Goal: Task Accomplishment & Management: Use online tool/utility

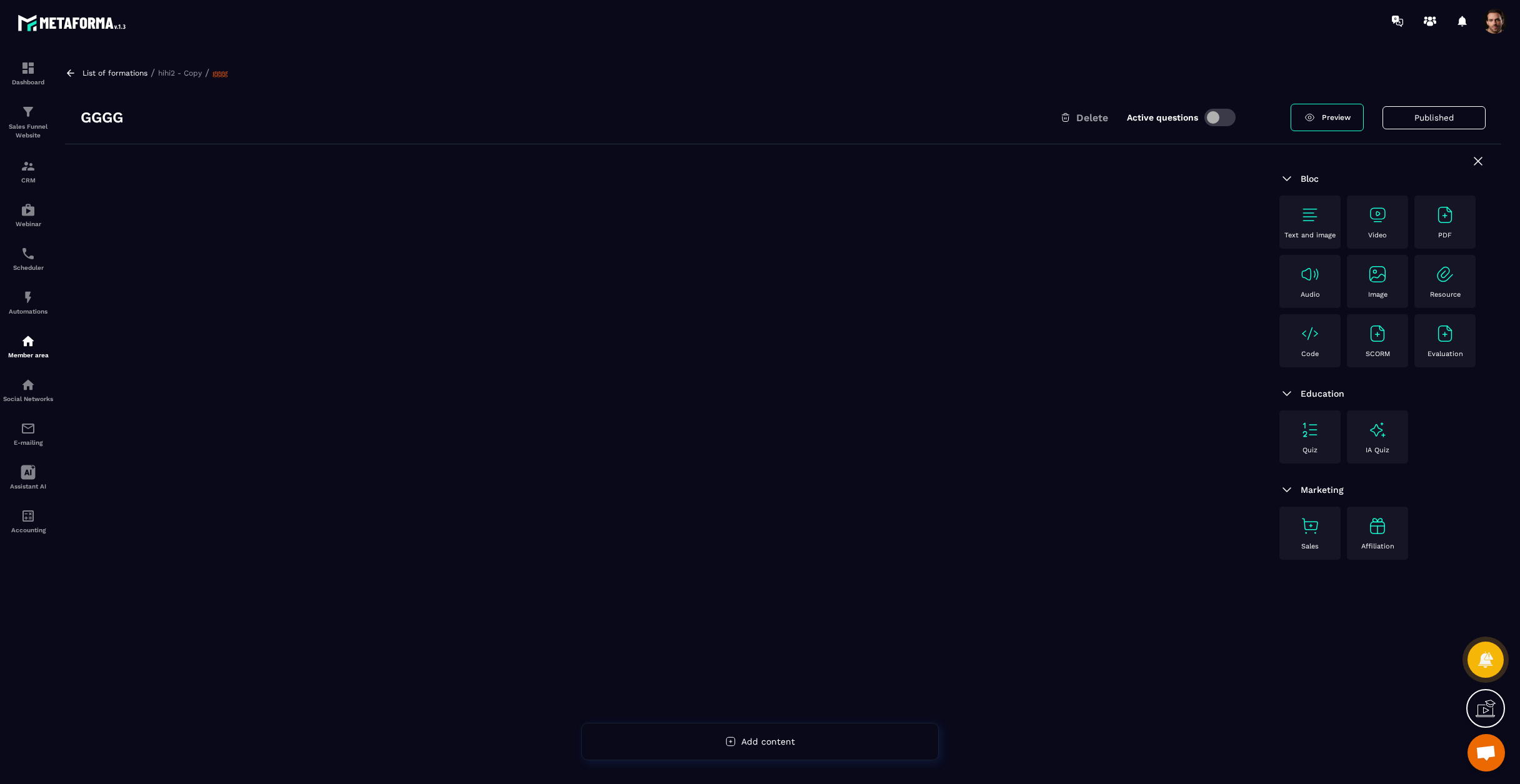
click at [1378, 348] on div "SCORM" at bounding box center [1377, 340] width 48 height 34
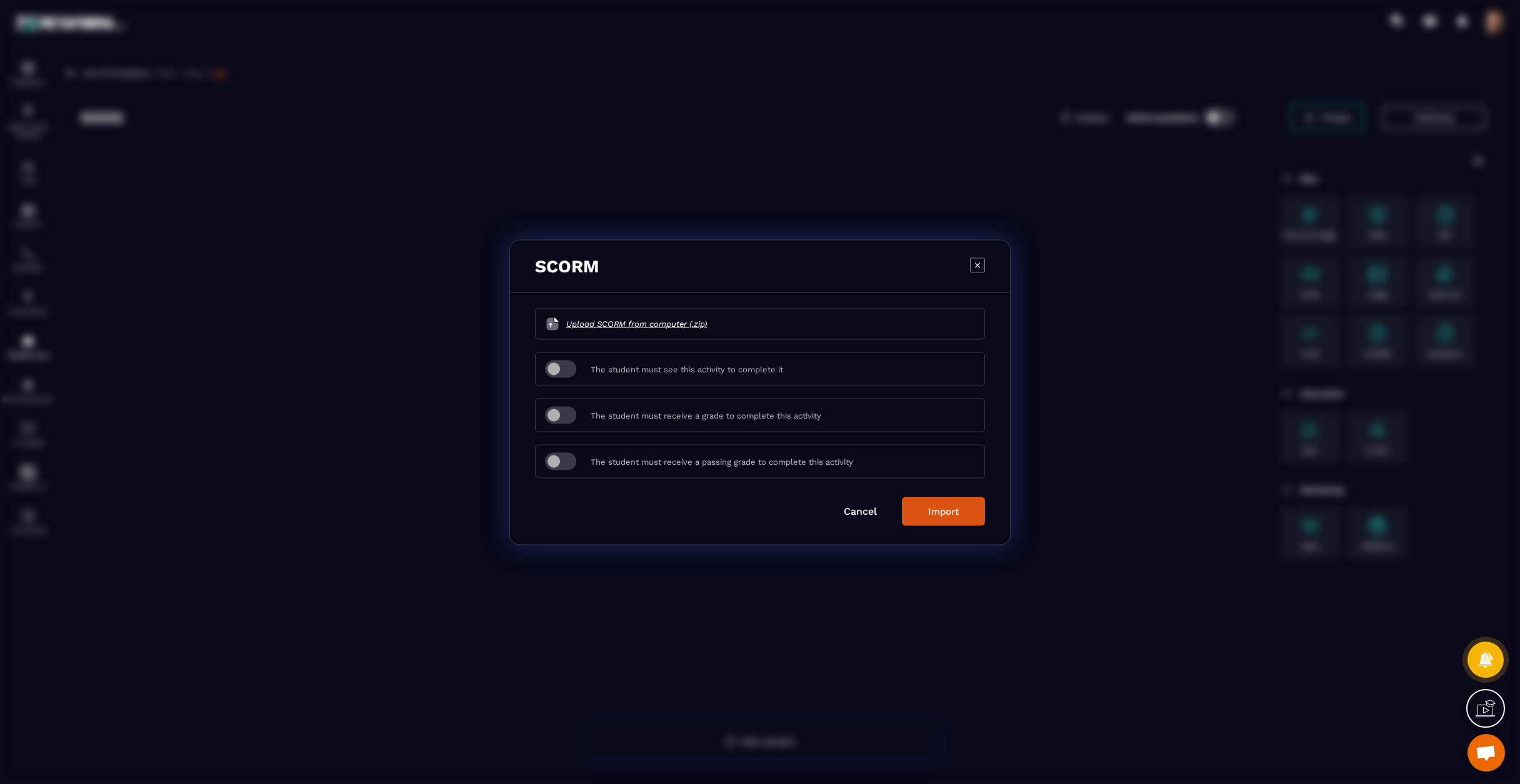
click at [982, 268] on icon "Modal window" at bounding box center [978, 265] width 15 height 15
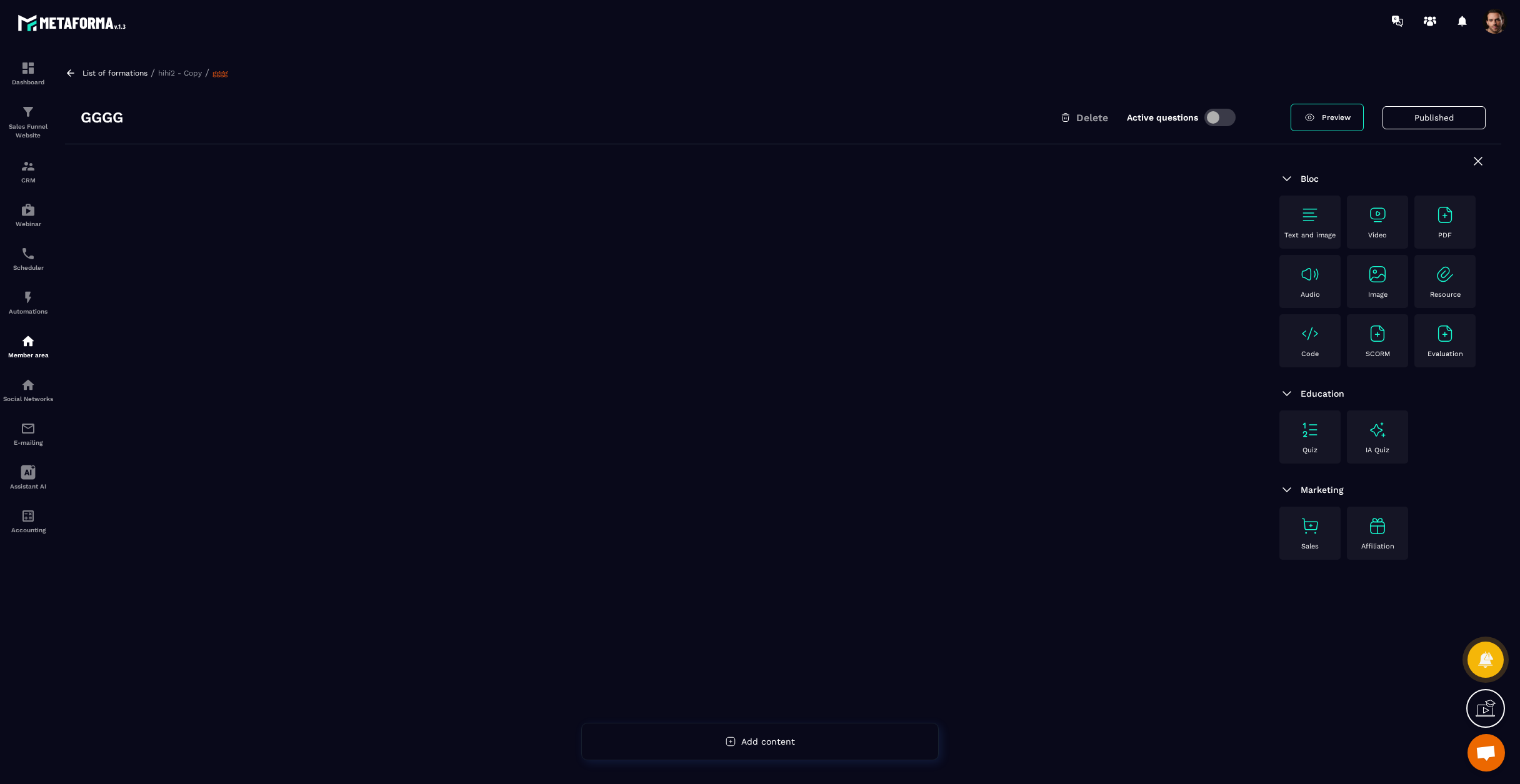
click at [1306, 217] on img at bounding box center [1310, 215] width 20 height 20
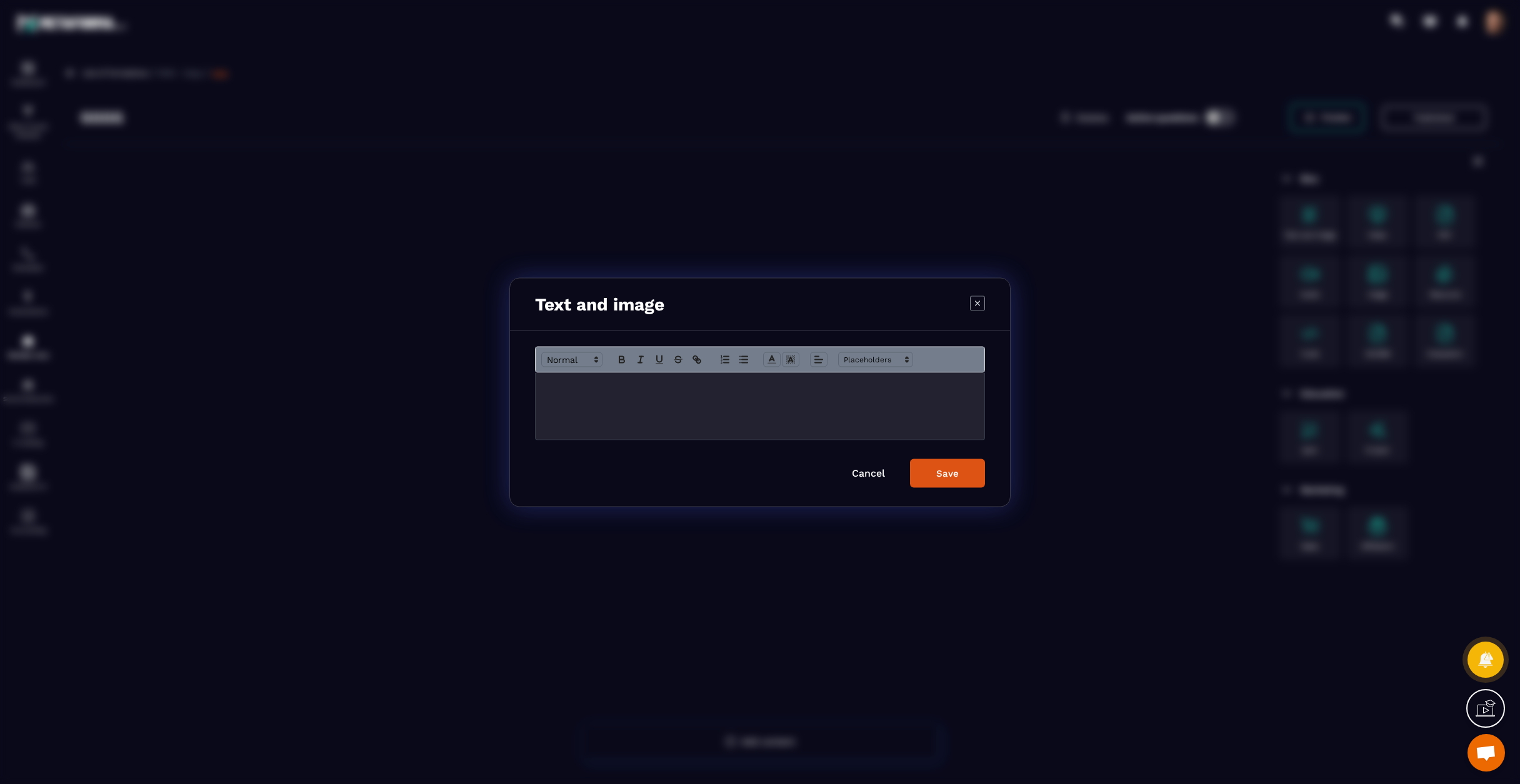
drag, startPoint x: 984, startPoint y: 304, endPoint x: 1055, endPoint y: 288, distance: 72.8
click at [984, 304] on icon "Modal window" at bounding box center [978, 303] width 15 height 15
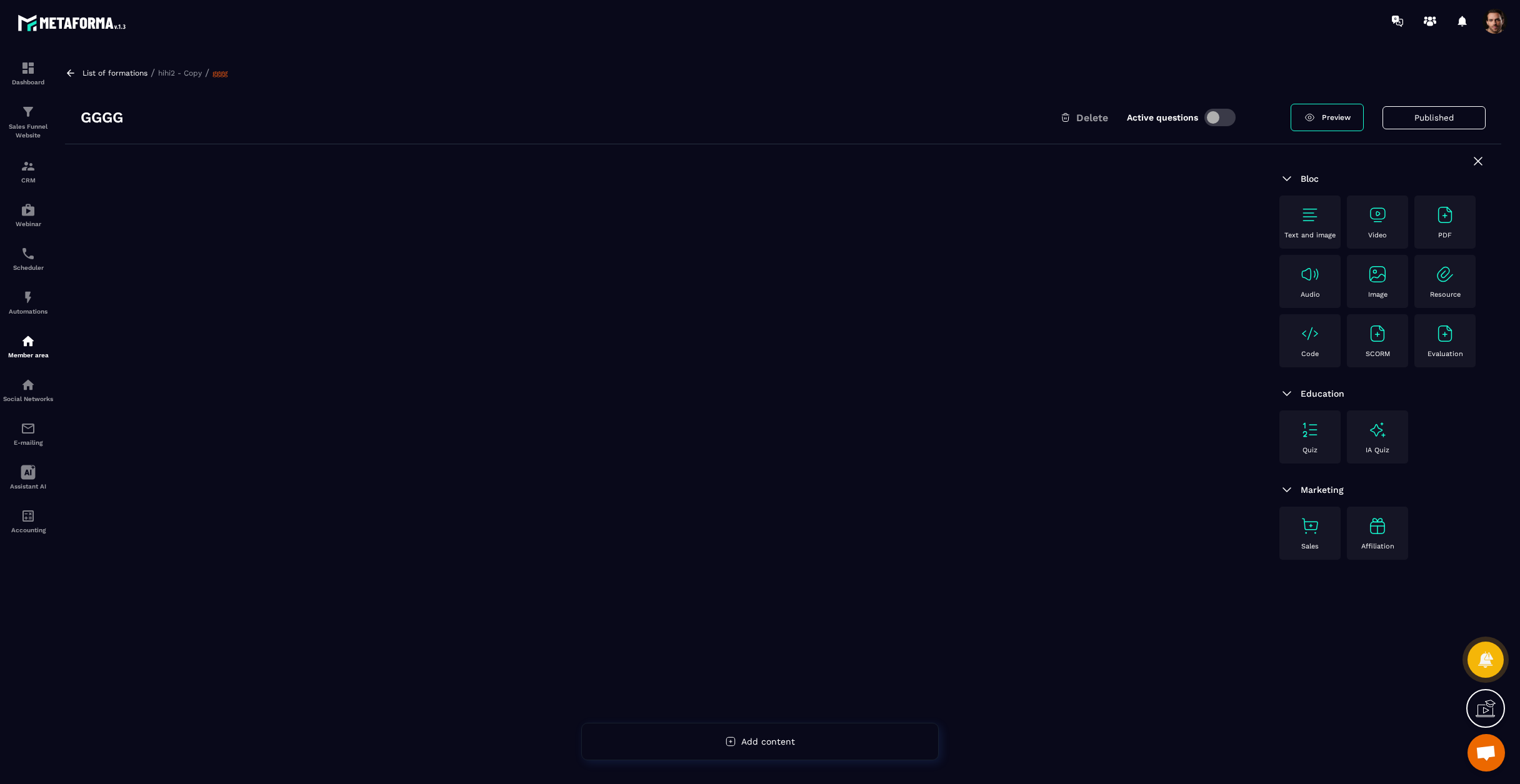
click at [1378, 233] on p "Video" at bounding box center [1378, 235] width 19 height 8
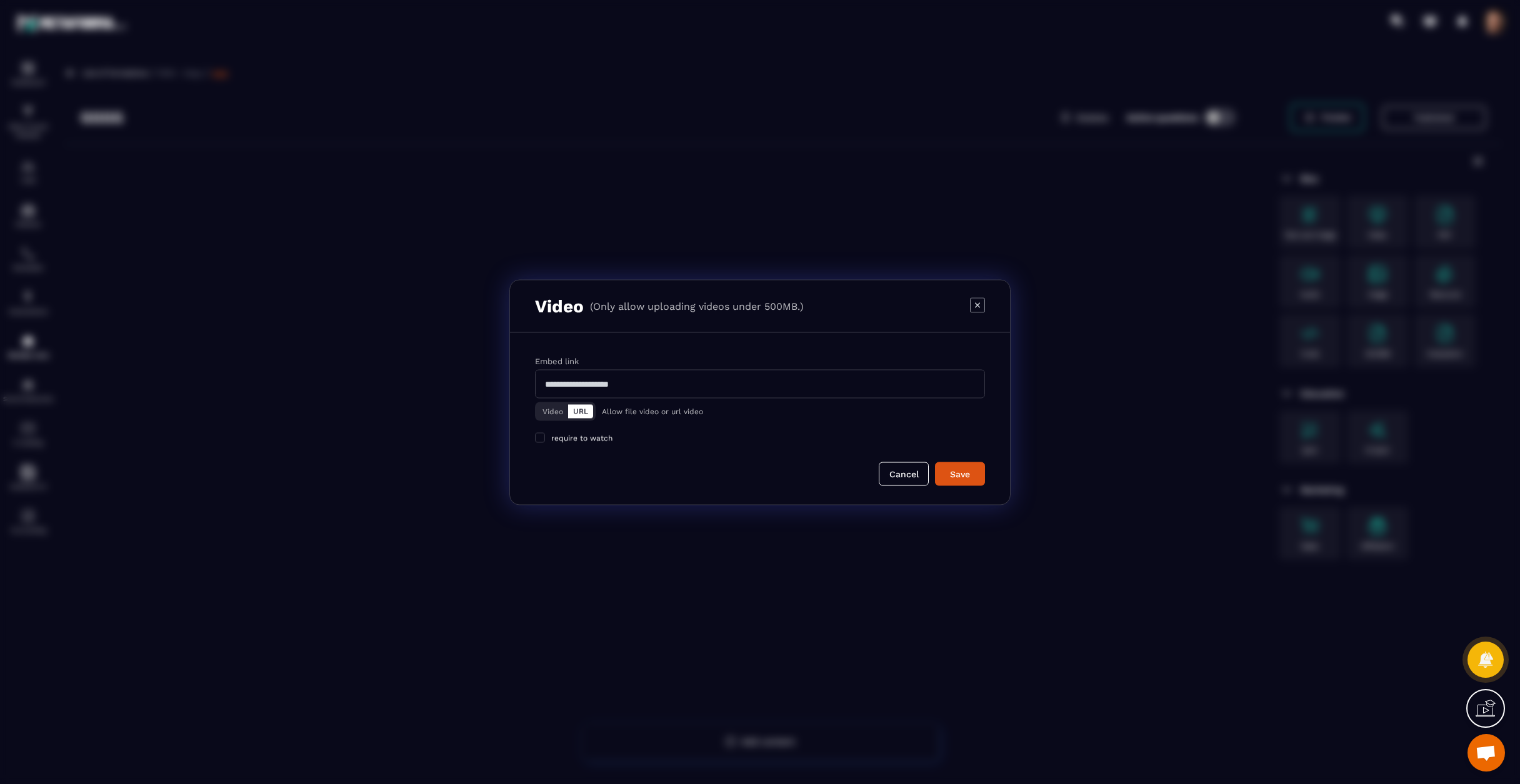
drag, startPoint x: 640, startPoint y: 392, endPoint x: 651, endPoint y: 386, distance: 12.5
click at [640, 392] on input "Modal window" at bounding box center [760, 384] width 450 height 29
click at [644, 392] on input "Modal window" at bounding box center [760, 384] width 450 height 29
click at [669, 356] on div "Embed link Field is required Video URL Allow file video or url video require to…" at bounding box center [760, 419] width 500 height 185
click at [636, 392] on input "Modal window" at bounding box center [760, 377] width 450 height 29
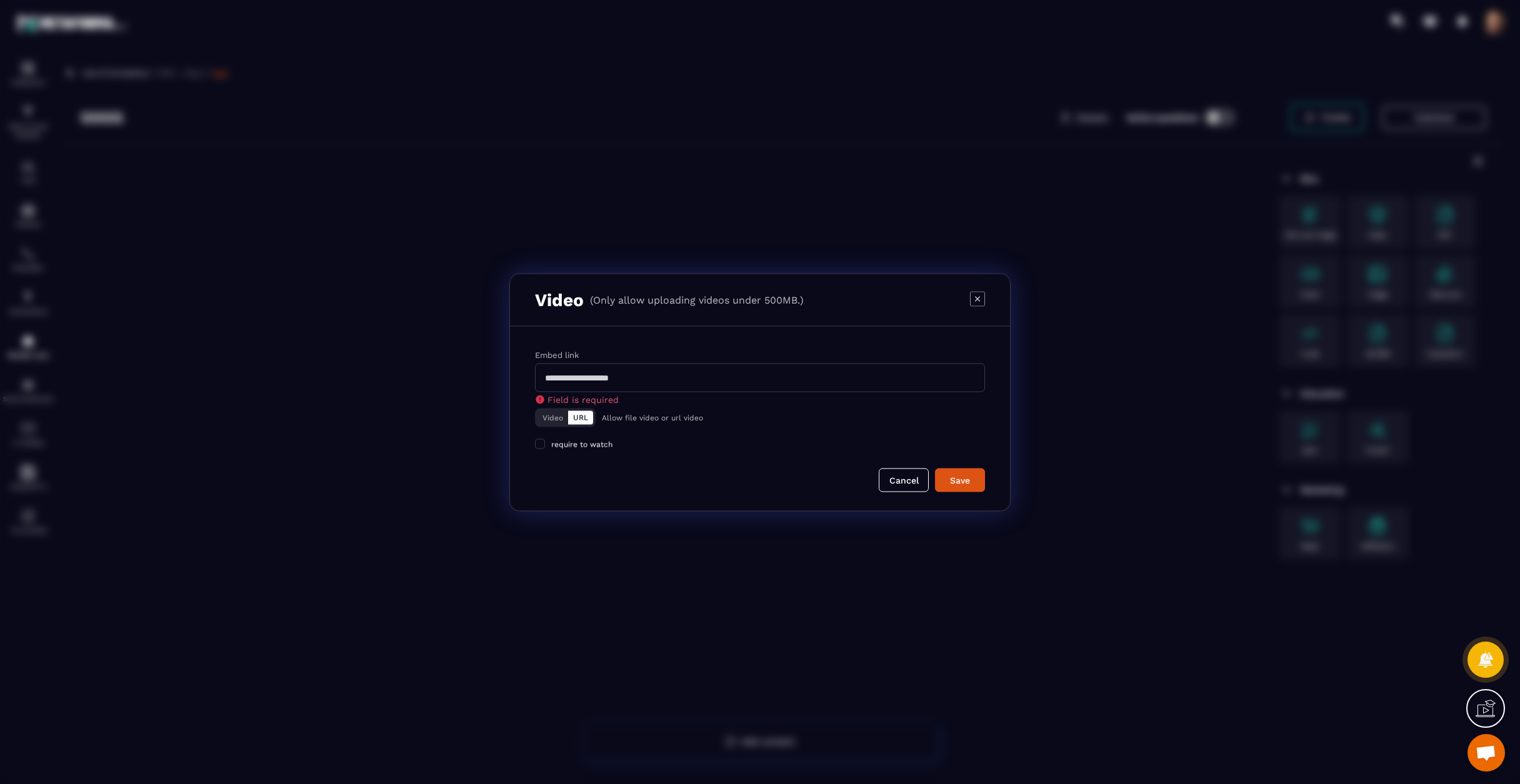
click at [561, 424] on button "Video" at bounding box center [553, 417] width 31 height 13
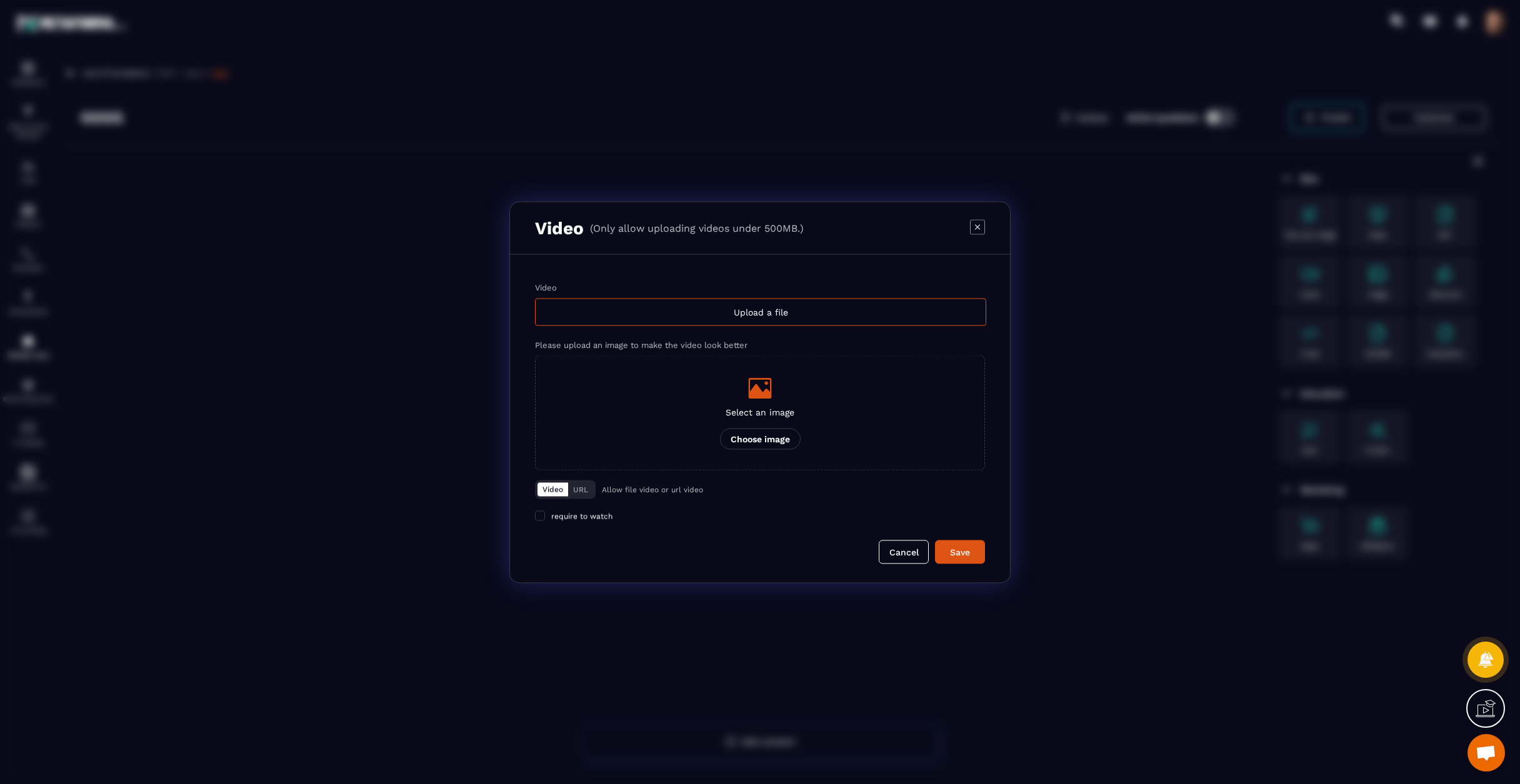
click at [584, 492] on button "URL" at bounding box center [581, 489] width 25 height 13
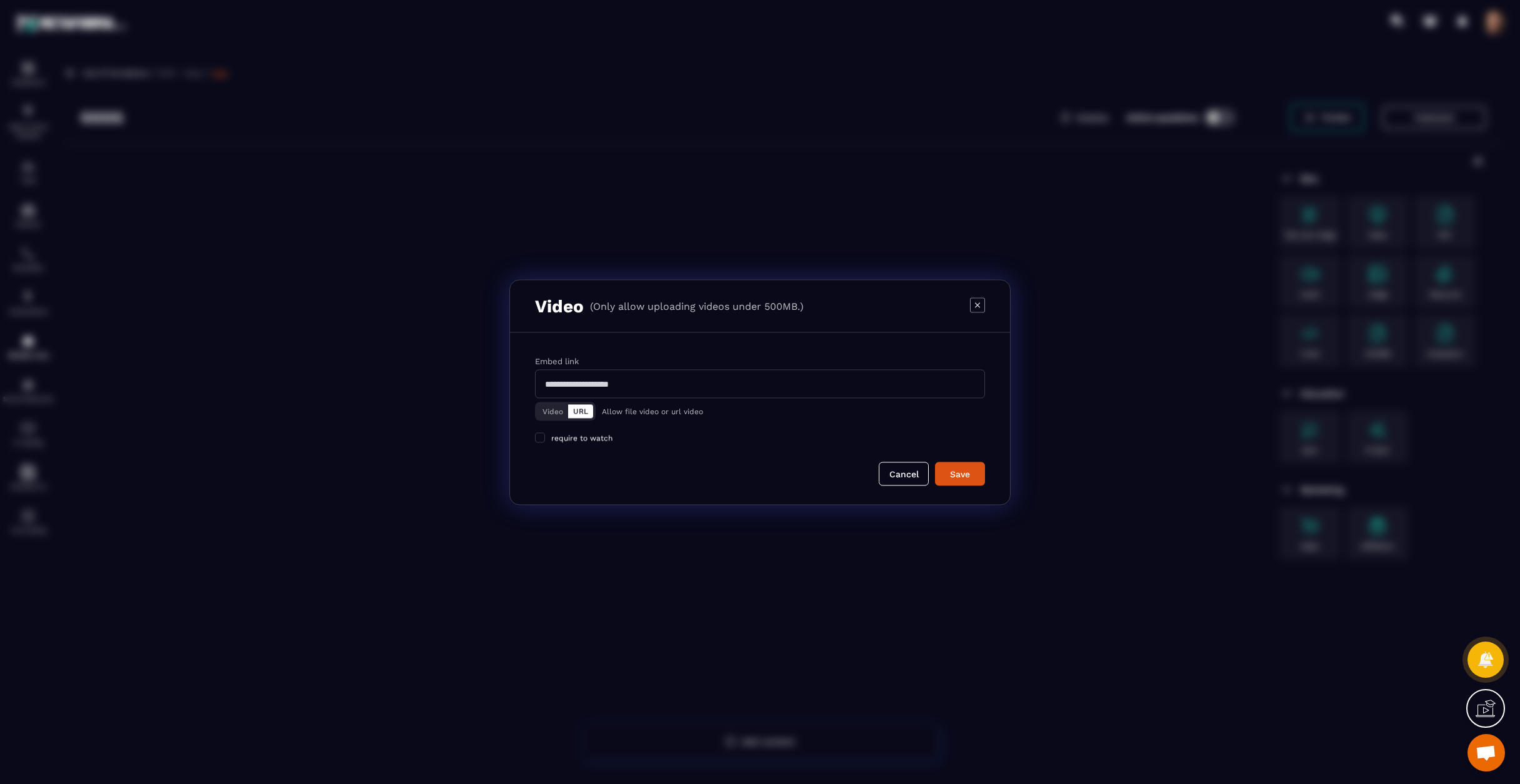
click at [568, 418] on button "Video" at bounding box center [553, 411] width 31 height 13
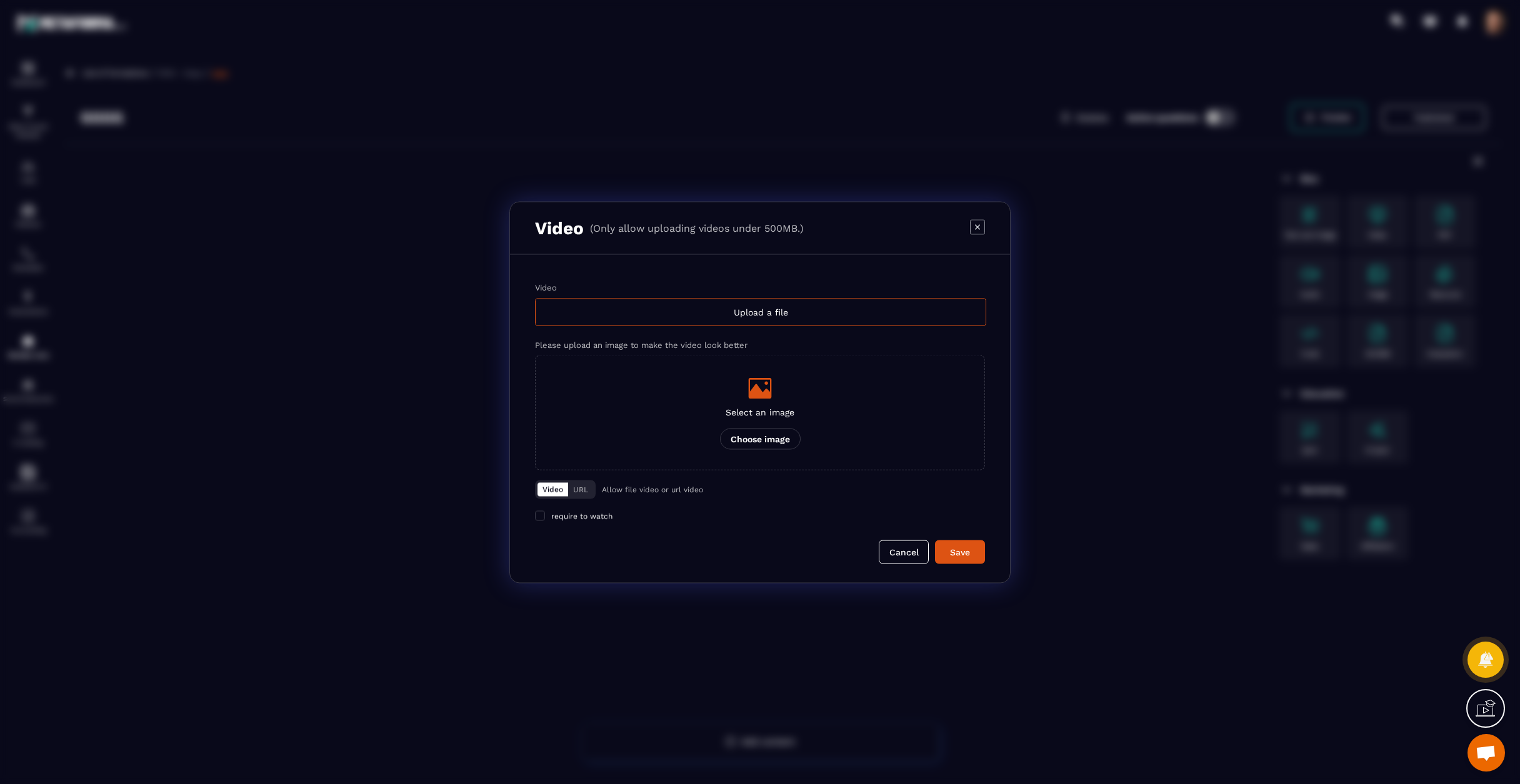
click at [585, 489] on button "URL" at bounding box center [581, 489] width 25 height 13
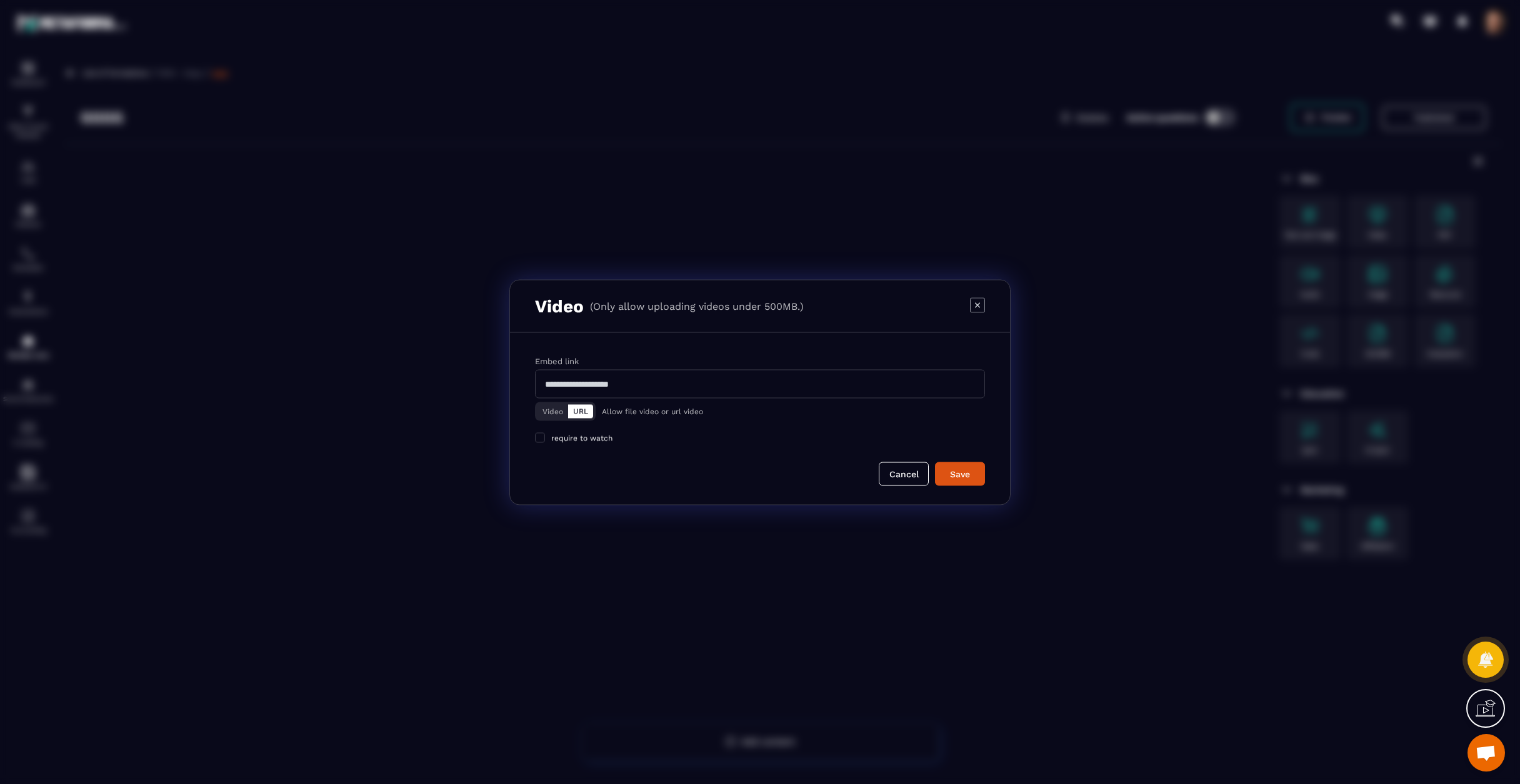
click at [557, 415] on button "Video" at bounding box center [553, 411] width 31 height 13
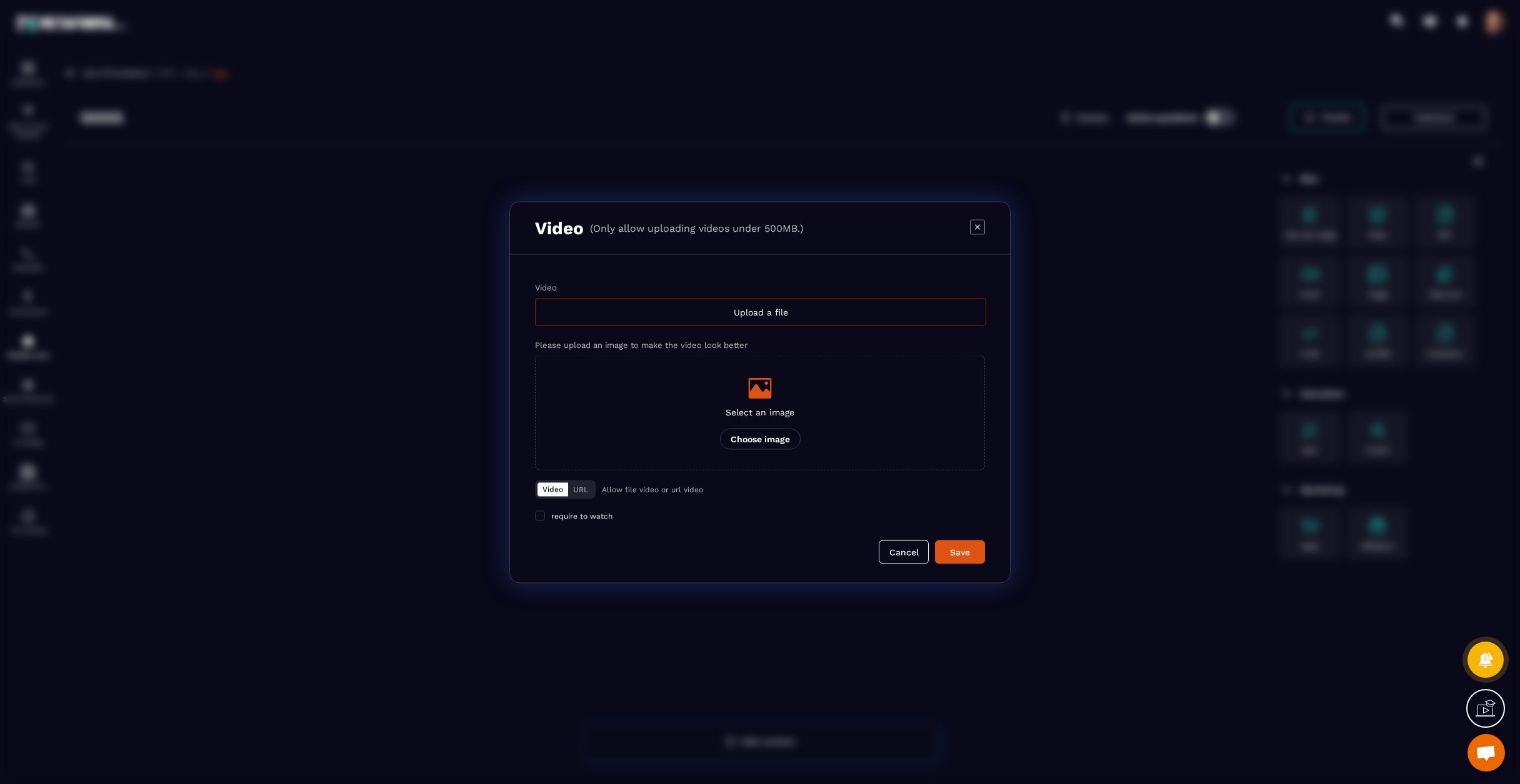
click at [760, 312] on div "Upload a file" at bounding box center [760, 312] width 451 height 28
click at [0, 0] on input "Video Upload a file" at bounding box center [0, 0] width 0 height 0
click at [770, 440] on p "Choose image" at bounding box center [760, 438] width 81 height 21
click at [0, 0] on input "Select an image Choose image" at bounding box center [0, 0] width 0 height 0
click at [1121, 368] on div "Modal window" at bounding box center [760, 392] width 1520 height 784
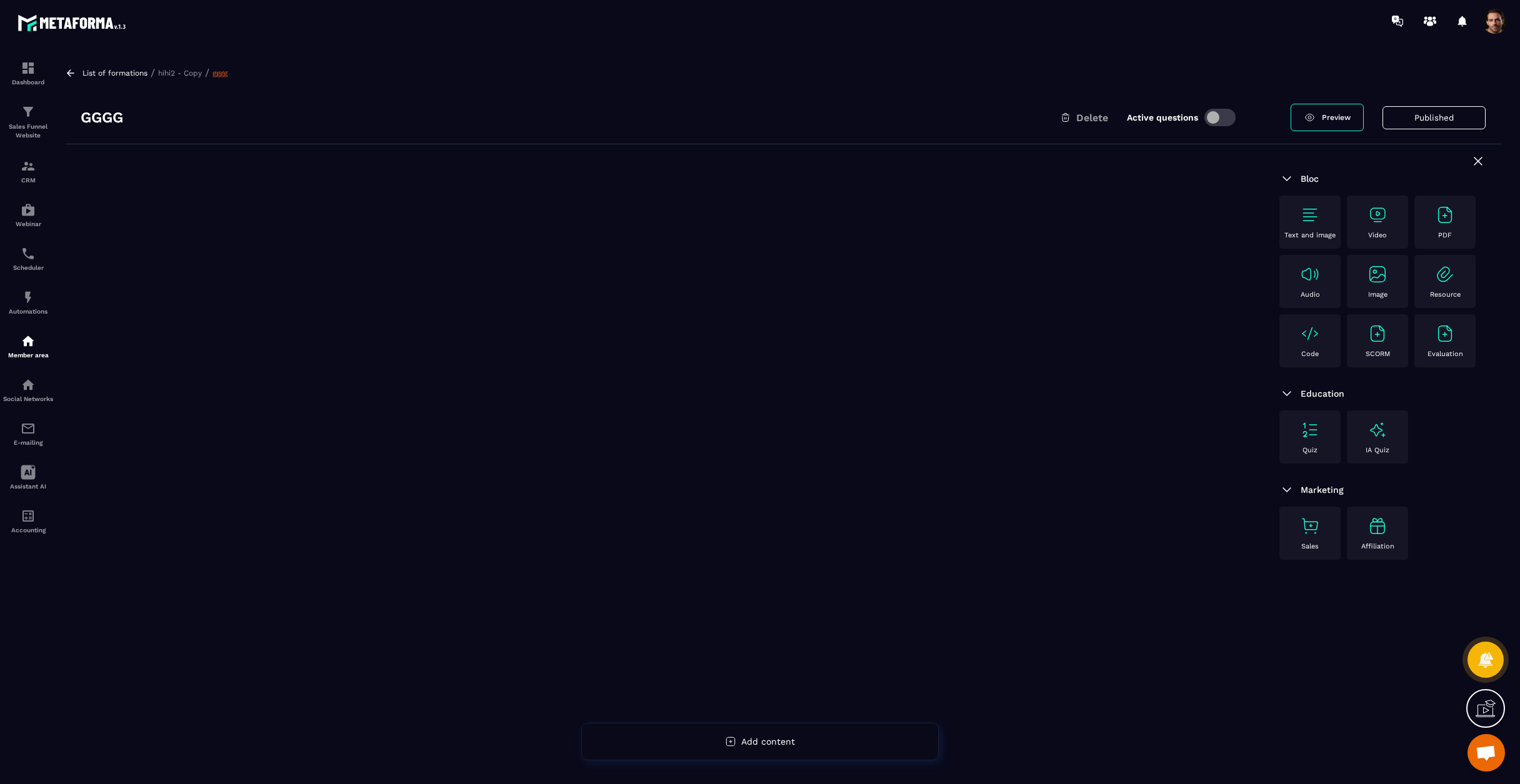
click at [1381, 217] on img at bounding box center [1377, 215] width 20 height 20
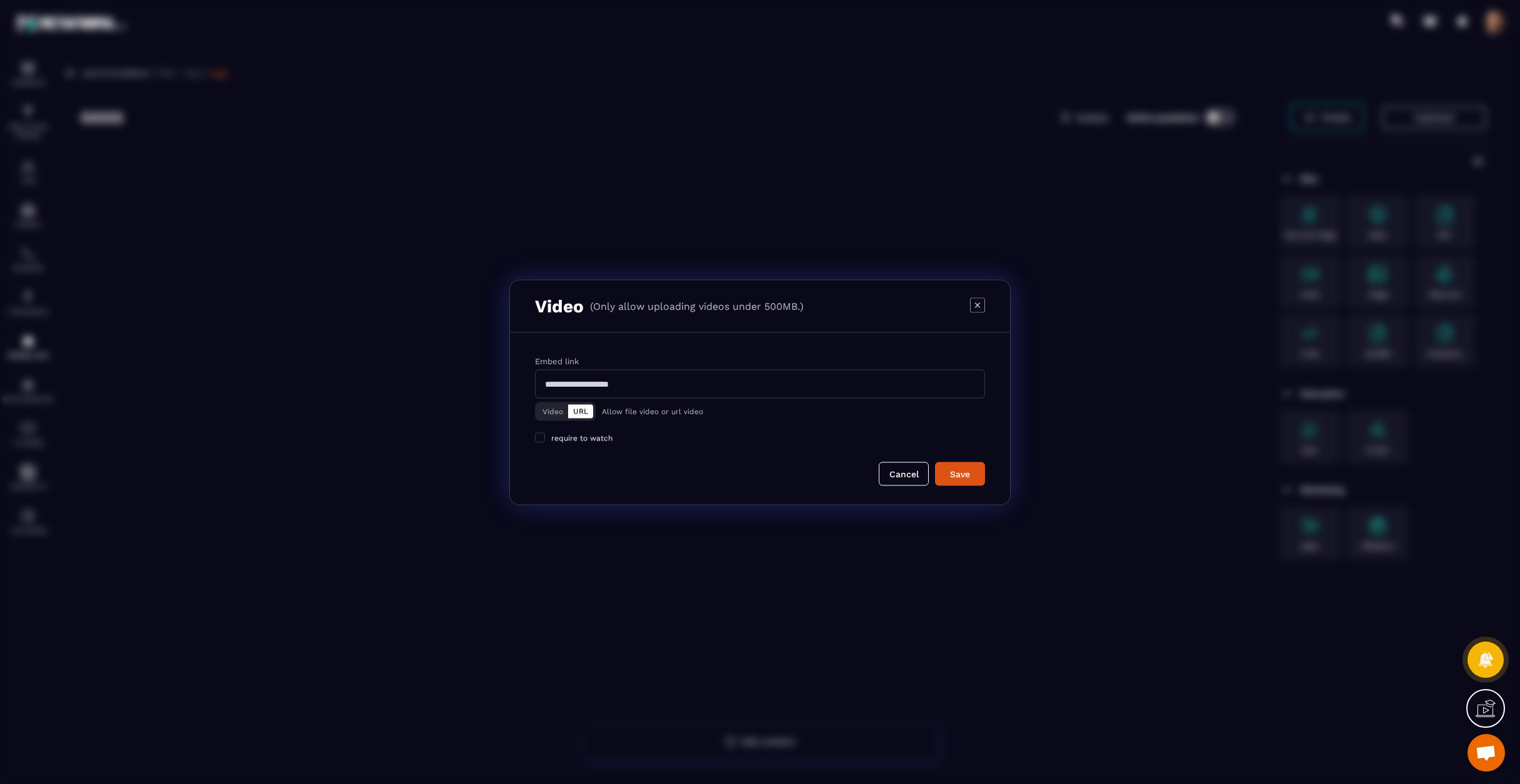
click at [566, 418] on button "Video" at bounding box center [553, 411] width 31 height 13
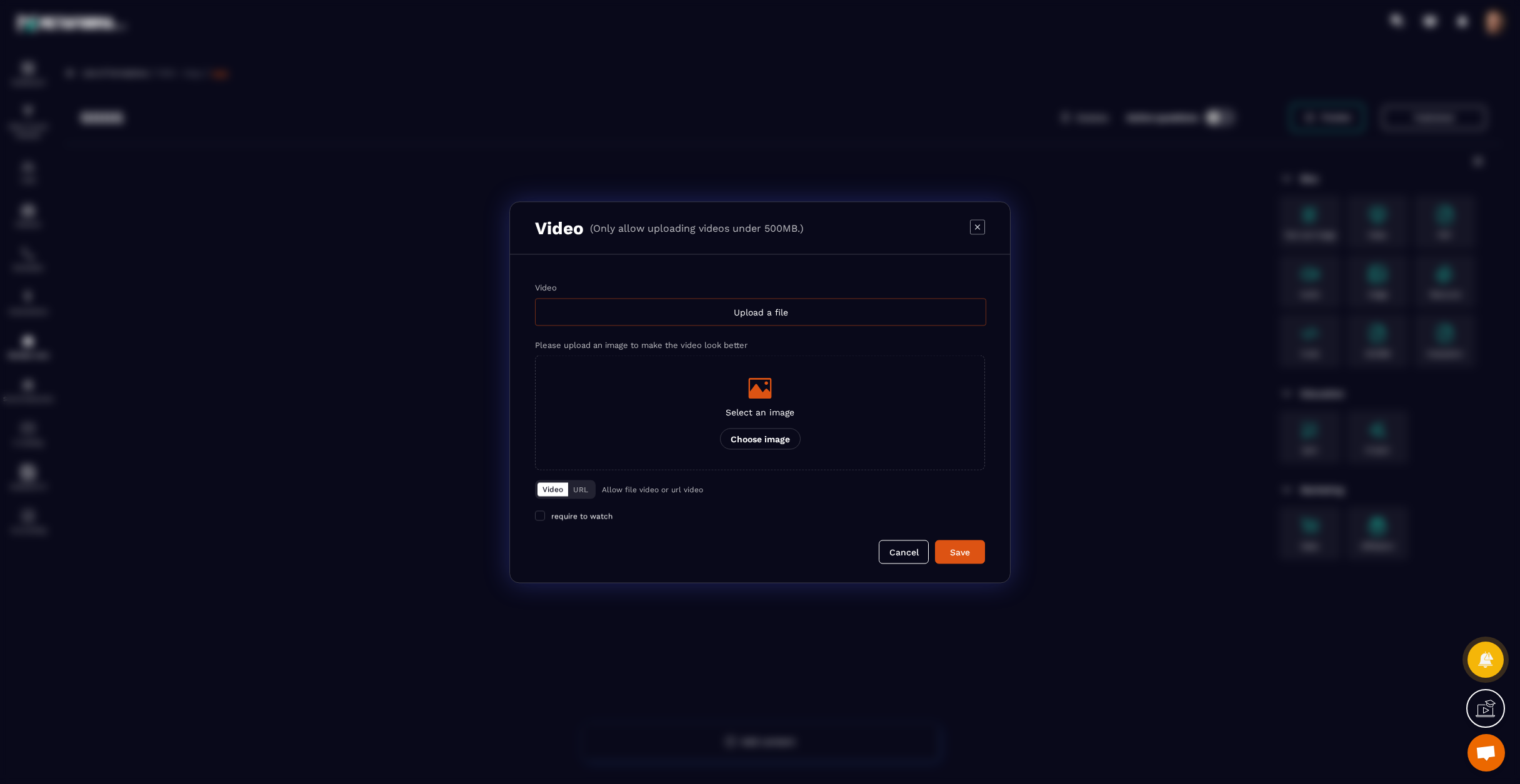
click at [749, 313] on div "Upload a file" at bounding box center [760, 312] width 451 height 28
click at [0, 0] on input "Video Upload a file" at bounding box center [0, 0] width 0 height 0
click at [976, 228] on icon "Modal window" at bounding box center [978, 227] width 15 height 15
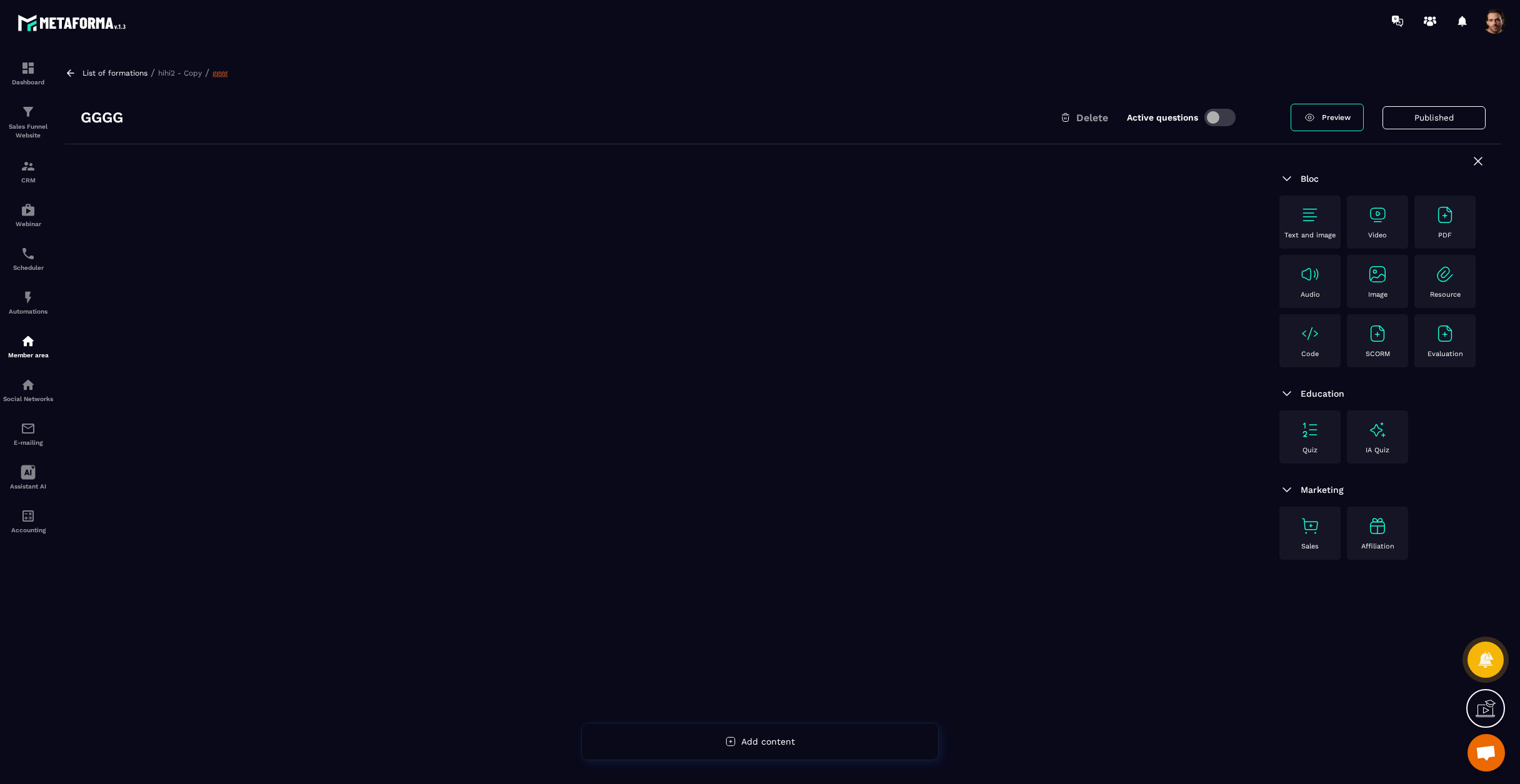
click at [1440, 231] on div "PDF" at bounding box center [1445, 222] width 48 height 34
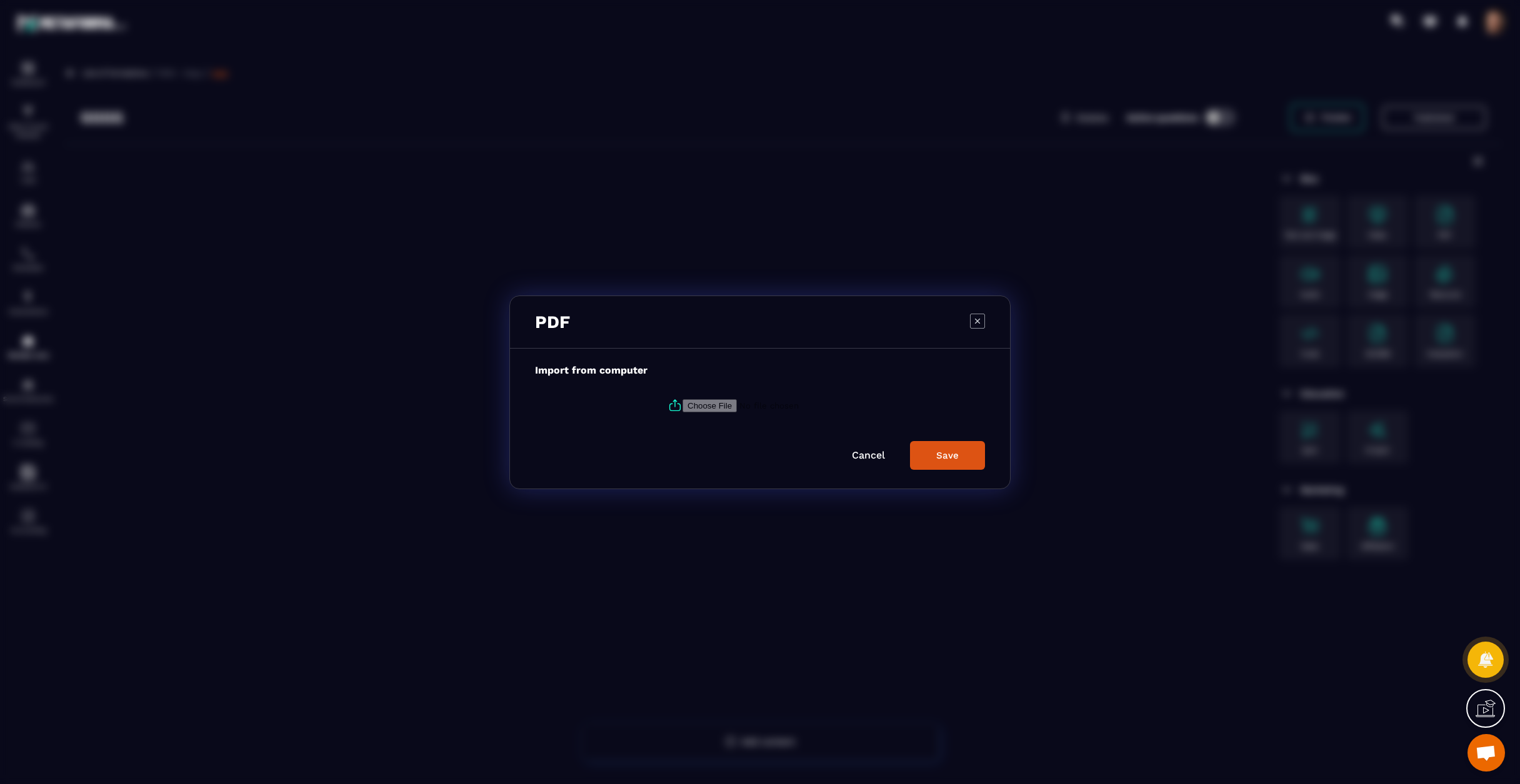
click at [980, 323] on icon "Modal window" at bounding box center [978, 320] width 5 height 5
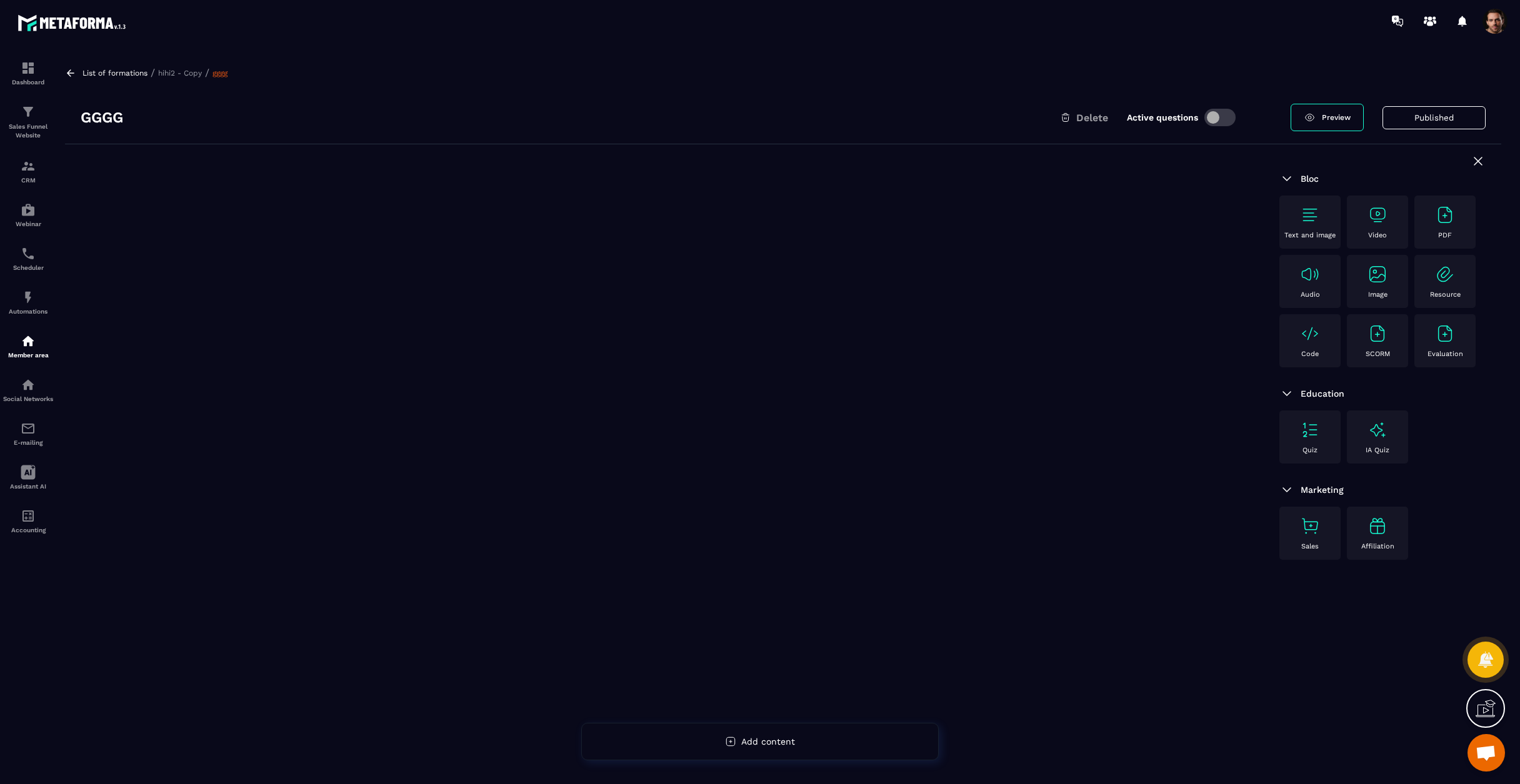
click at [1431, 220] on div "PDF" at bounding box center [1445, 222] width 48 height 34
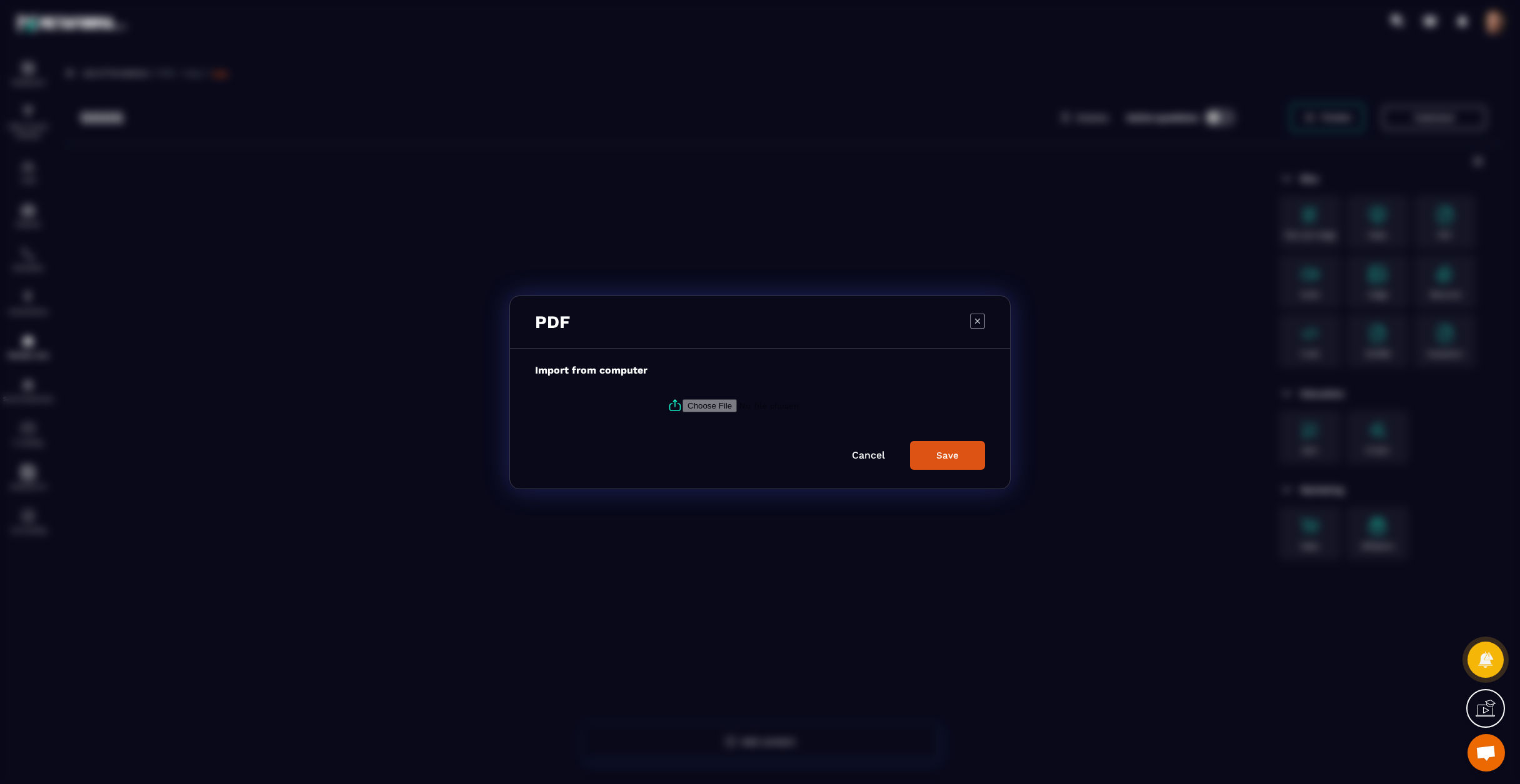
click at [698, 404] on input "Modal window" at bounding box center [768, 405] width 170 height 13
type input "**********"
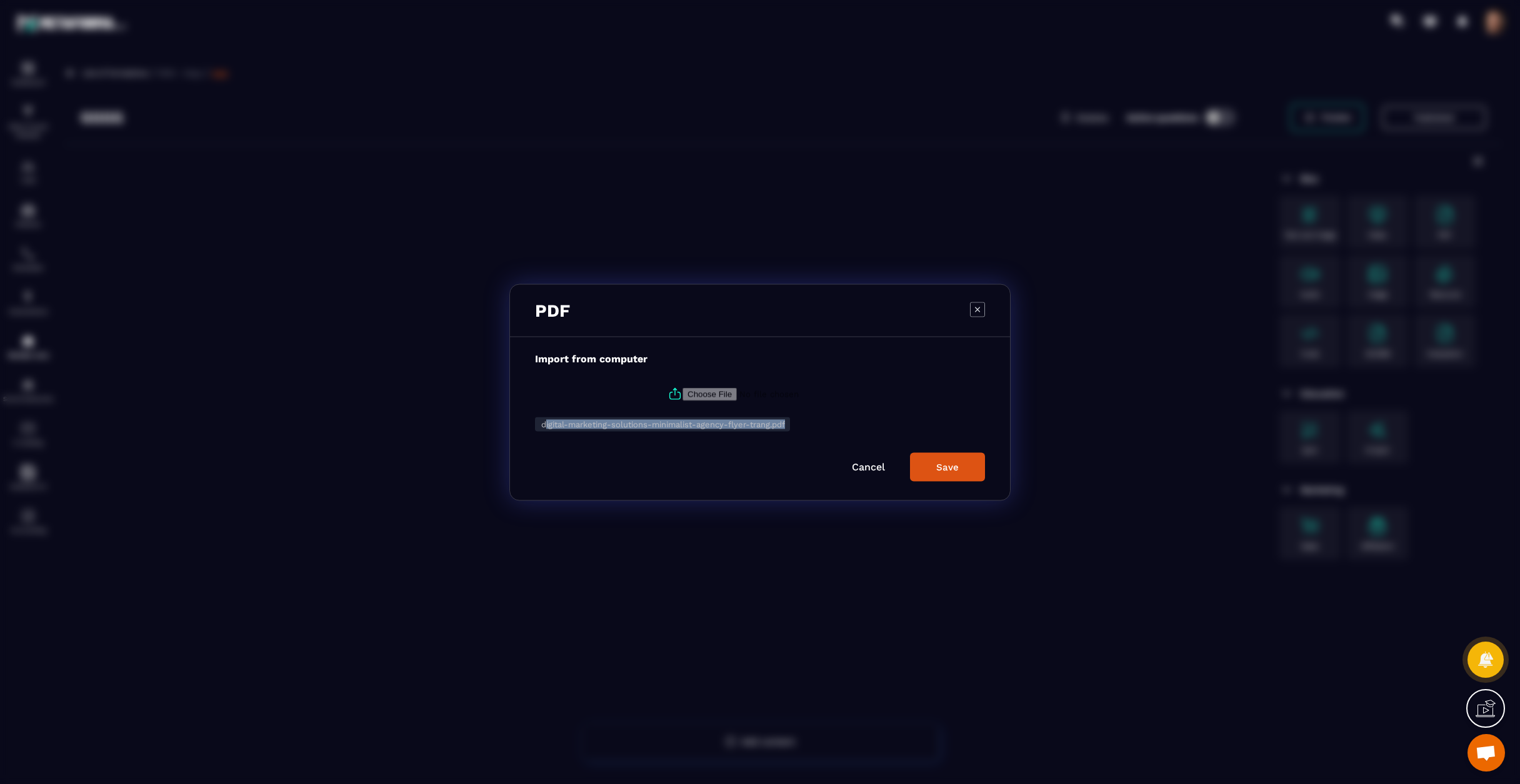
drag, startPoint x: 549, startPoint y: 426, endPoint x: 799, endPoint y: 430, distance: 250.0
click at [799, 430] on div "digital-marketing-solutions-minimalist-agency-flyer-trang.pdf" at bounding box center [760, 425] width 450 height 17
copy span "igital-marketing-solutions-minimalist-agency-flyer-trang.pdf"
click at [950, 468] on div "Save" at bounding box center [948, 467] width 22 height 11
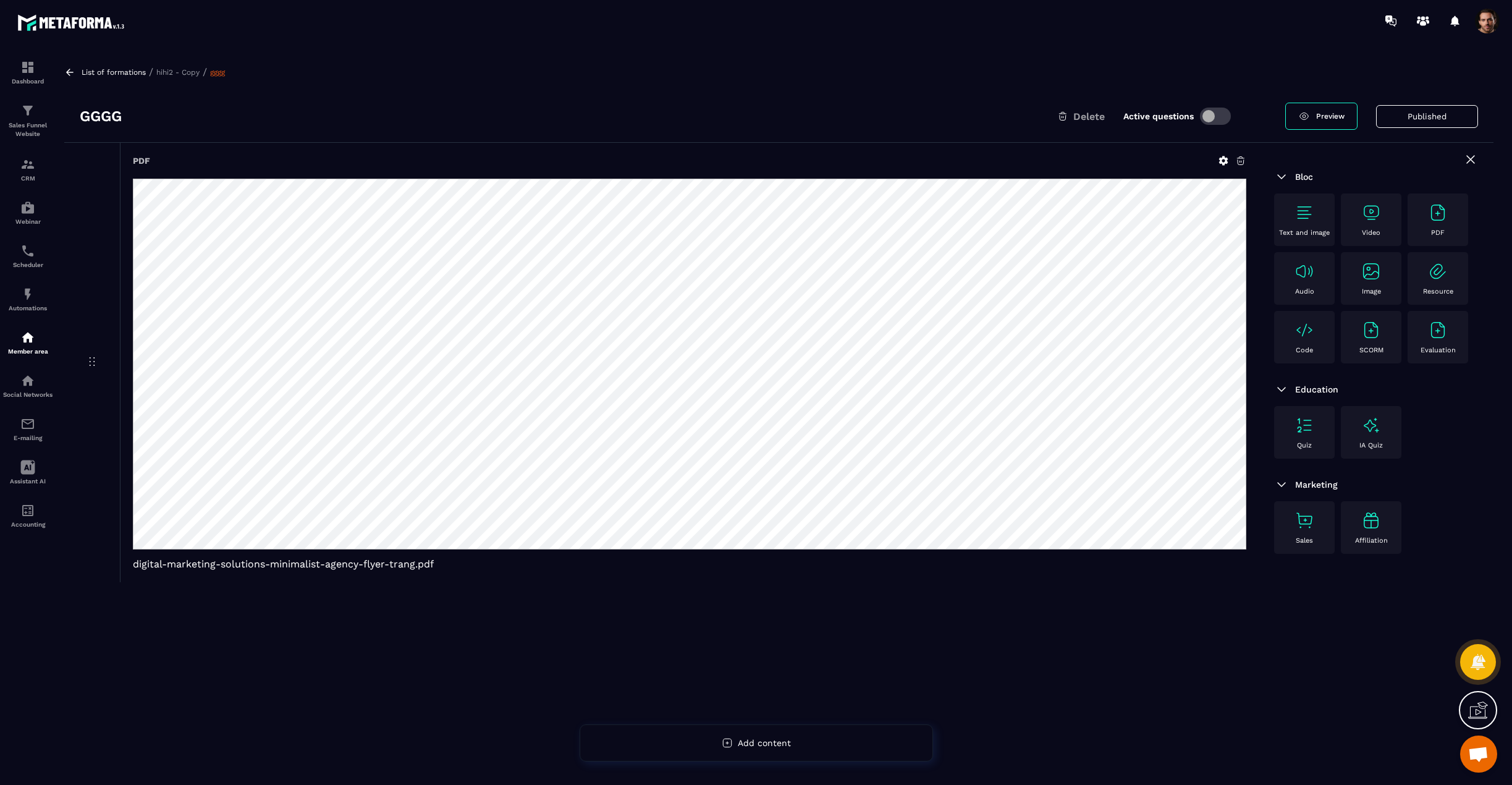
click at [1310, 273] on img at bounding box center [1304, 271] width 20 height 20
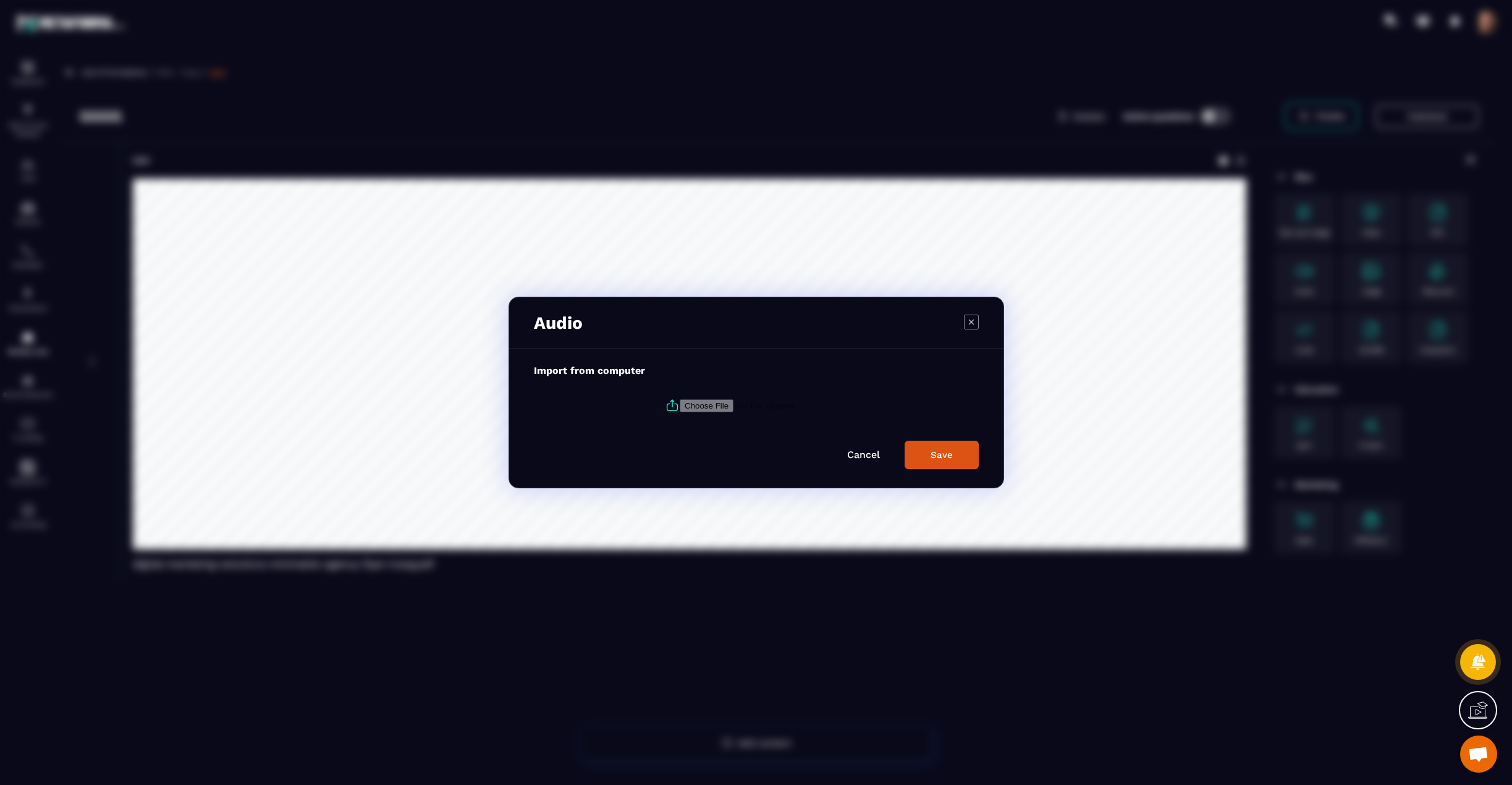
click at [705, 400] on input "Modal window" at bounding box center [763, 405] width 168 height 13
click at [973, 318] on icon "Modal window" at bounding box center [971, 322] width 15 height 15
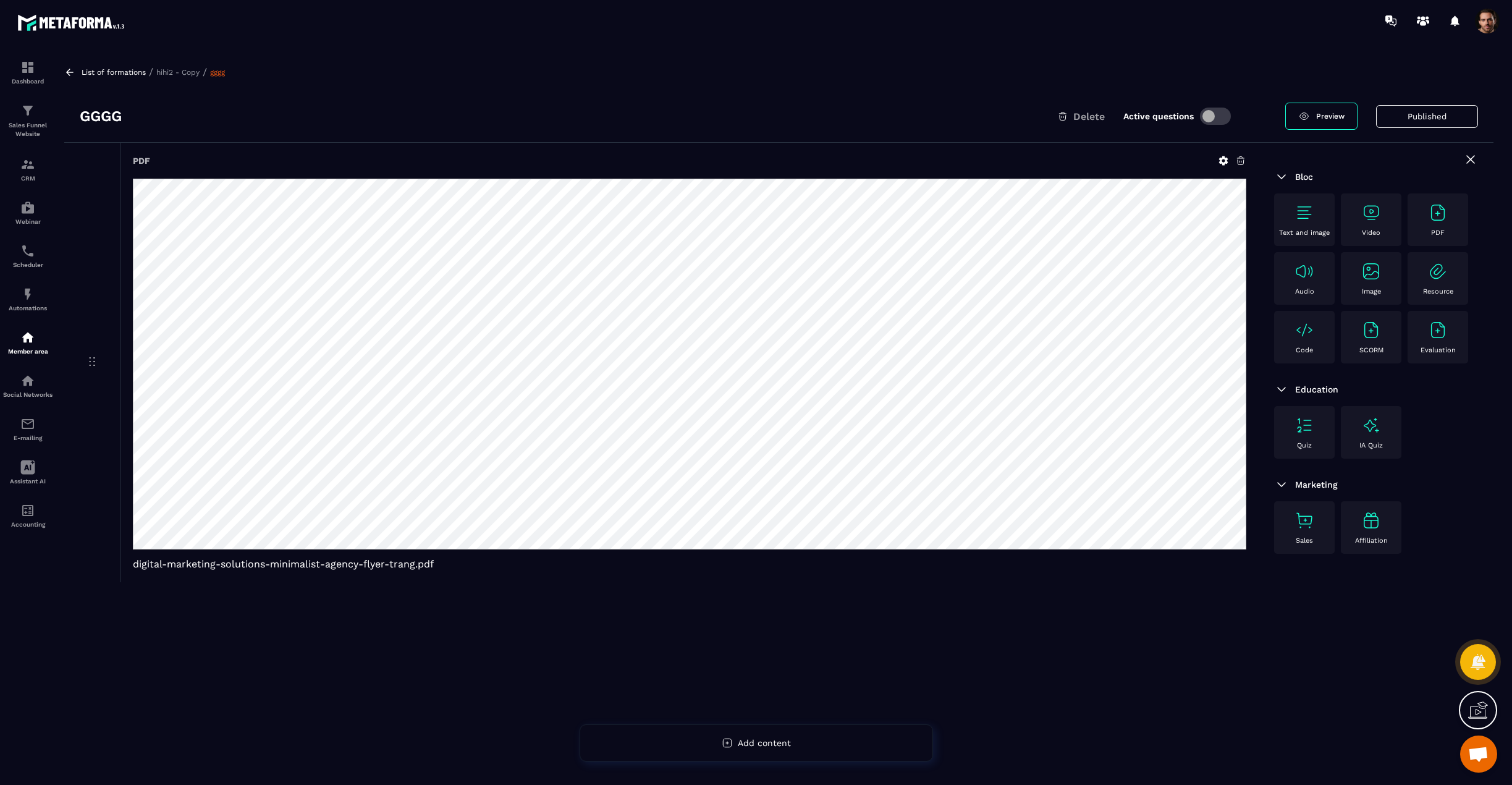
click at [1300, 282] on div "Audio" at bounding box center [1304, 278] width 48 height 34
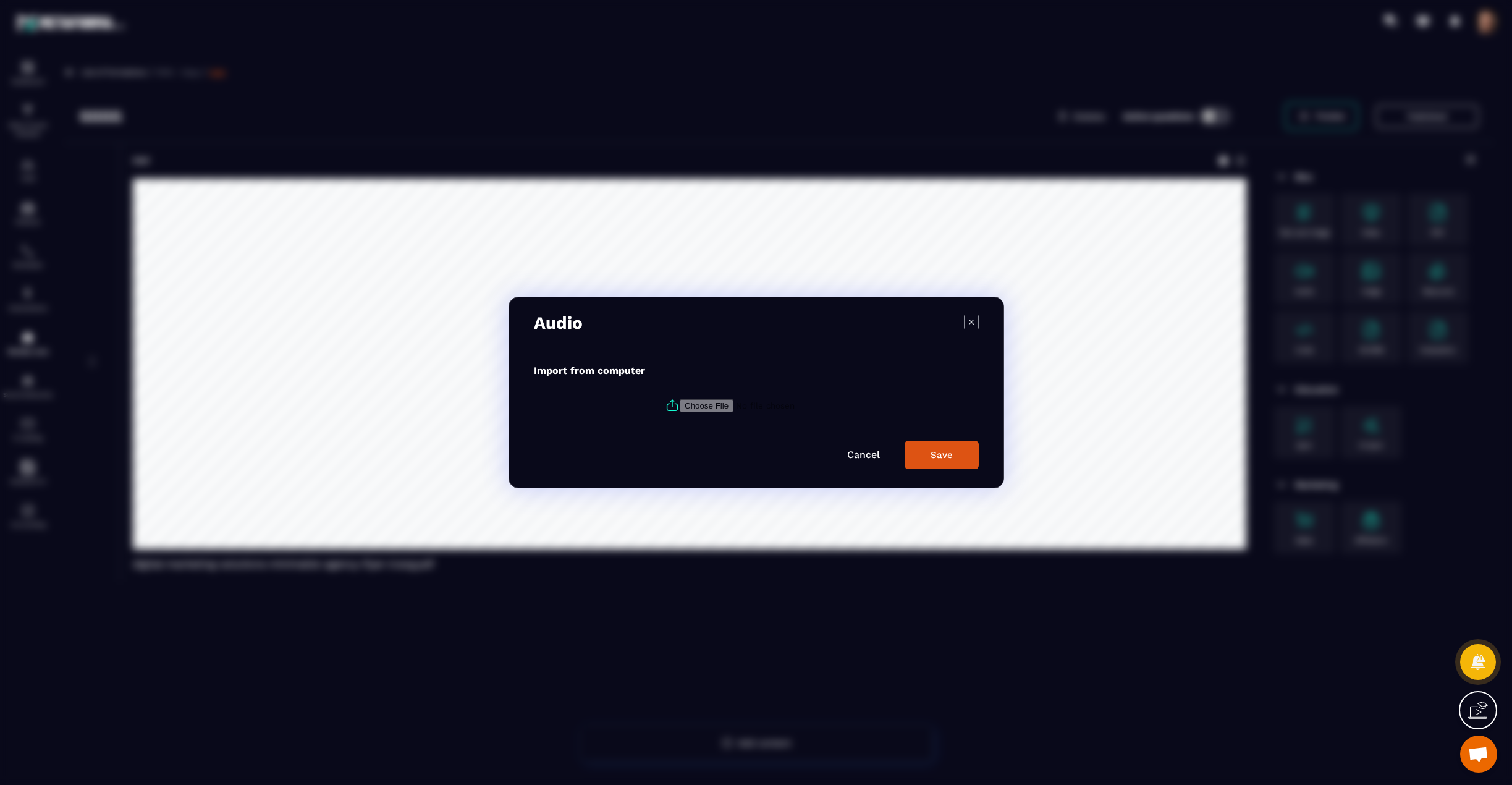
click at [972, 319] on icon "Modal window" at bounding box center [971, 322] width 15 height 15
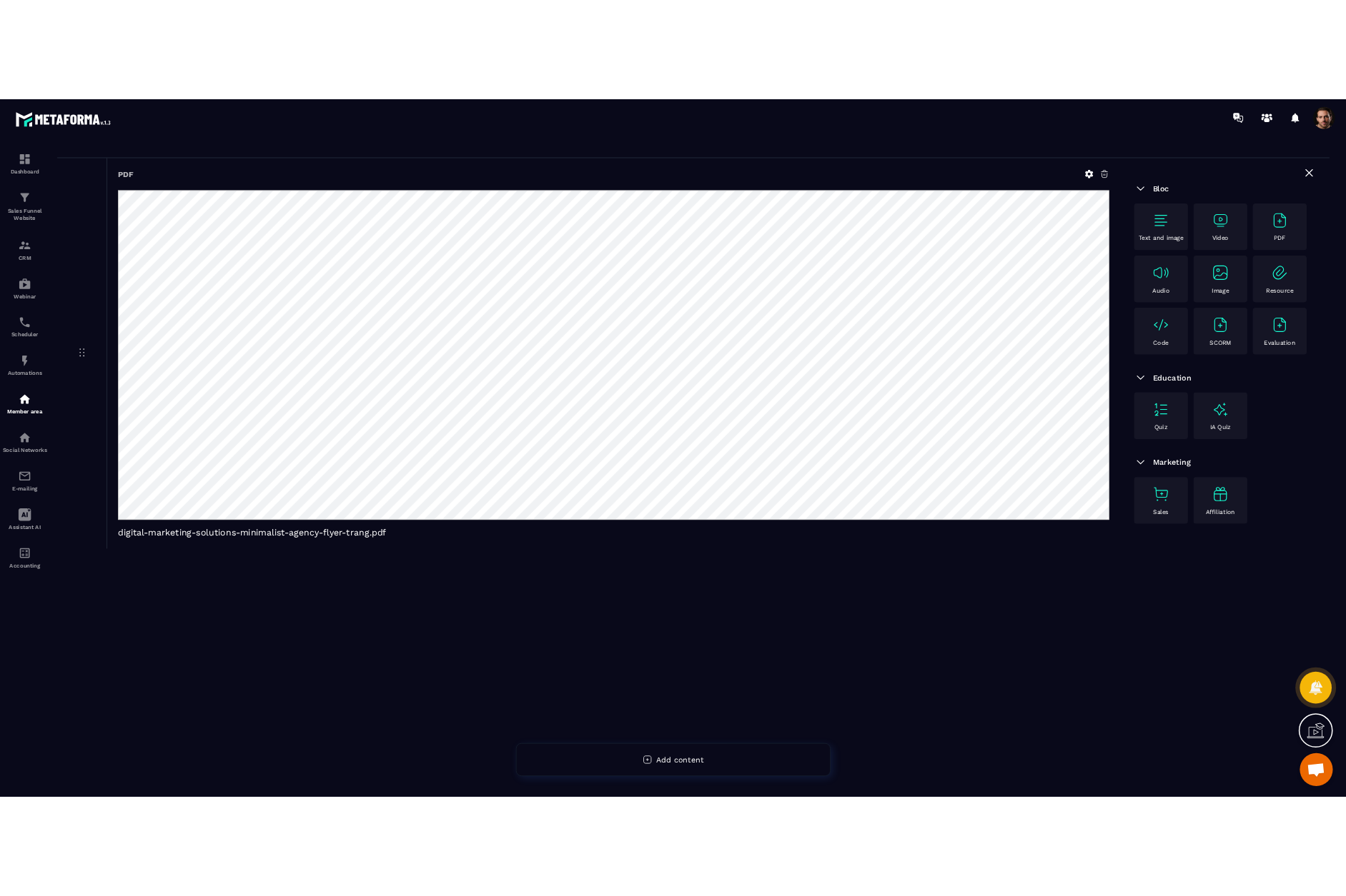
scroll to position [92, 0]
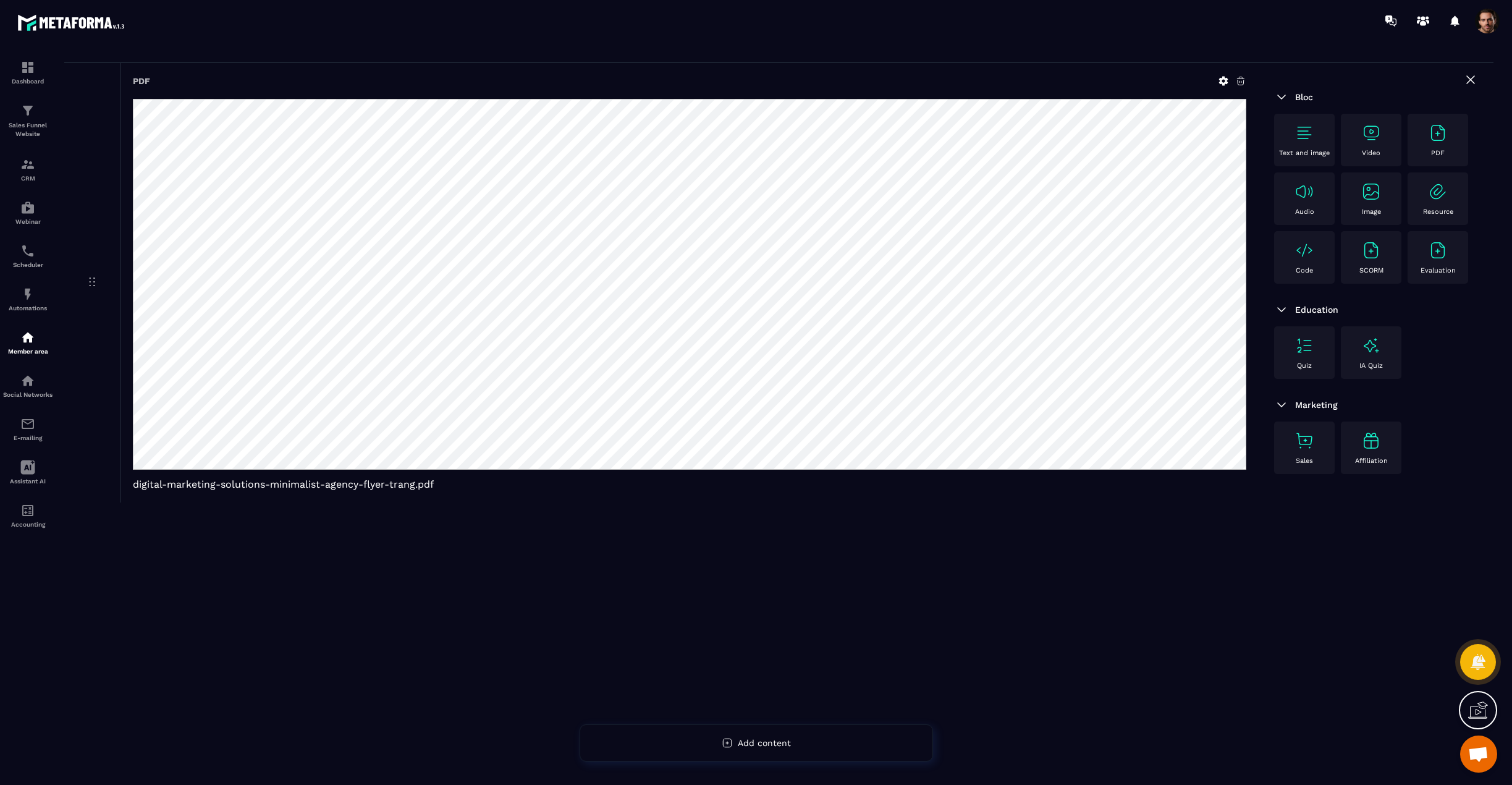
click at [1378, 200] on img at bounding box center [1371, 191] width 20 height 20
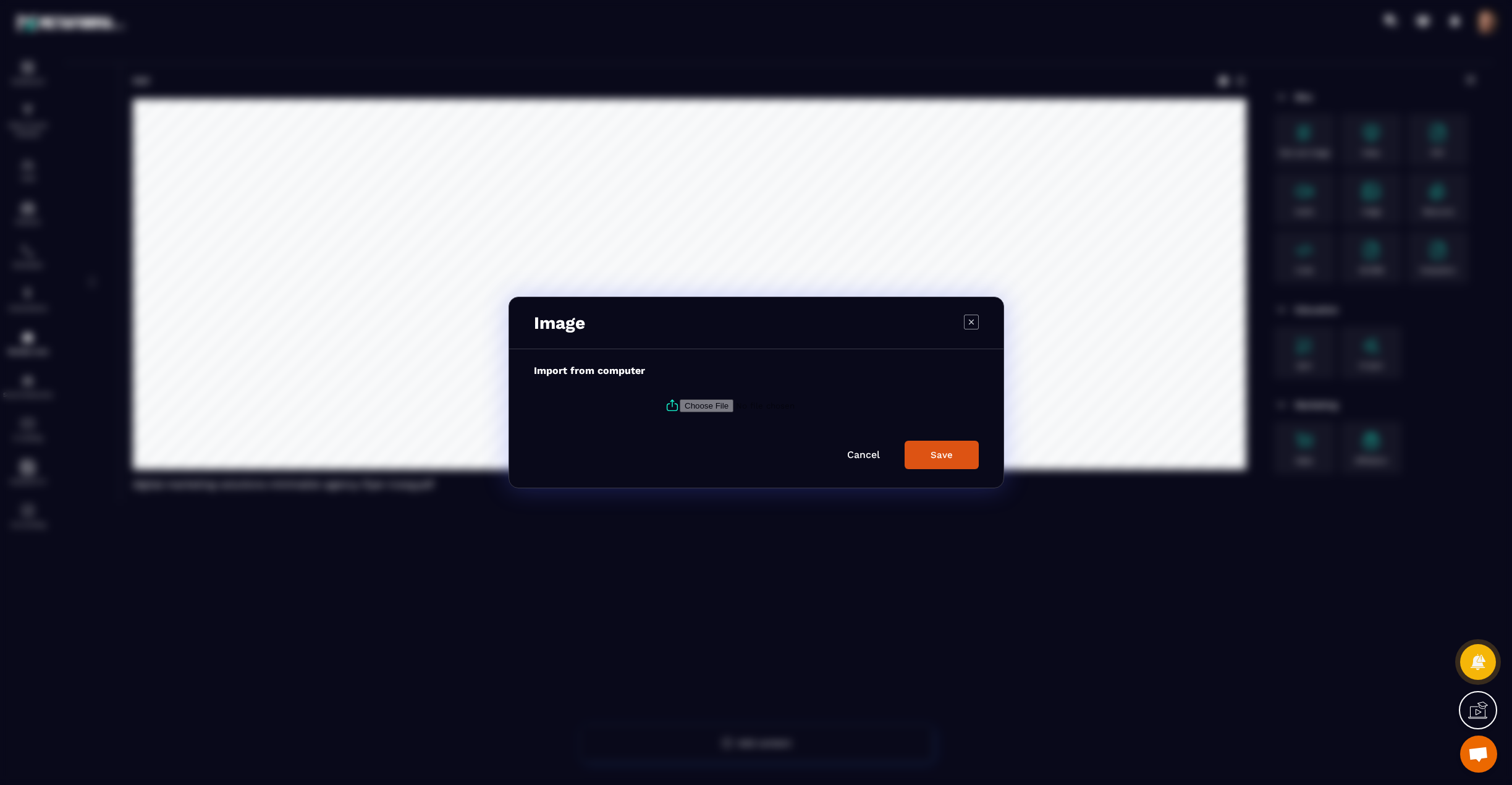
click at [970, 320] on icon "Modal window" at bounding box center [970, 322] width 5 height 5
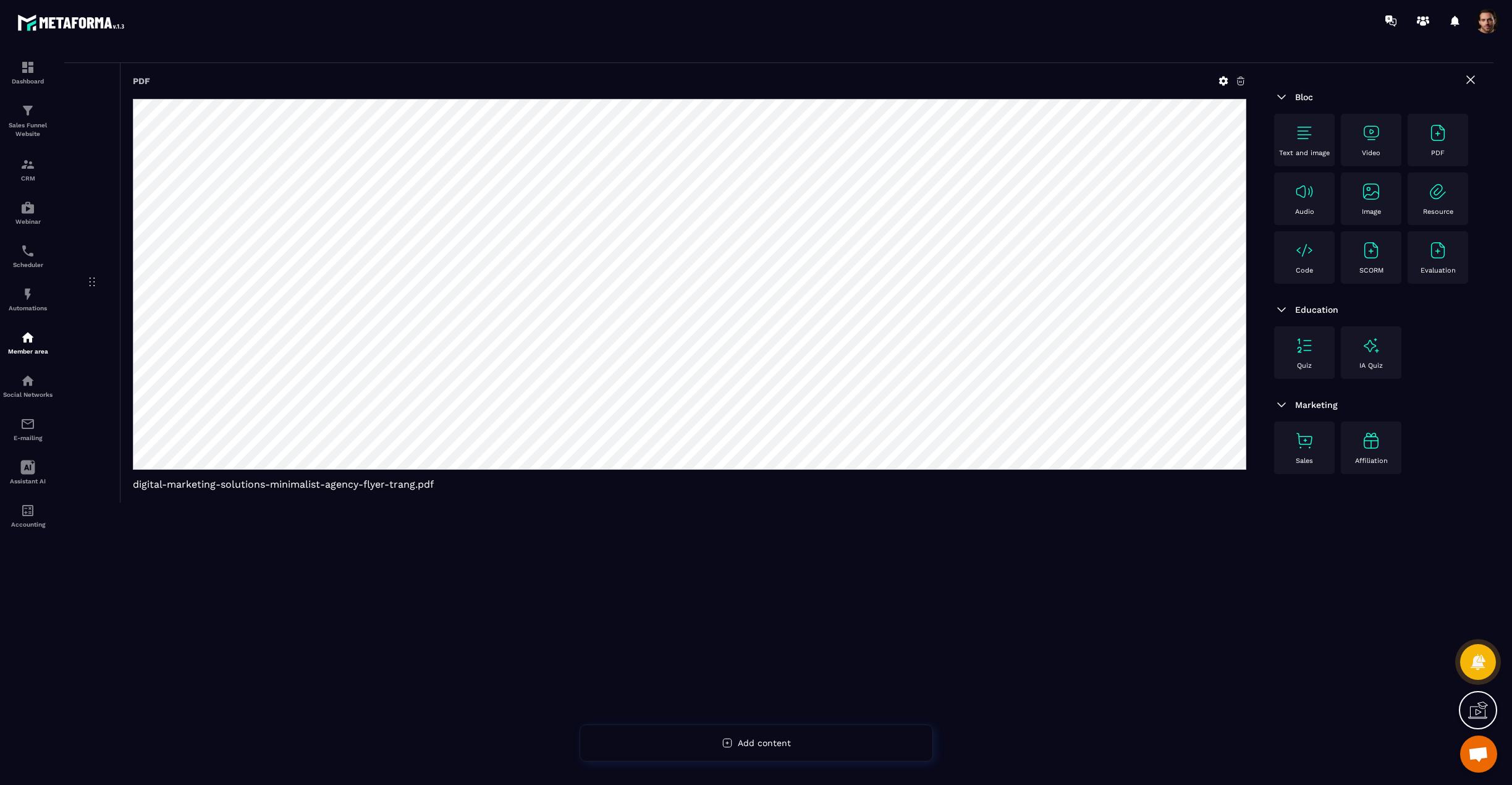
click at [1441, 191] on img at bounding box center [1438, 191] width 20 height 20
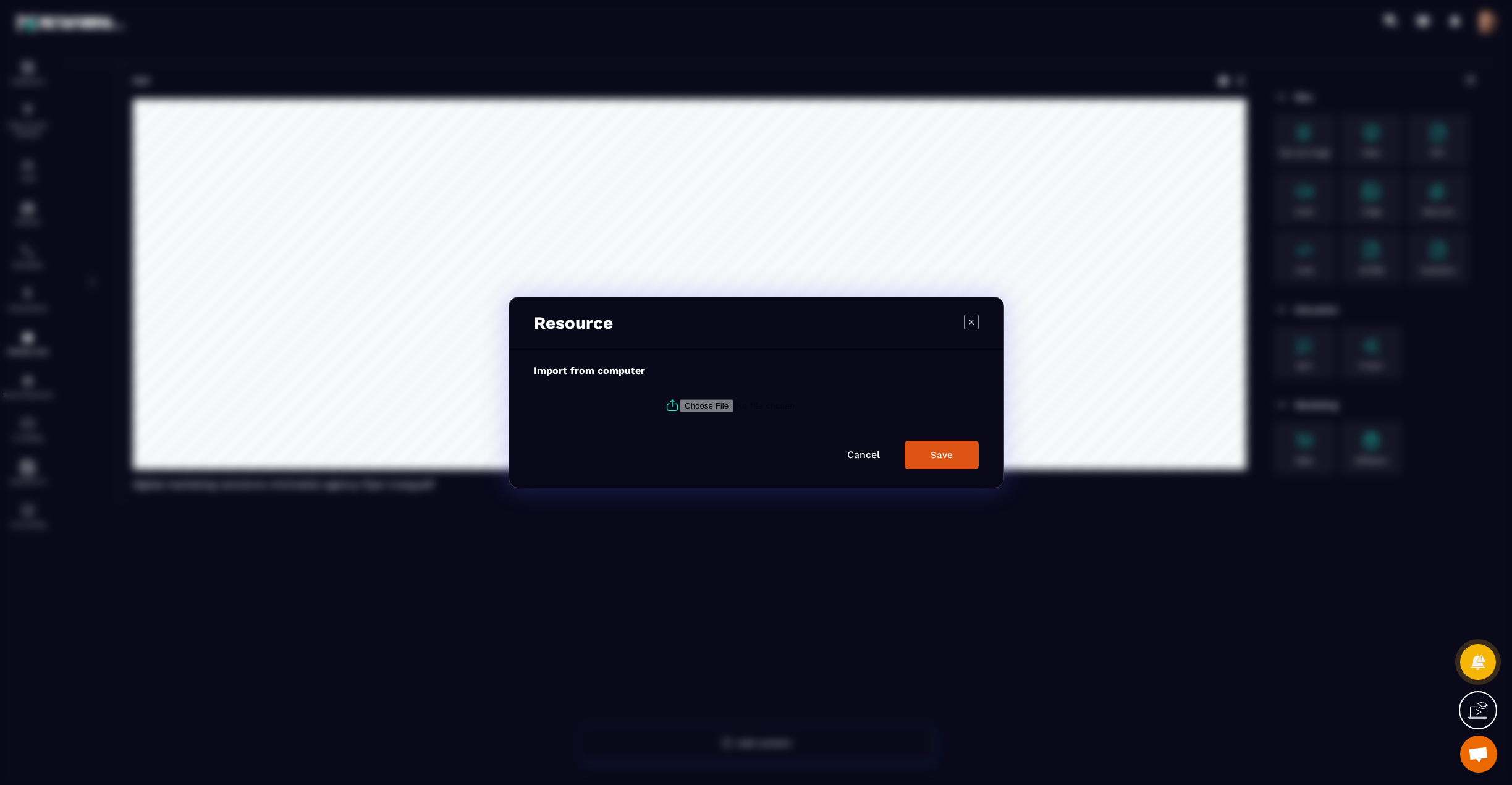
click at [971, 320] on icon "Modal window" at bounding box center [971, 322] width 15 height 15
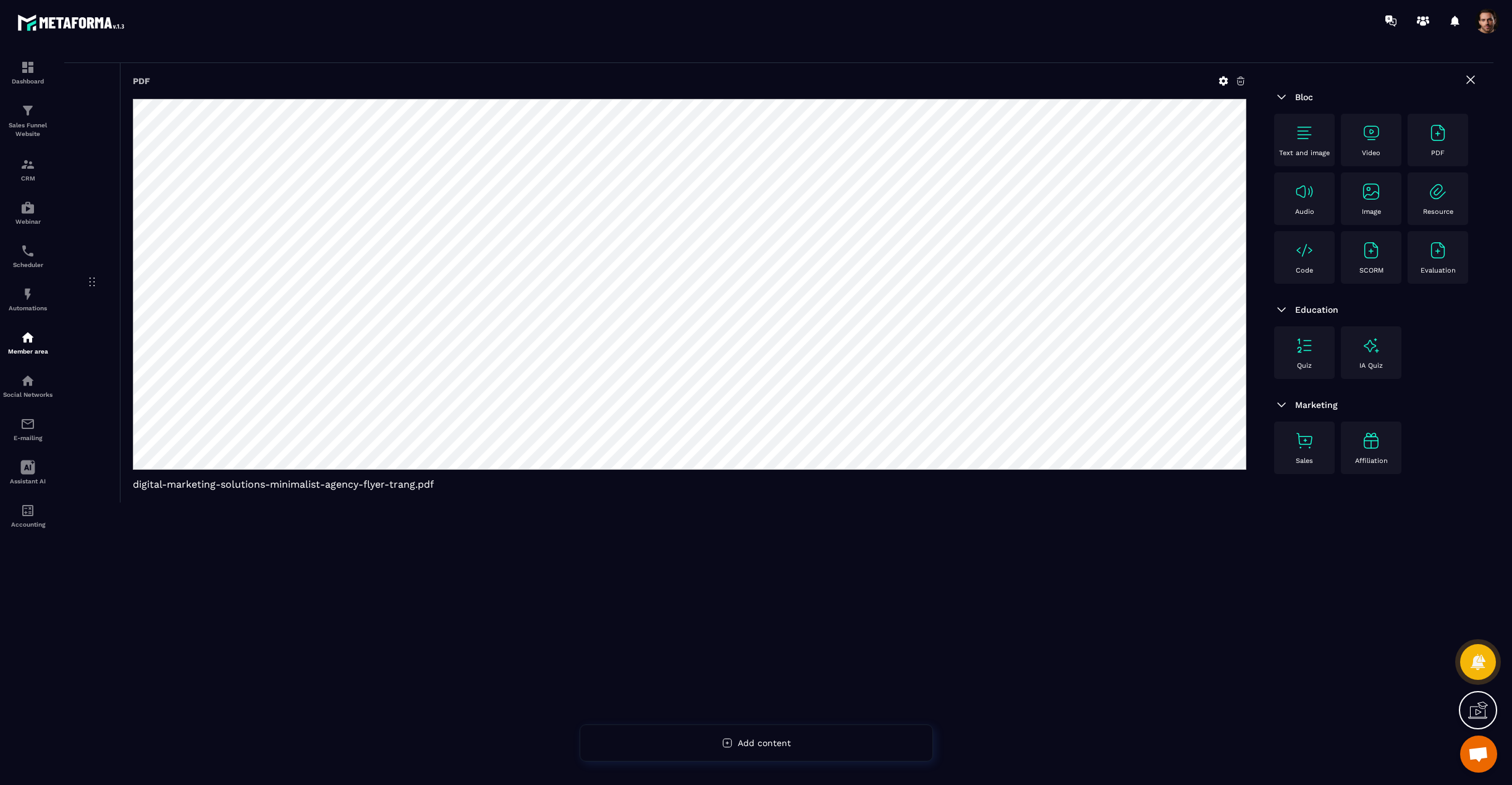
click at [1304, 258] on img at bounding box center [1304, 250] width 20 height 20
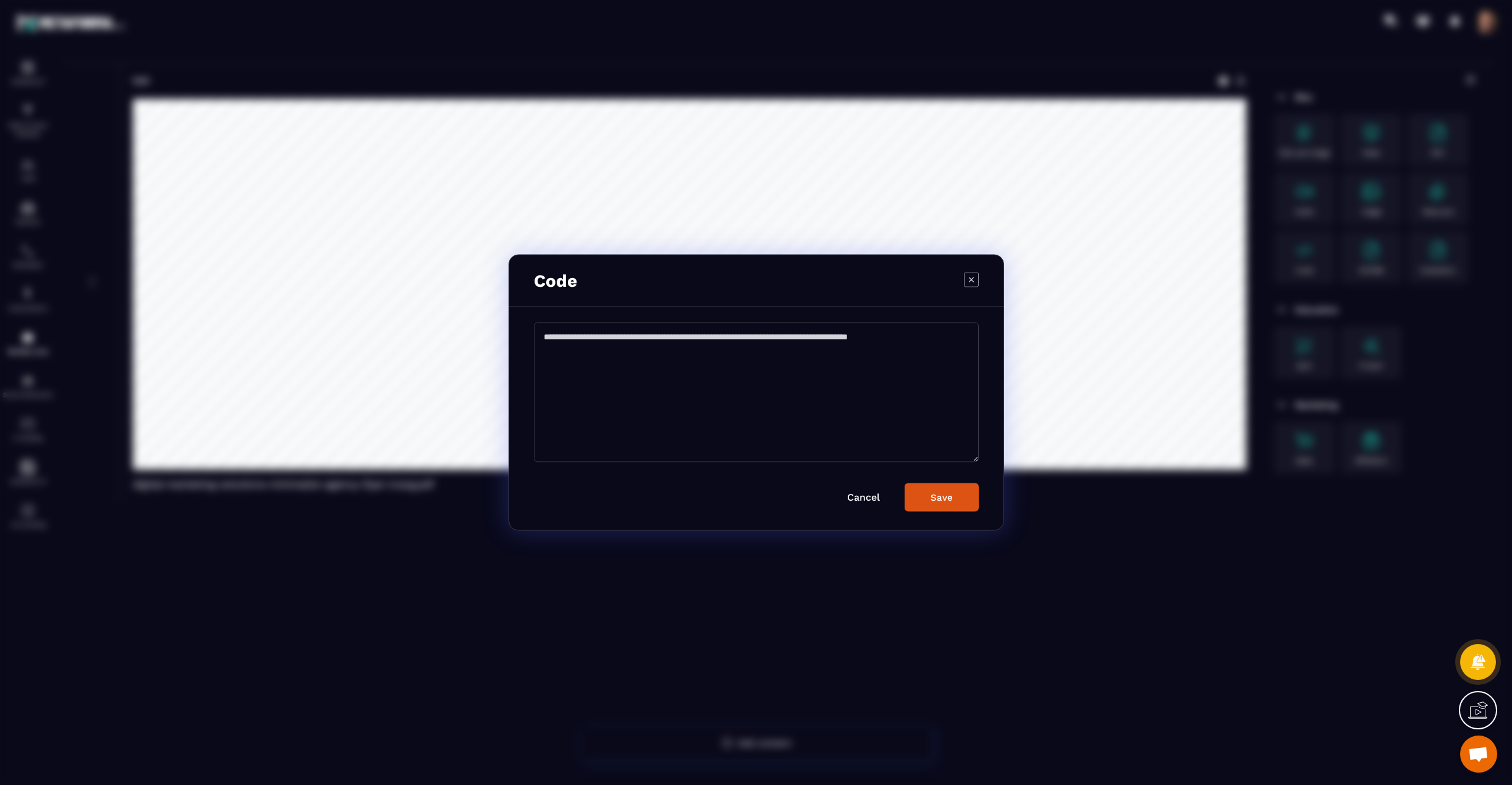
click at [976, 275] on icon "Modal window" at bounding box center [971, 279] width 15 height 15
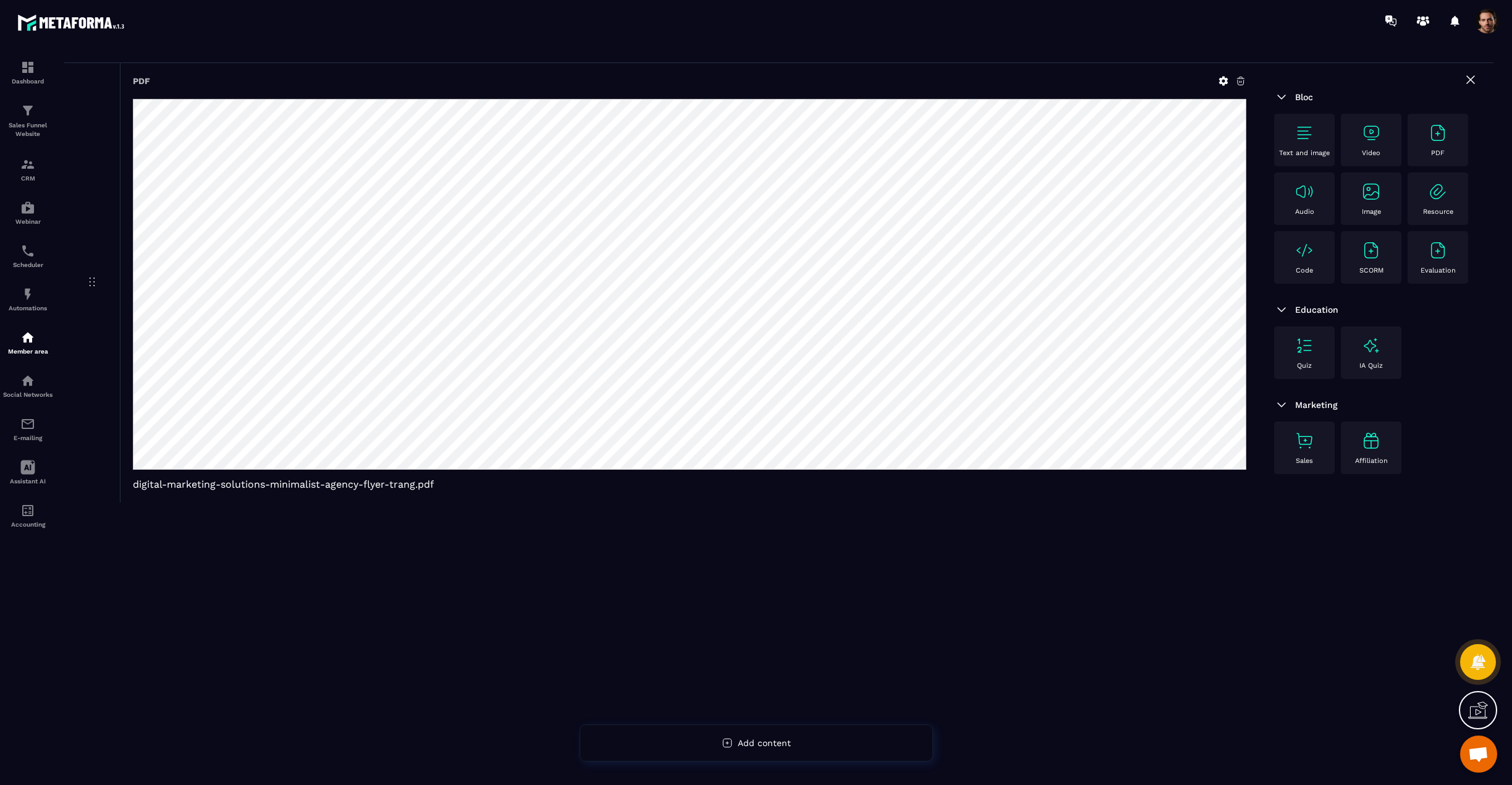
click at [1358, 256] on div "SCORM" at bounding box center [1371, 257] width 48 height 34
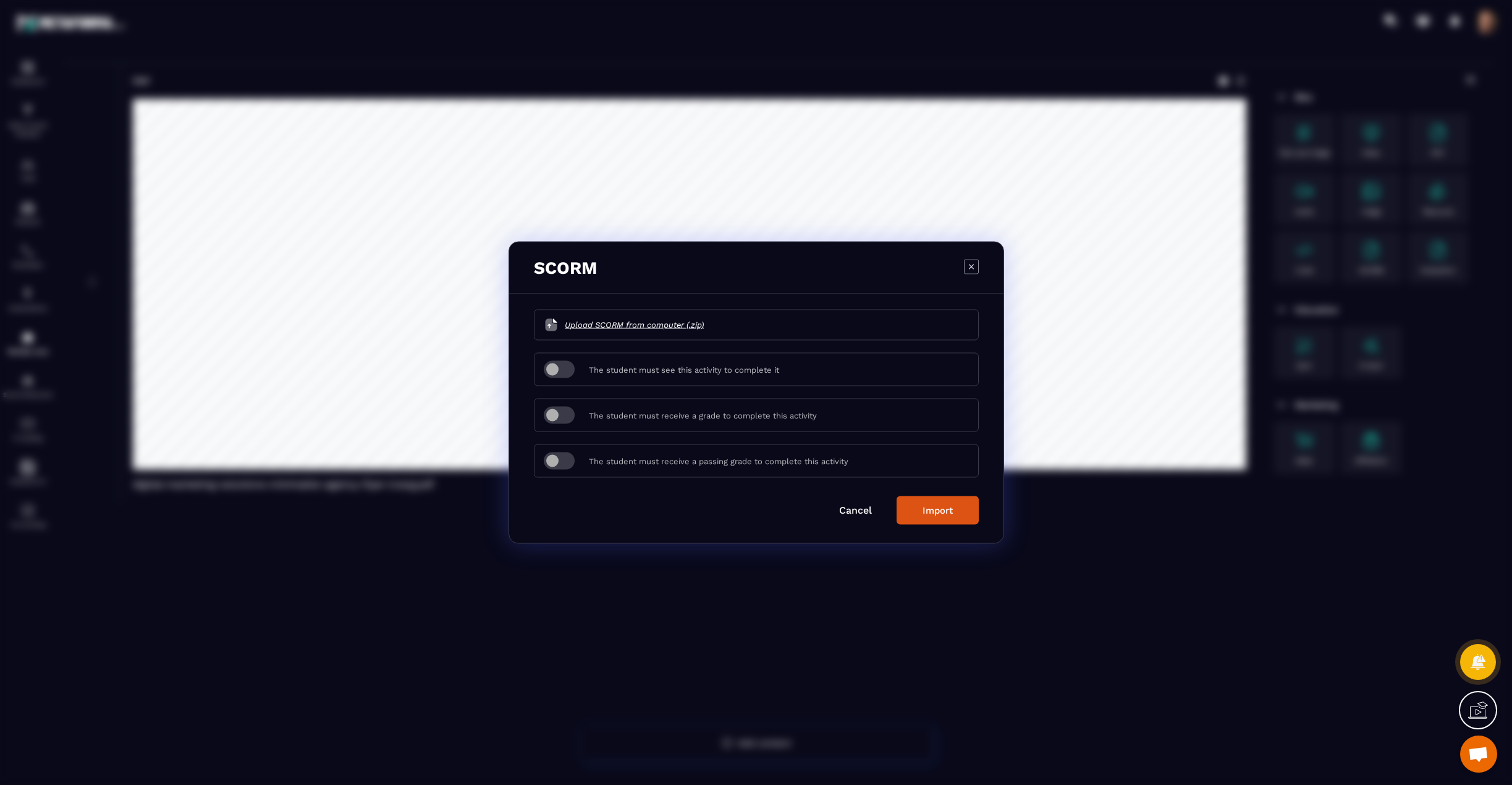
click at [968, 264] on icon "Modal window" at bounding box center [971, 266] width 15 height 15
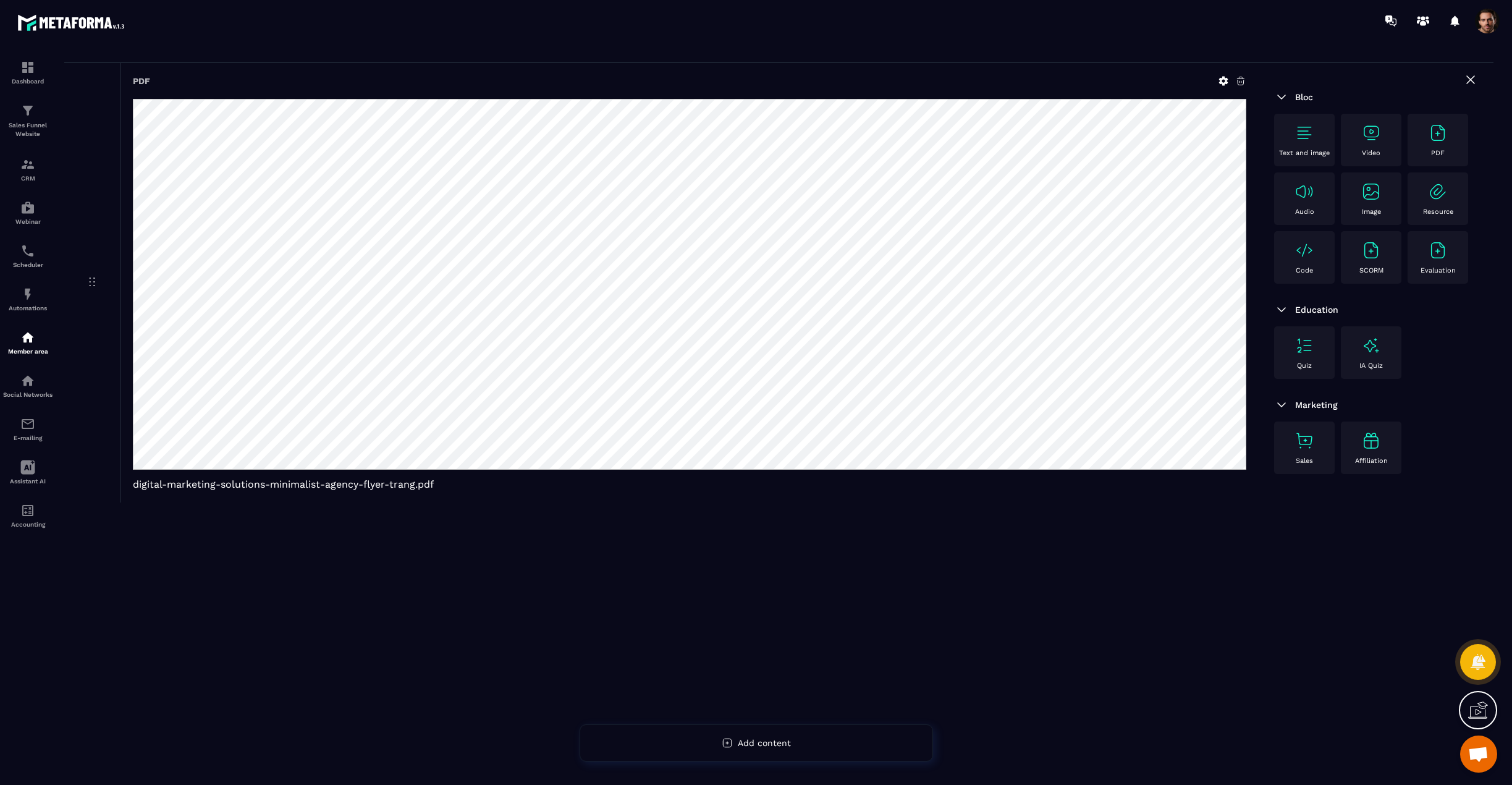
click at [1372, 198] on img at bounding box center [1371, 191] width 20 height 20
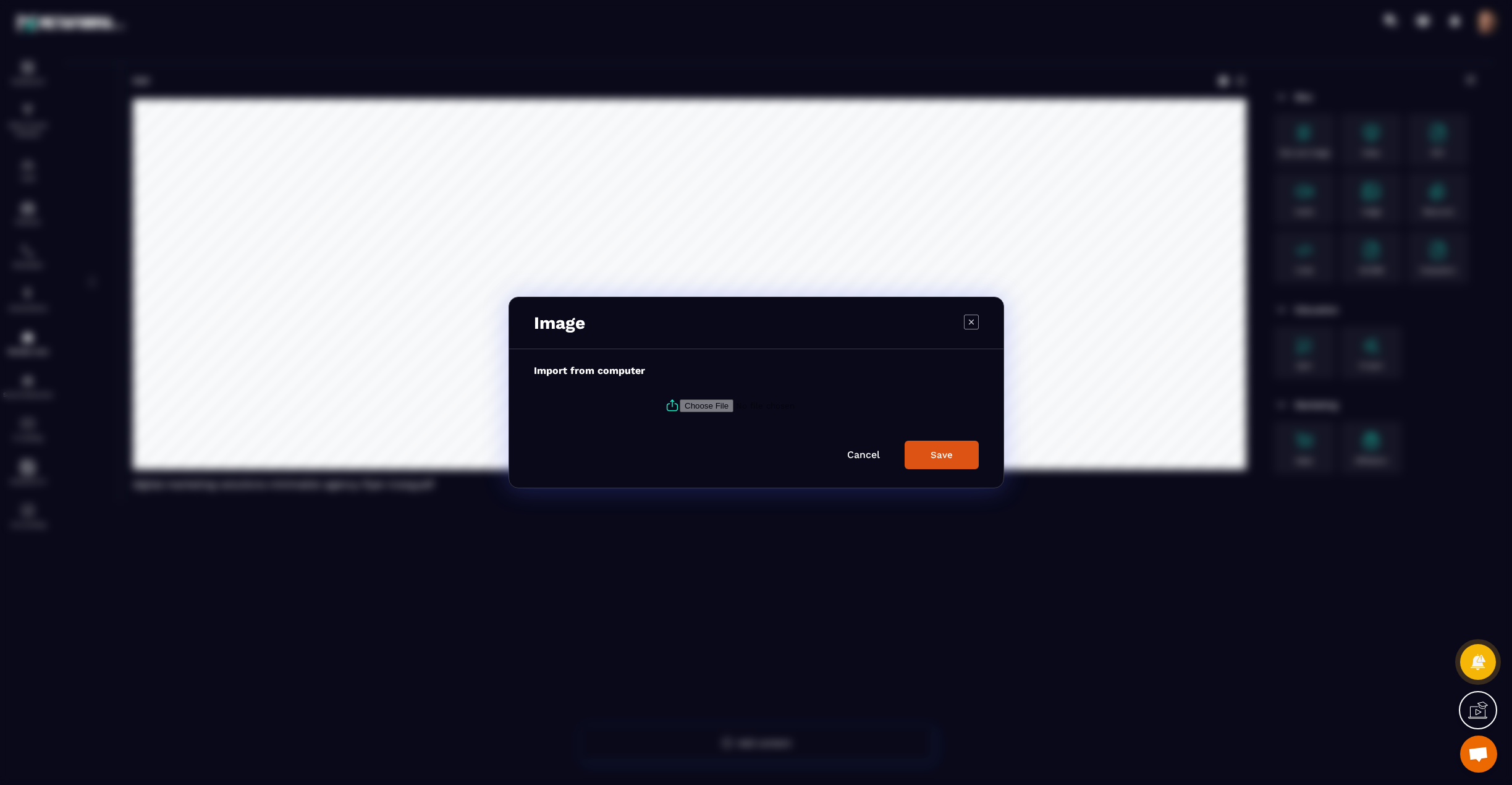
click at [966, 314] on icon "Modal window" at bounding box center [971, 322] width 15 height 15
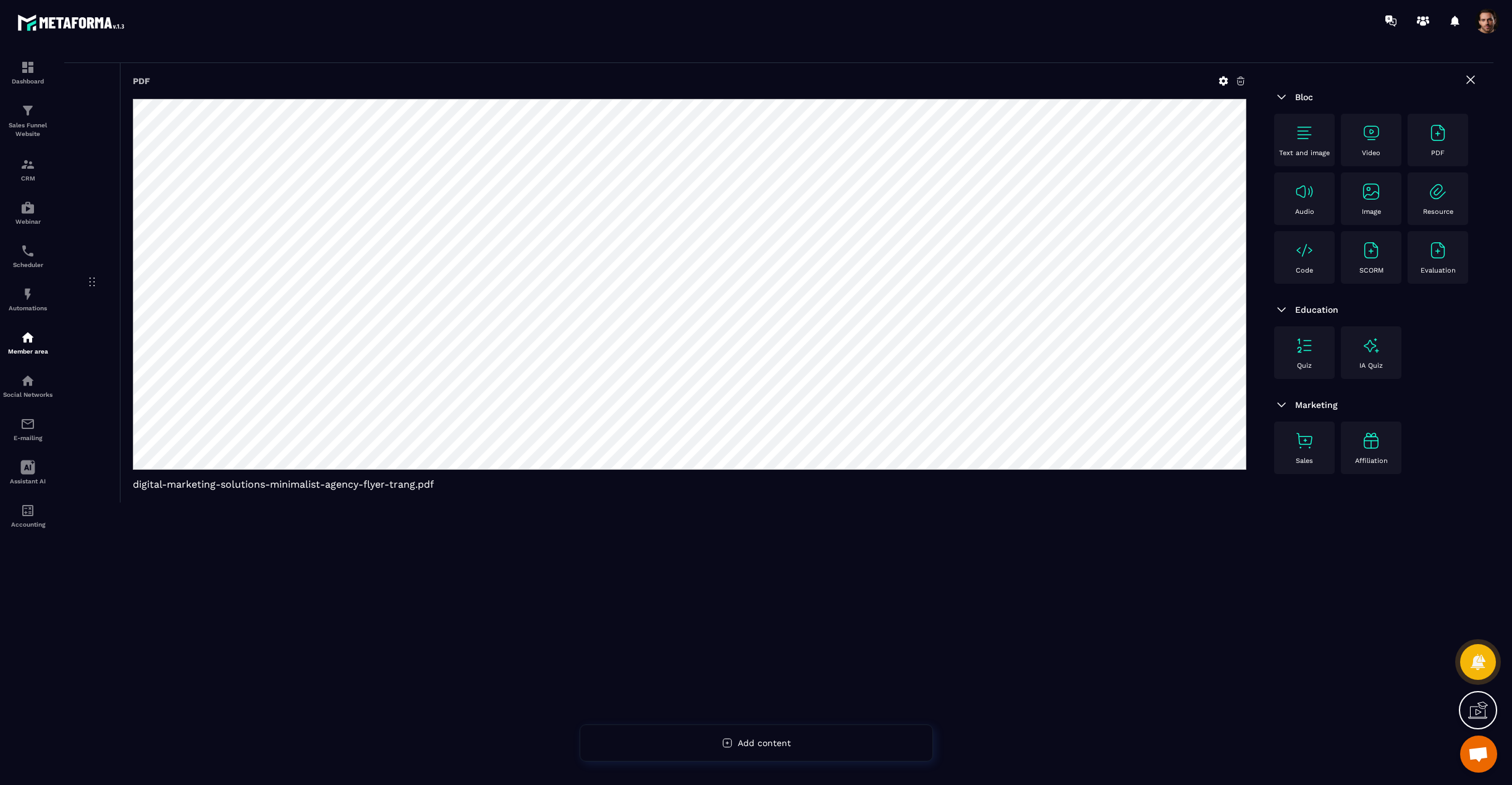
click at [1441, 204] on div "Resource" at bounding box center [1438, 198] width 48 height 34
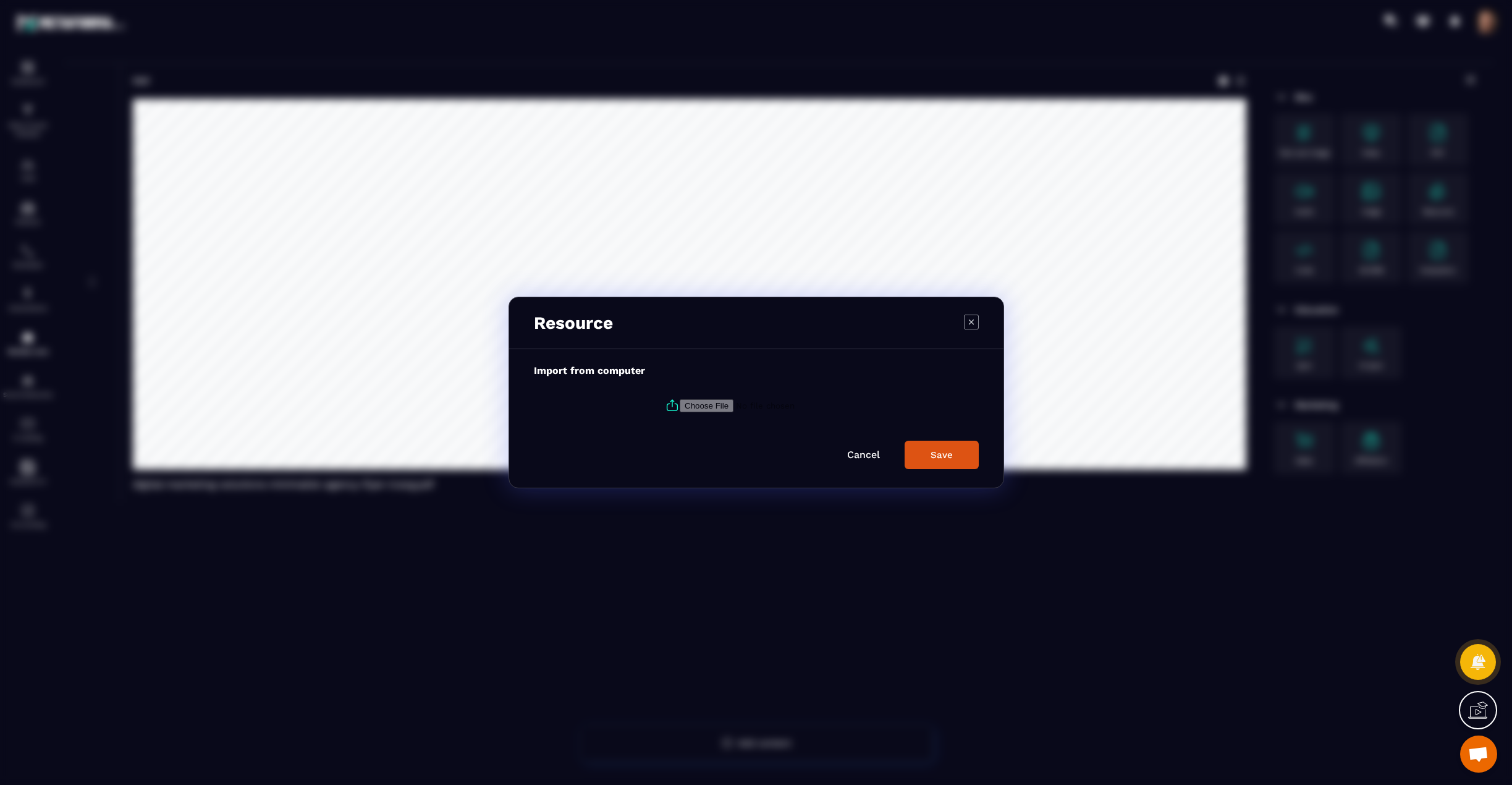
click at [978, 325] on icon "Modal window" at bounding box center [971, 322] width 15 height 15
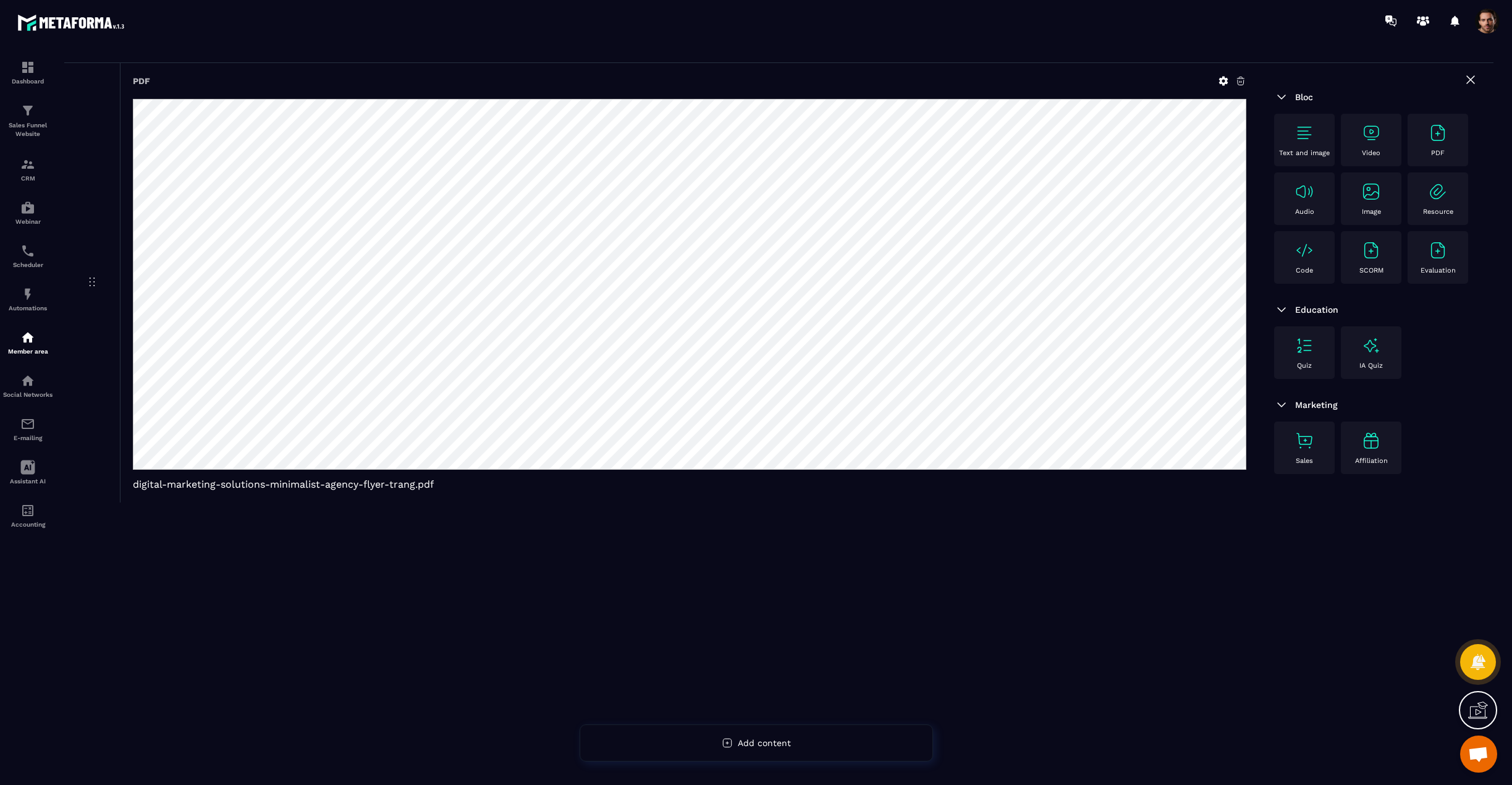
click at [1322, 259] on div "Code" at bounding box center [1304, 257] width 48 height 34
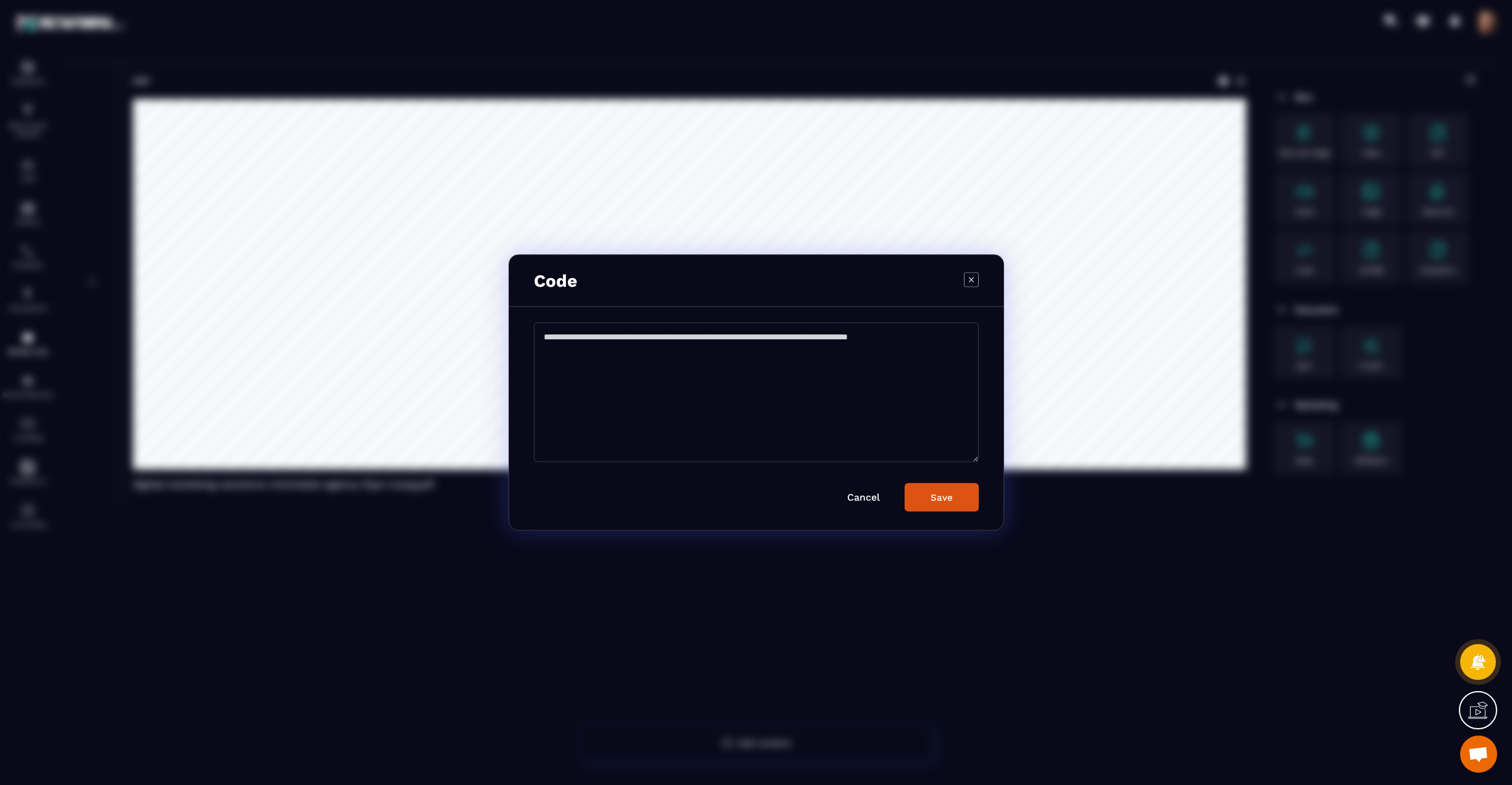
drag, startPoint x: 542, startPoint y: 339, endPoint x: 565, endPoint y: 355, distance: 28.0
click at [577, 358] on textarea "Modal window" at bounding box center [756, 393] width 445 height 140
drag, startPoint x: 560, startPoint y: 349, endPoint x: 557, endPoint y: 340, distance: 9.5
click at [542, 329] on textarea "Modal window" at bounding box center [756, 393] width 445 height 140
click at [557, 340] on textarea "Modal window" at bounding box center [756, 393] width 445 height 140
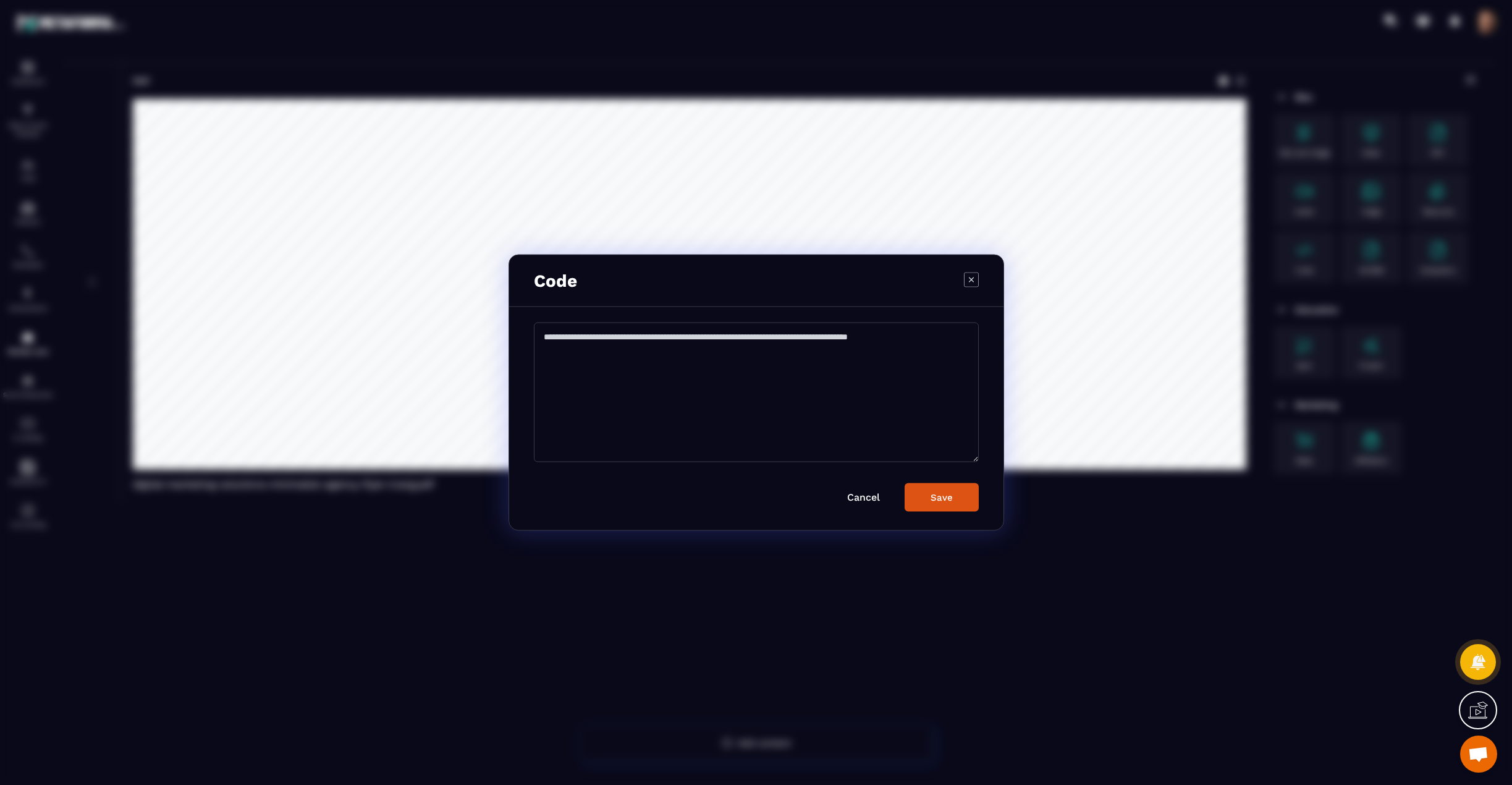
click at [557, 340] on textarea "Modal window" at bounding box center [756, 393] width 445 height 140
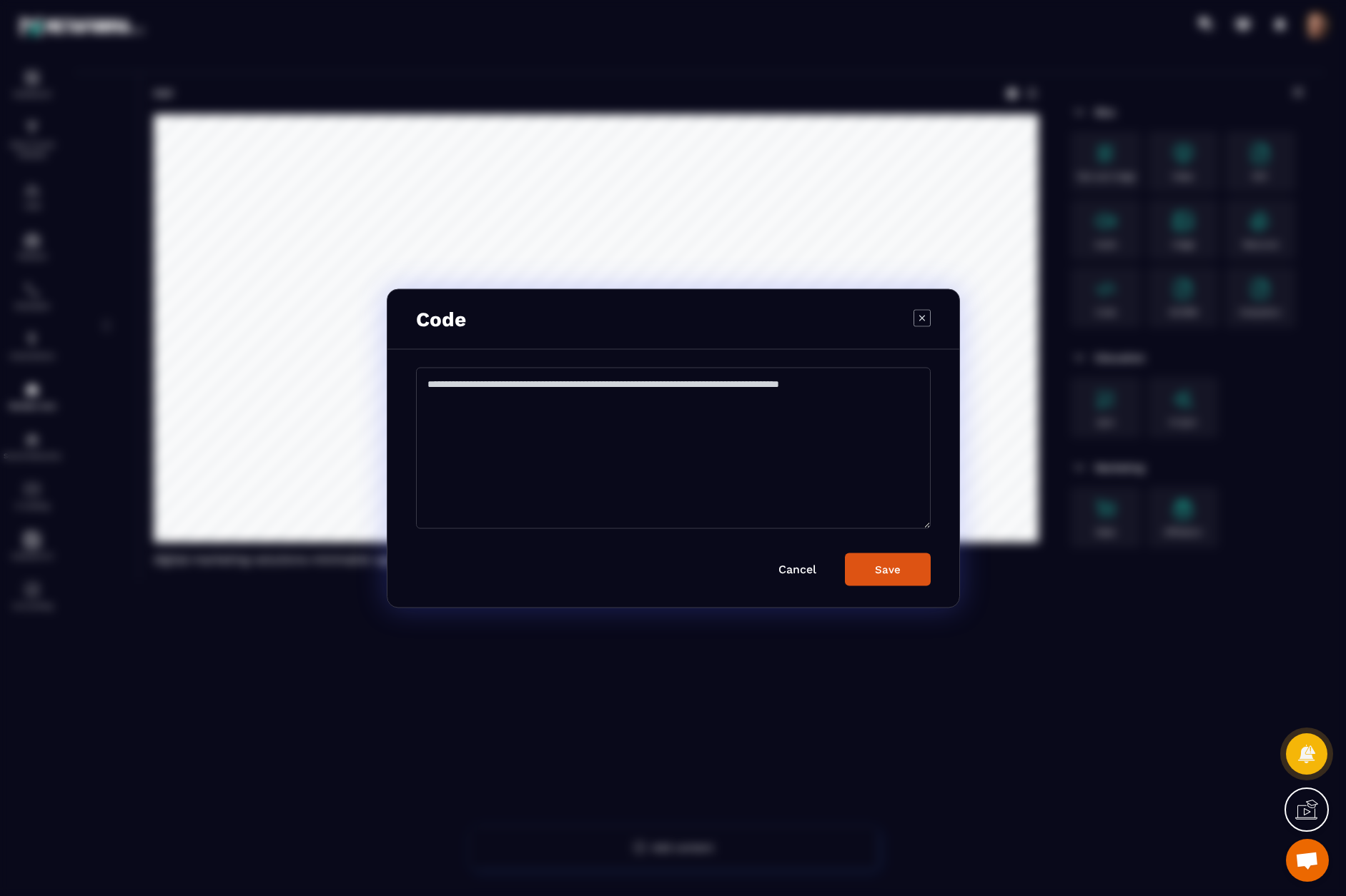
click at [925, 319] on icon "Modal window" at bounding box center [922, 317] width 17 height 17
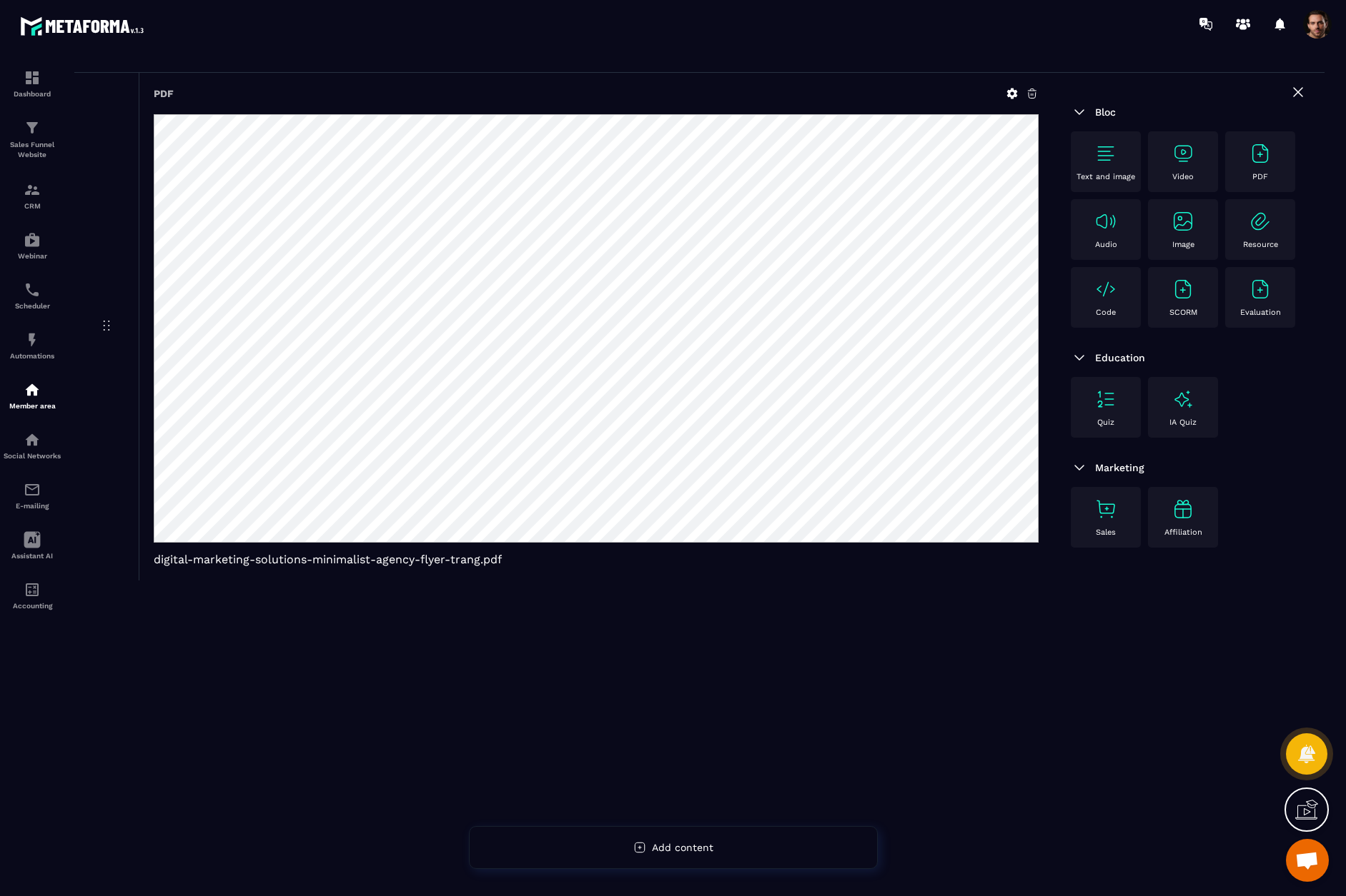
click at [1180, 302] on div "SCORM" at bounding box center [1182, 297] width 55 height 39
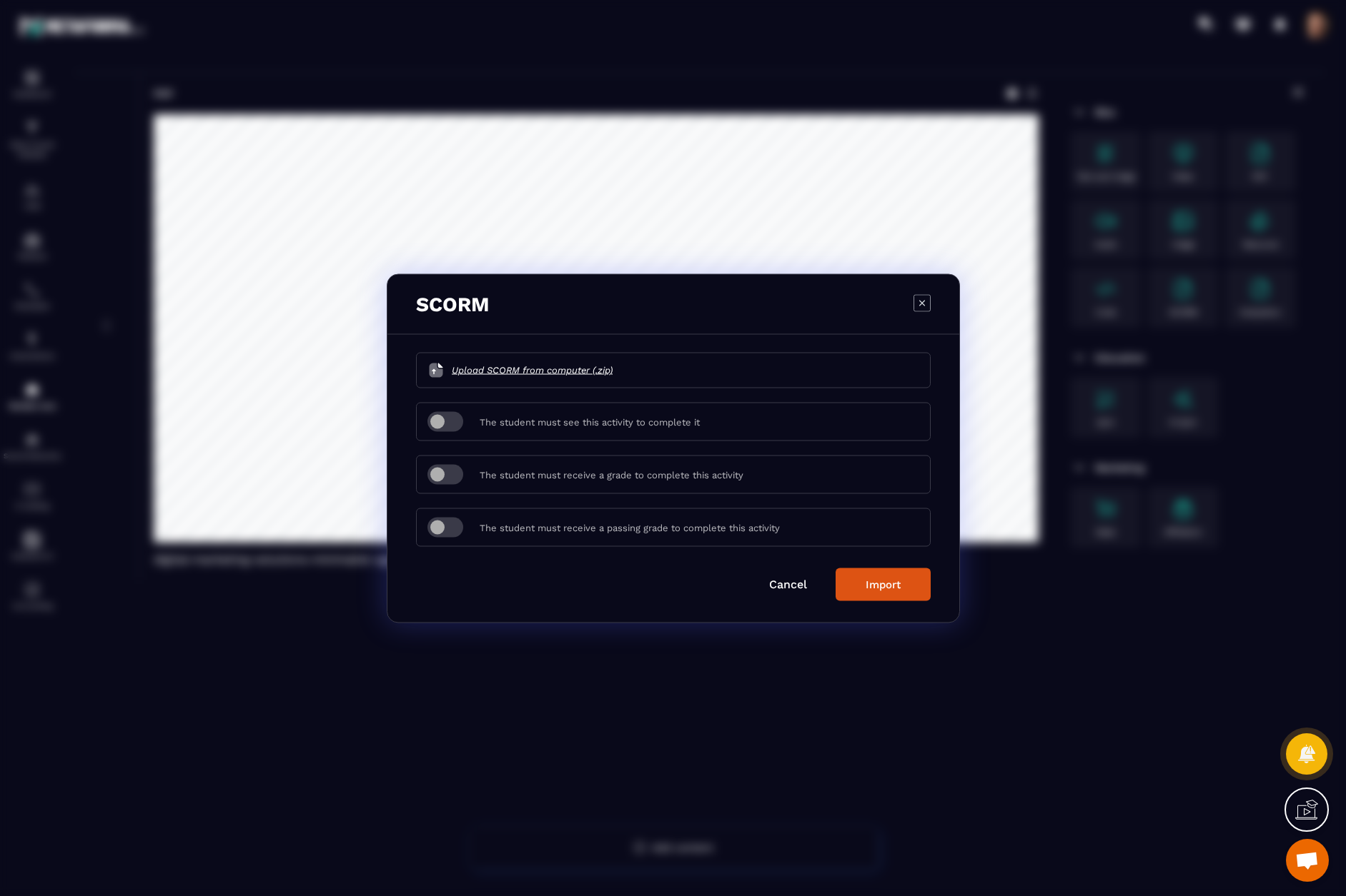
click at [567, 377] on span "Upload SCORM from computer (.zip)" at bounding box center [531, 371] width 160 height 14
click at [613, 370] on input "Upload SCORM from computer (.zip)" at bounding box center [613, 370] width 0 height 0
click at [460, 428] on span "Modal window" at bounding box center [444, 421] width 35 height 20
drag, startPoint x: 452, startPoint y: 475, endPoint x: 451, endPoint y: 487, distance: 12.0
click at [452, 477] on span "Modal window" at bounding box center [444, 474] width 35 height 20
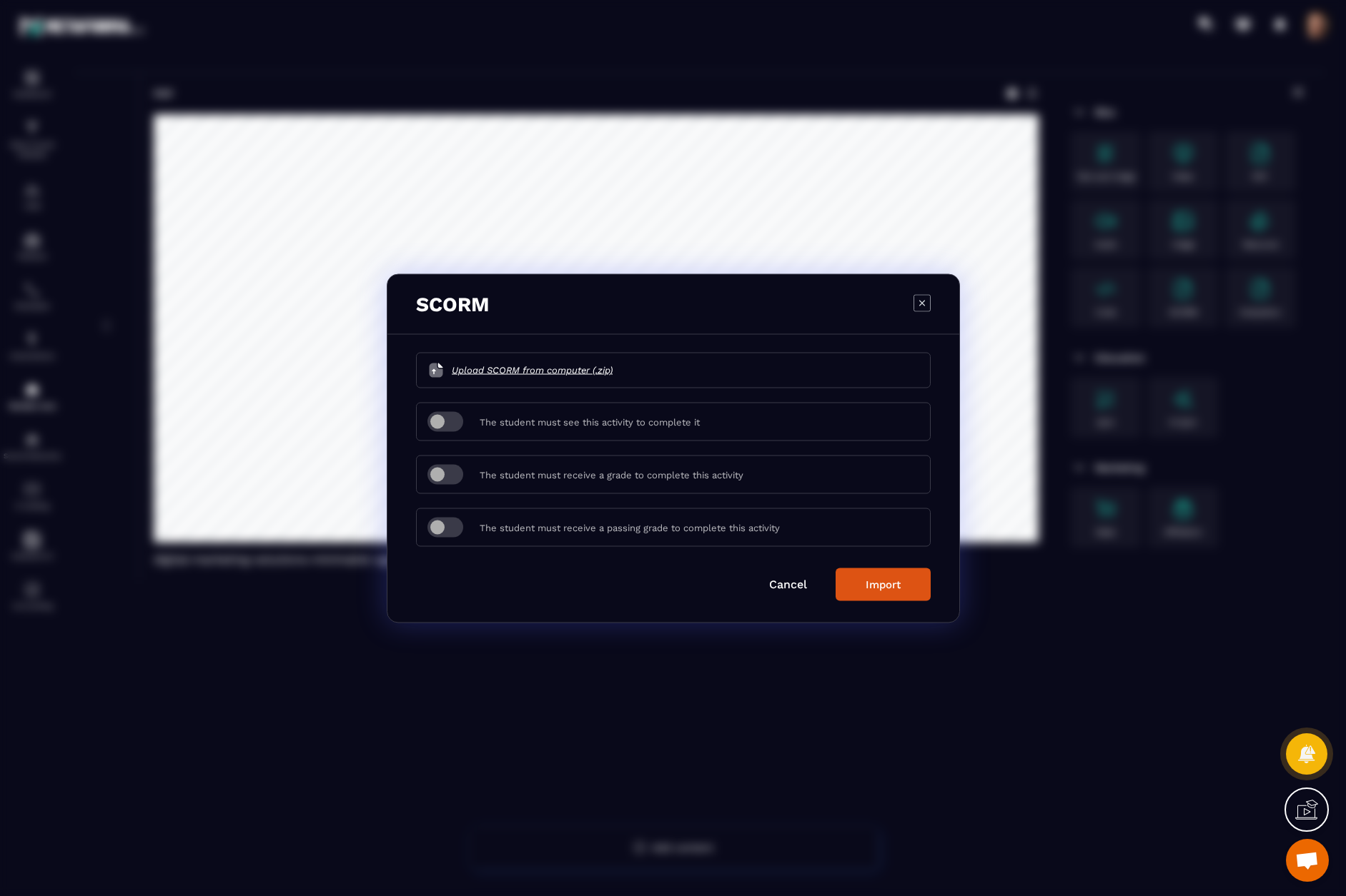
click at [454, 528] on span "Modal window" at bounding box center [444, 527] width 35 height 20
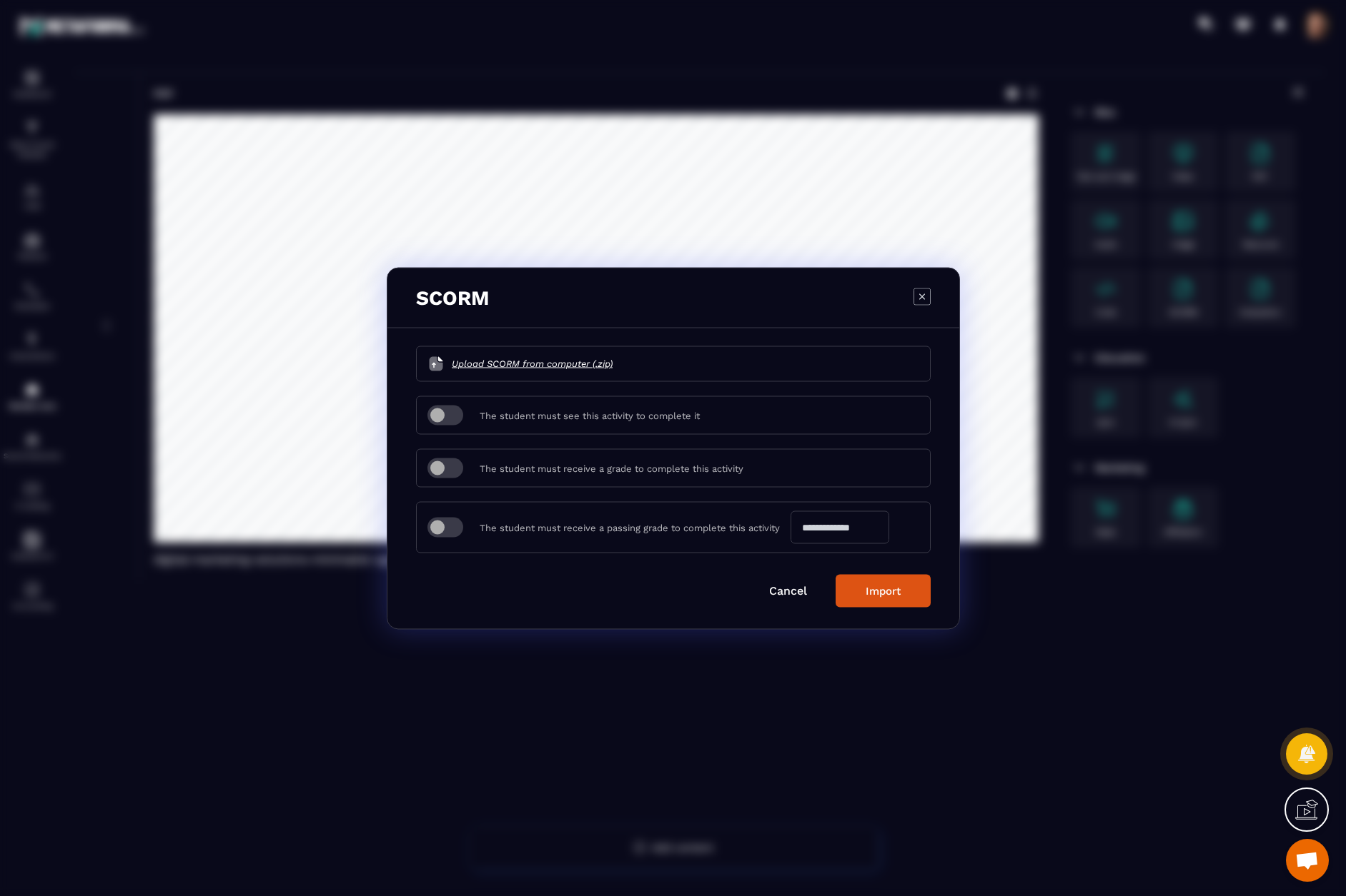
click at [463, 525] on span "Modal window" at bounding box center [444, 527] width 35 height 20
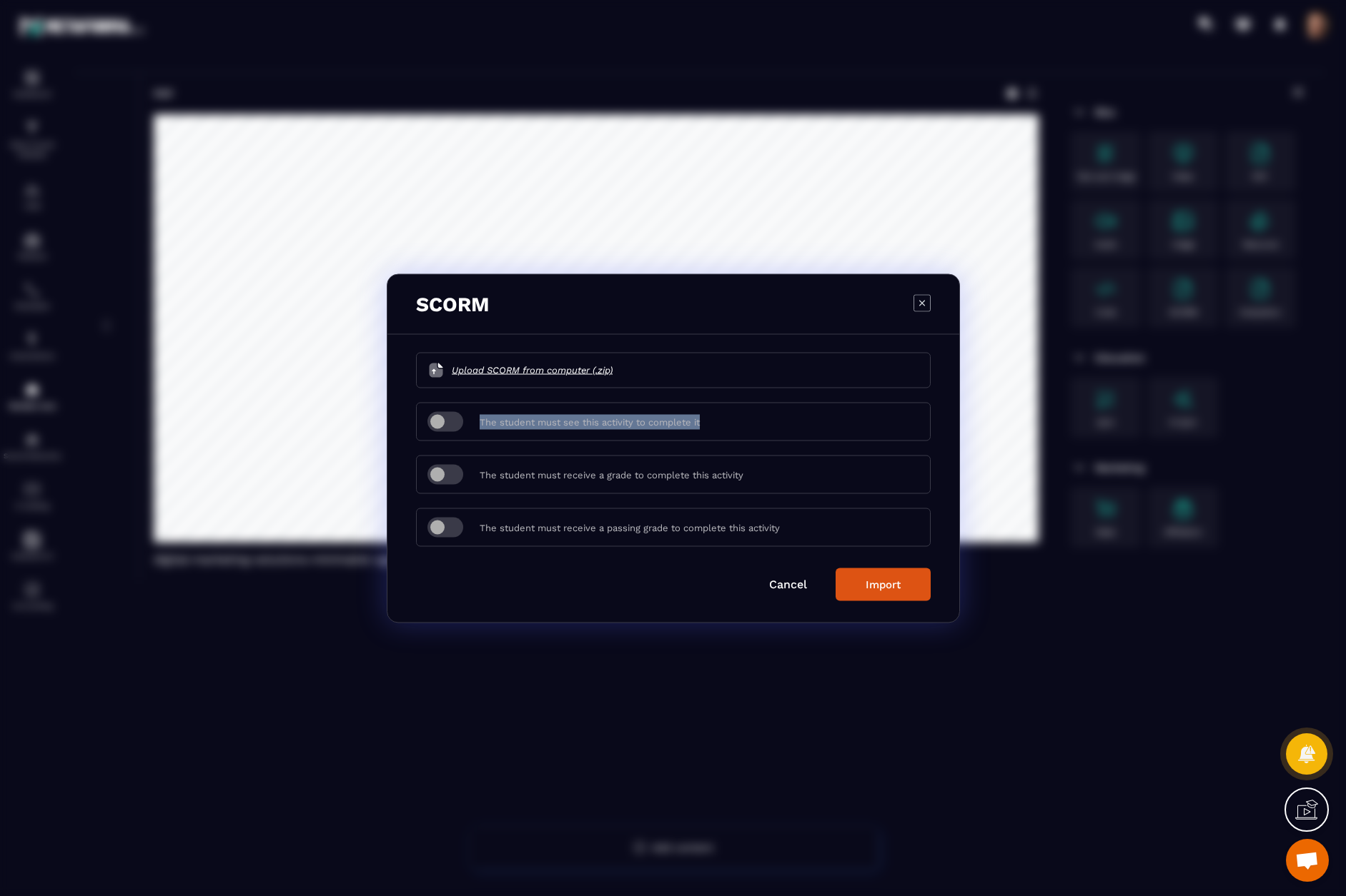
drag, startPoint x: 484, startPoint y: 425, endPoint x: 724, endPoint y: 425, distance: 240.0
click at [724, 425] on div "The student must see this activity to complete it" at bounding box center [673, 421] width 515 height 39
copy label "The student must see this activity to complete it"
drag, startPoint x: 481, startPoint y: 482, endPoint x: 787, endPoint y: 477, distance: 306.0
click at [787, 477] on div "The student must receive a grade to complete this activity" at bounding box center [673, 474] width 515 height 39
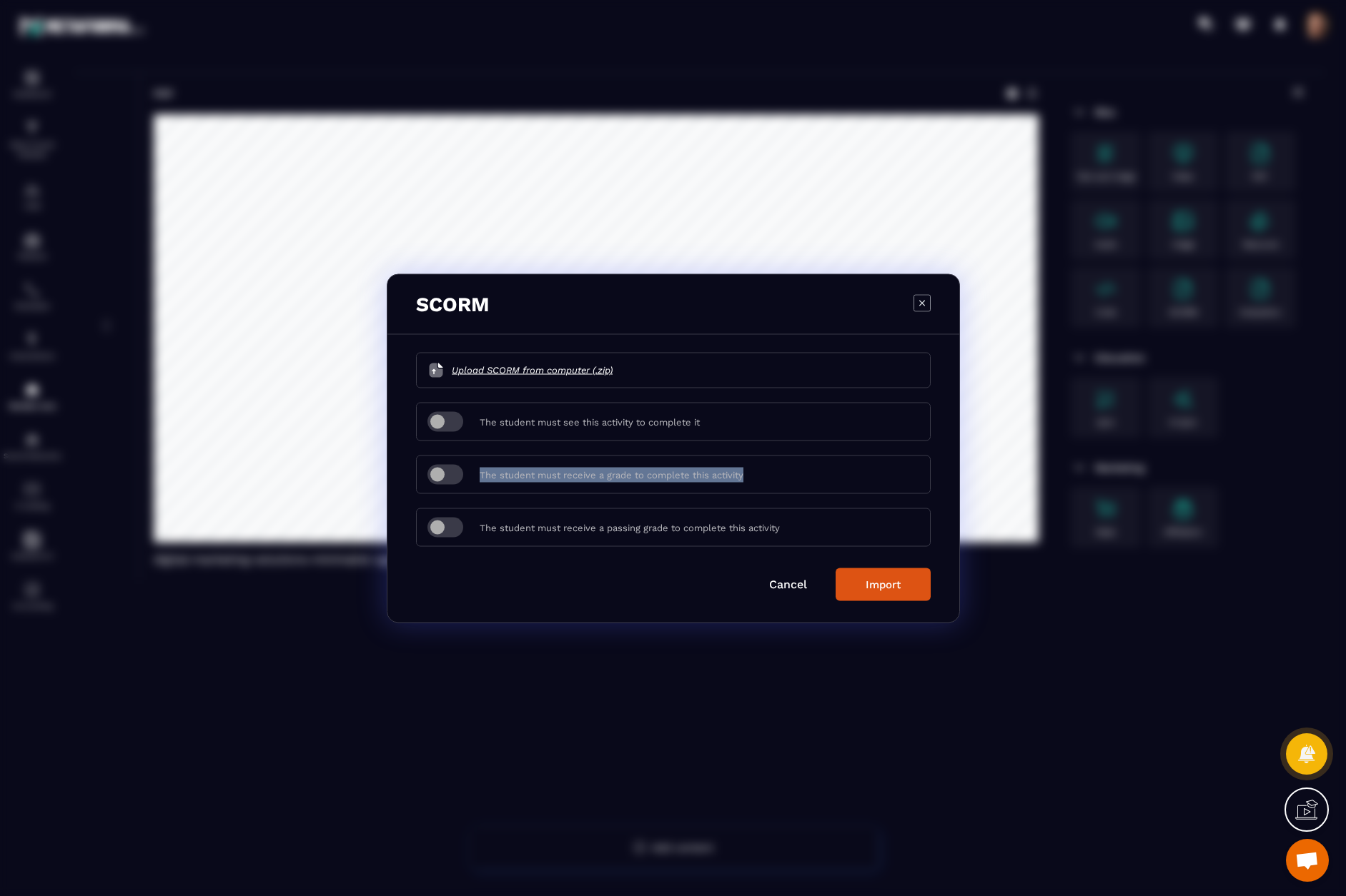
copy label "The student must receive a grade to complete this activity"
drag, startPoint x: 480, startPoint y: 528, endPoint x: 817, endPoint y: 532, distance: 337.0
click at [817, 532] on div "The student must receive a passing grade to complete this activity *" at bounding box center [673, 527] width 515 height 39
copy label "The student must receive a passing grade to complete this activity"
click at [447, 532] on span "Modal window" at bounding box center [444, 527] width 35 height 20
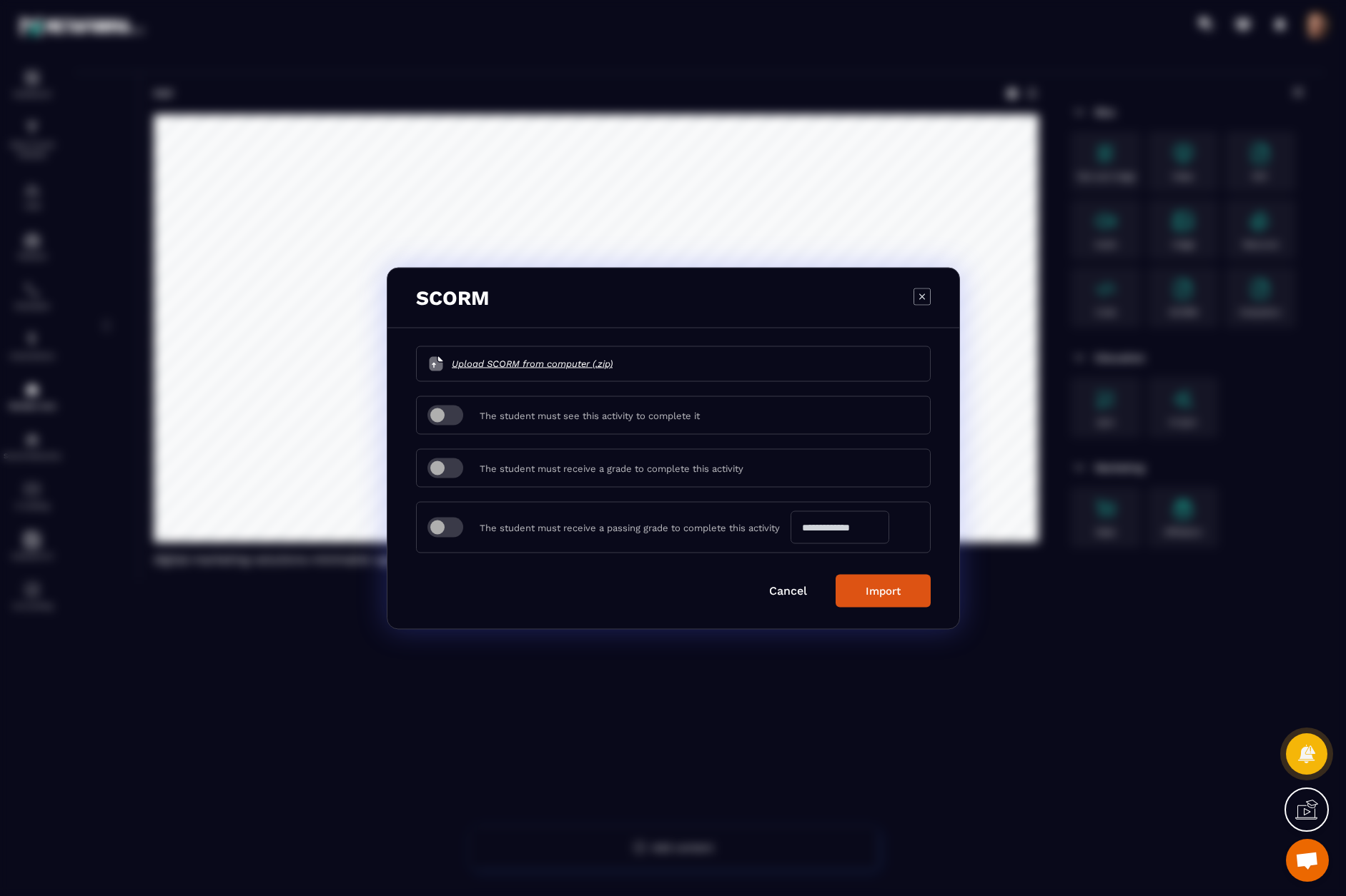
click at [922, 295] on icon "Modal window" at bounding box center [922, 296] width 17 height 17
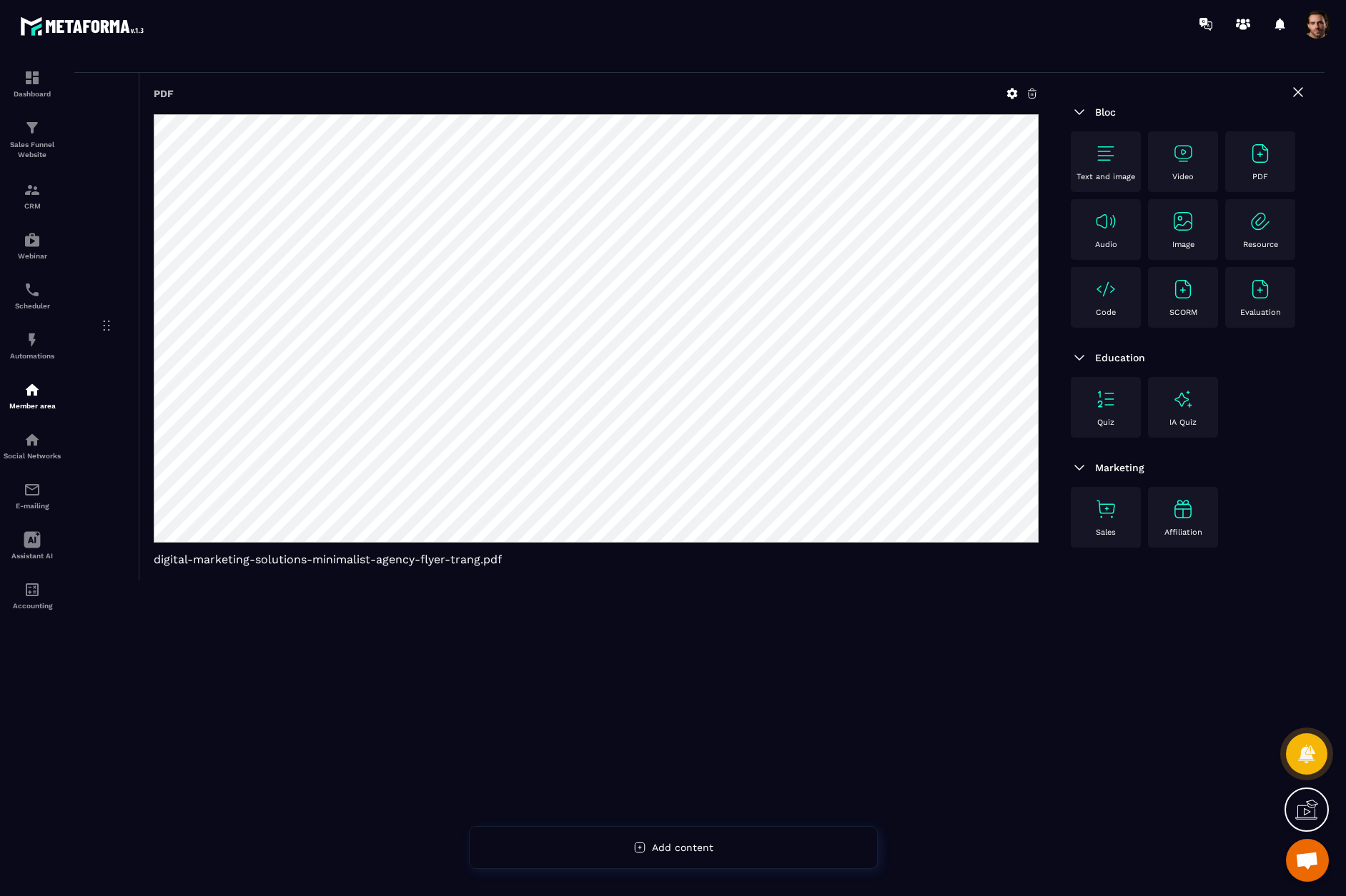
click at [1273, 291] on div "Evaluation" at bounding box center [1259, 297] width 55 height 39
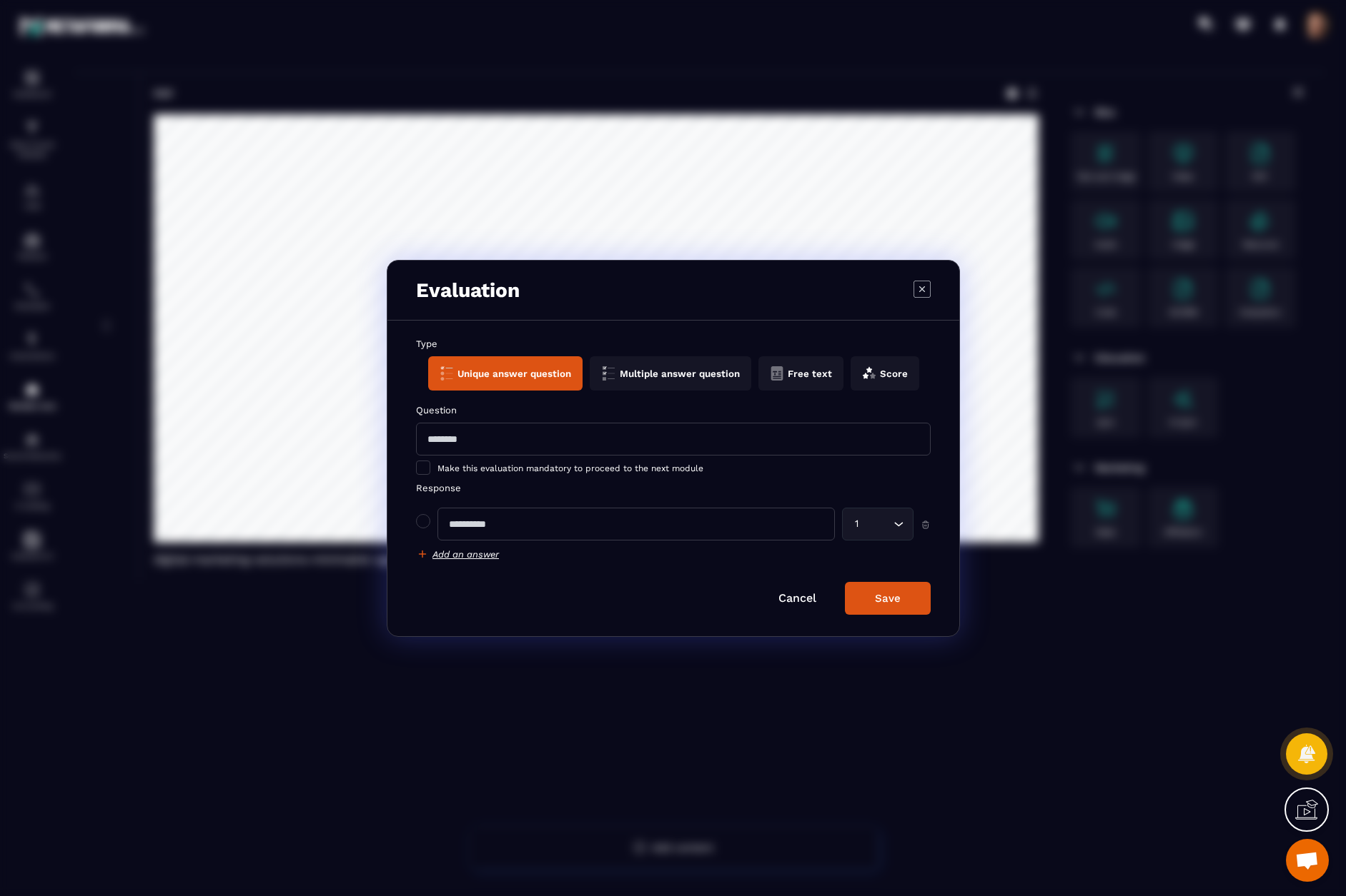
click at [644, 373] on button "Multiple answer question" at bounding box center [670, 373] width 161 height 34
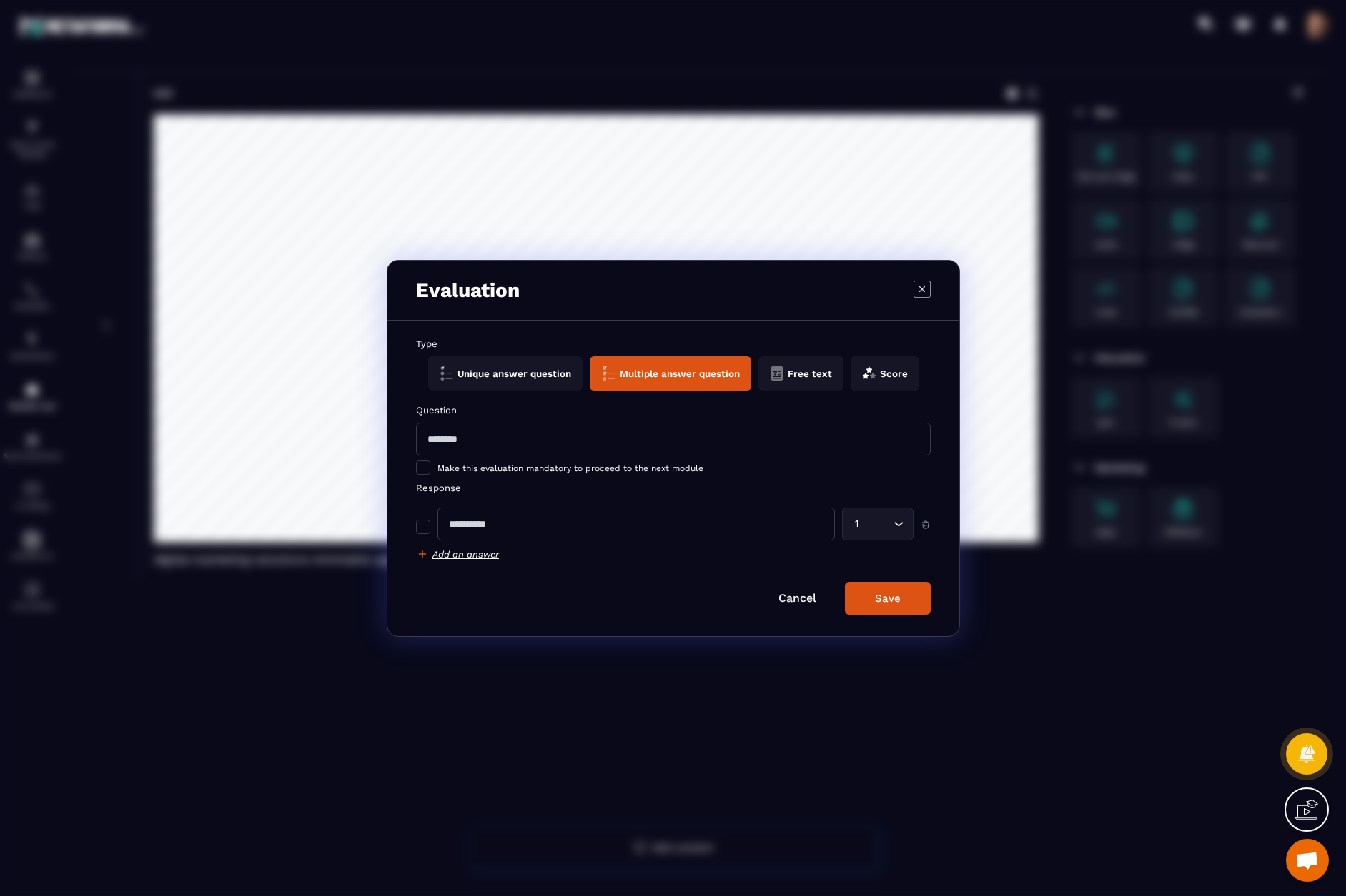
click at [808, 380] on button "Free text" at bounding box center [800, 373] width 85 height 34
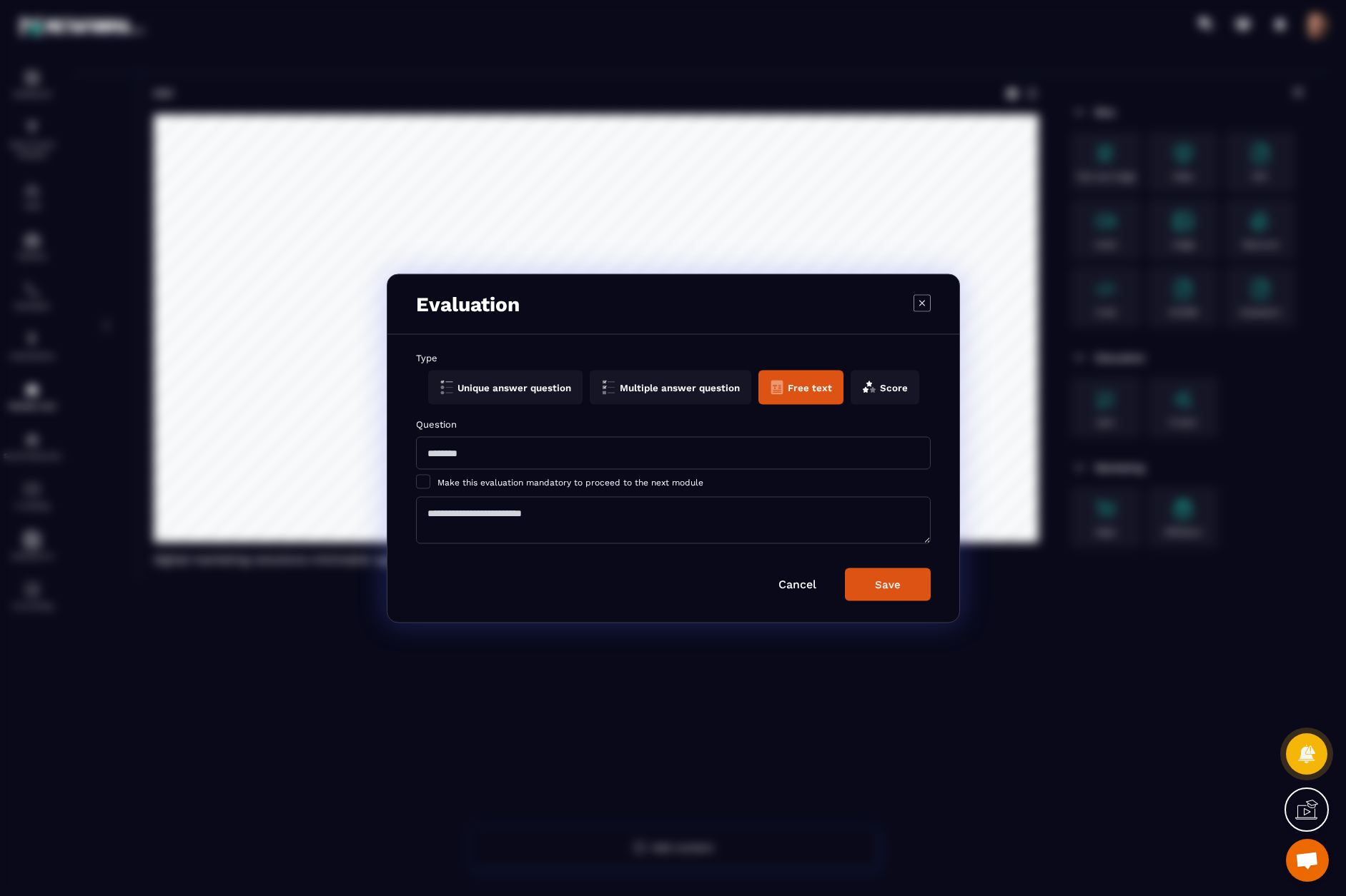
click at [867, 394] on icon "Modal window" at bounding box center [868, 387] width 15 height 14
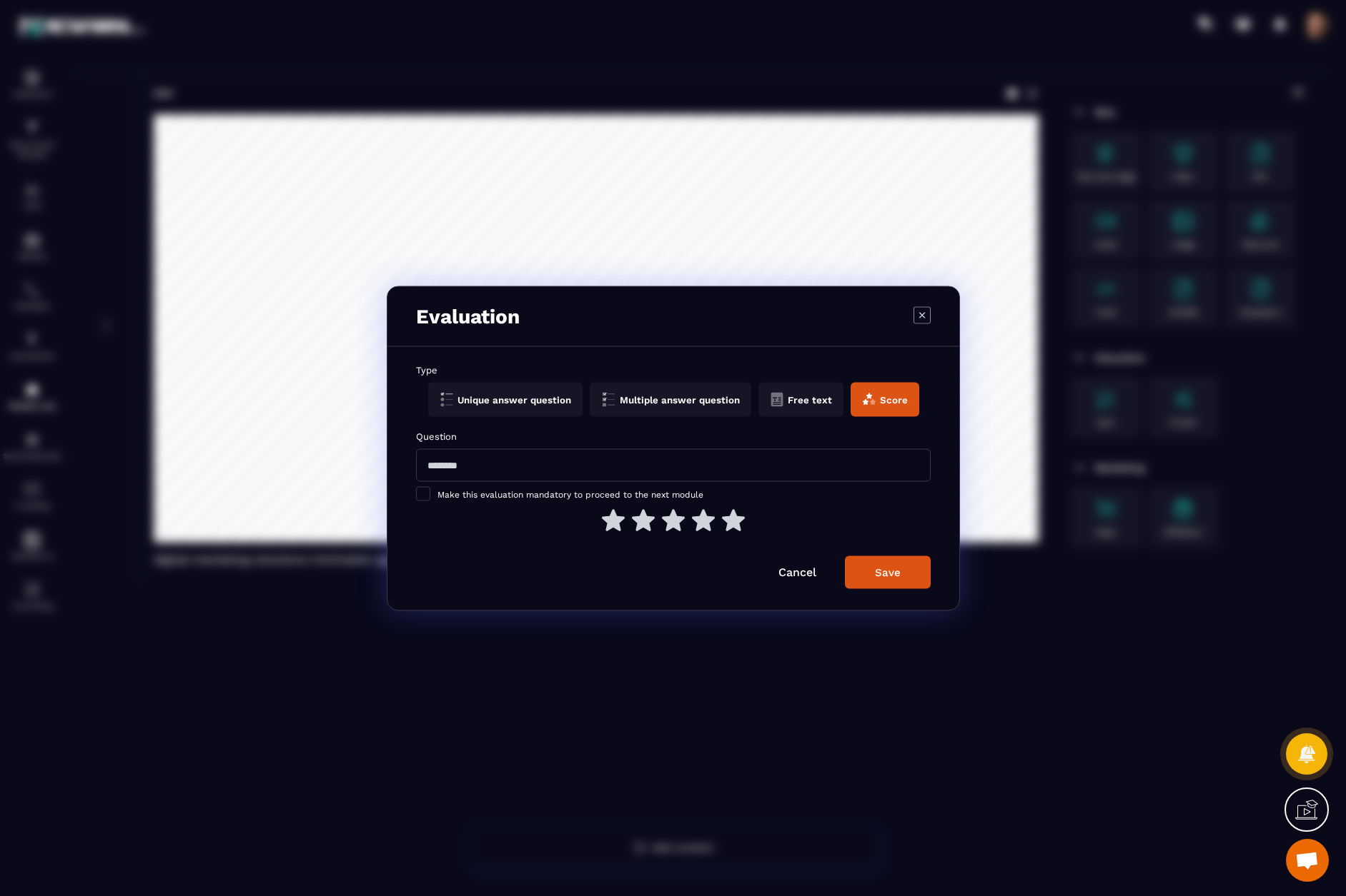
click at [797, 403] on button "Free text" at bounding box center [800, 400] width 85 height 34
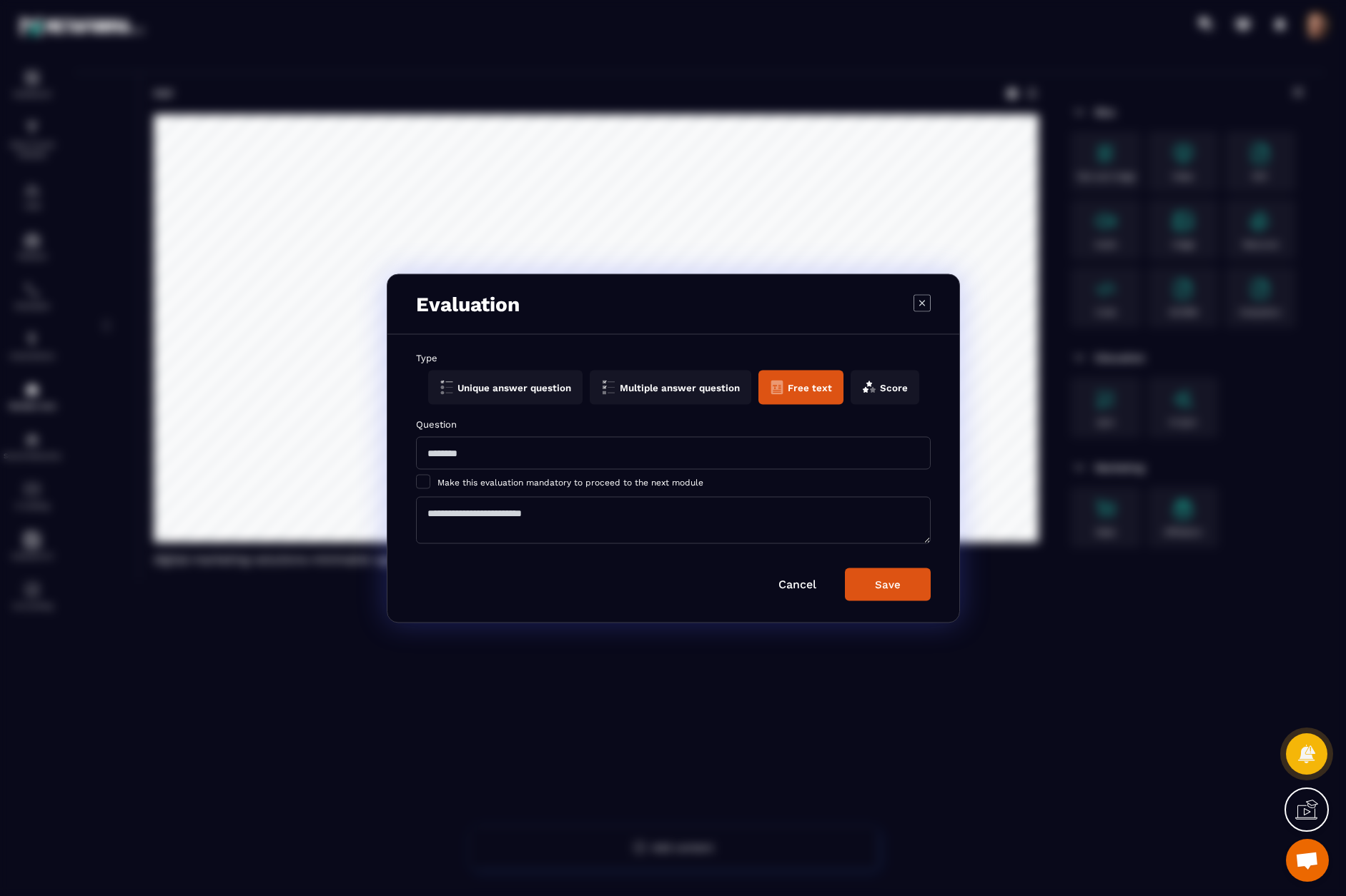
click at [702, 395] on button "Multiple answer question" at bounding box center [670, 387] width 161 height 34
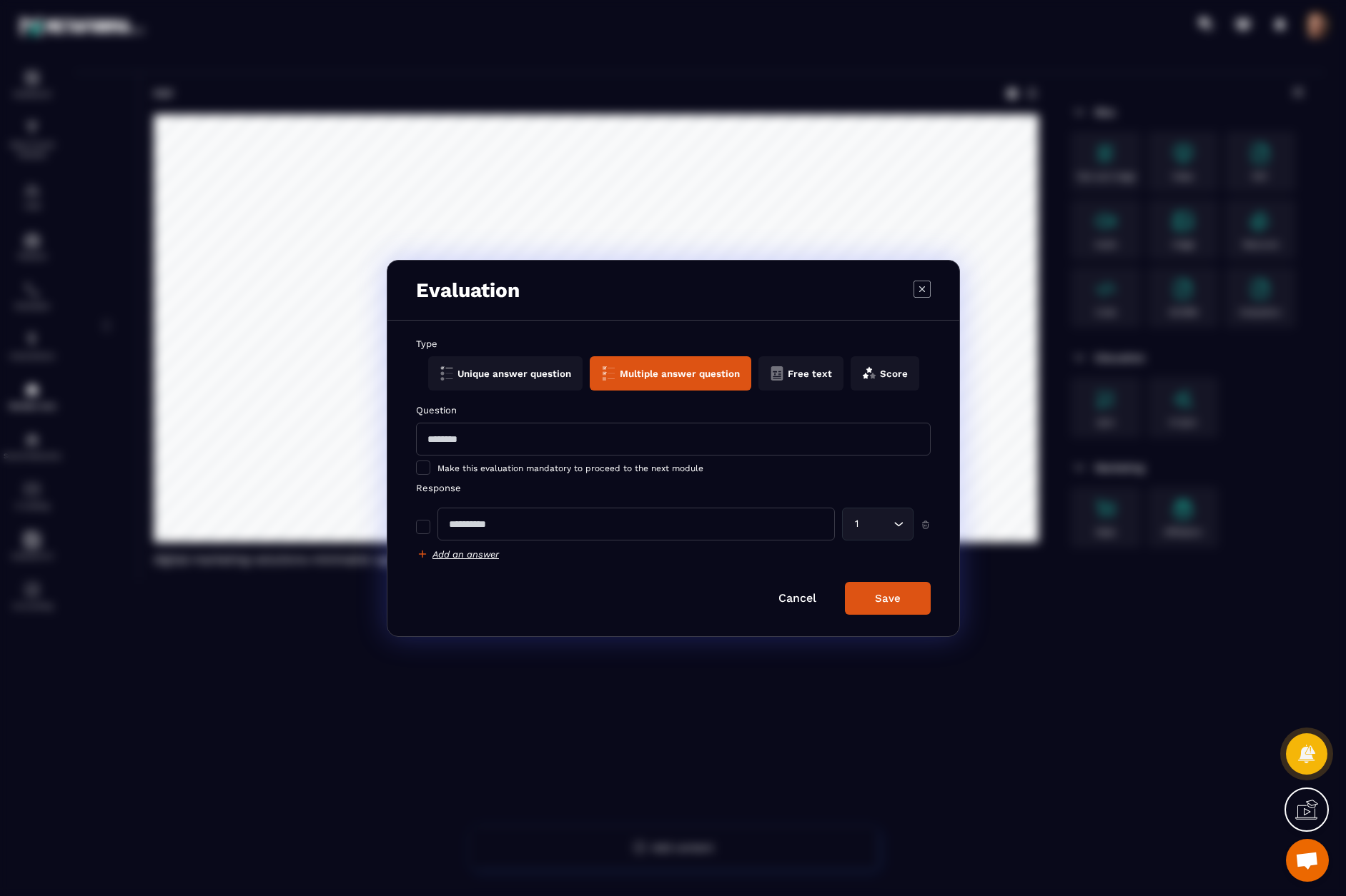
click at [508, 380] on button "Unique answer question" at bounding box center [504, 373] width 154 height 34
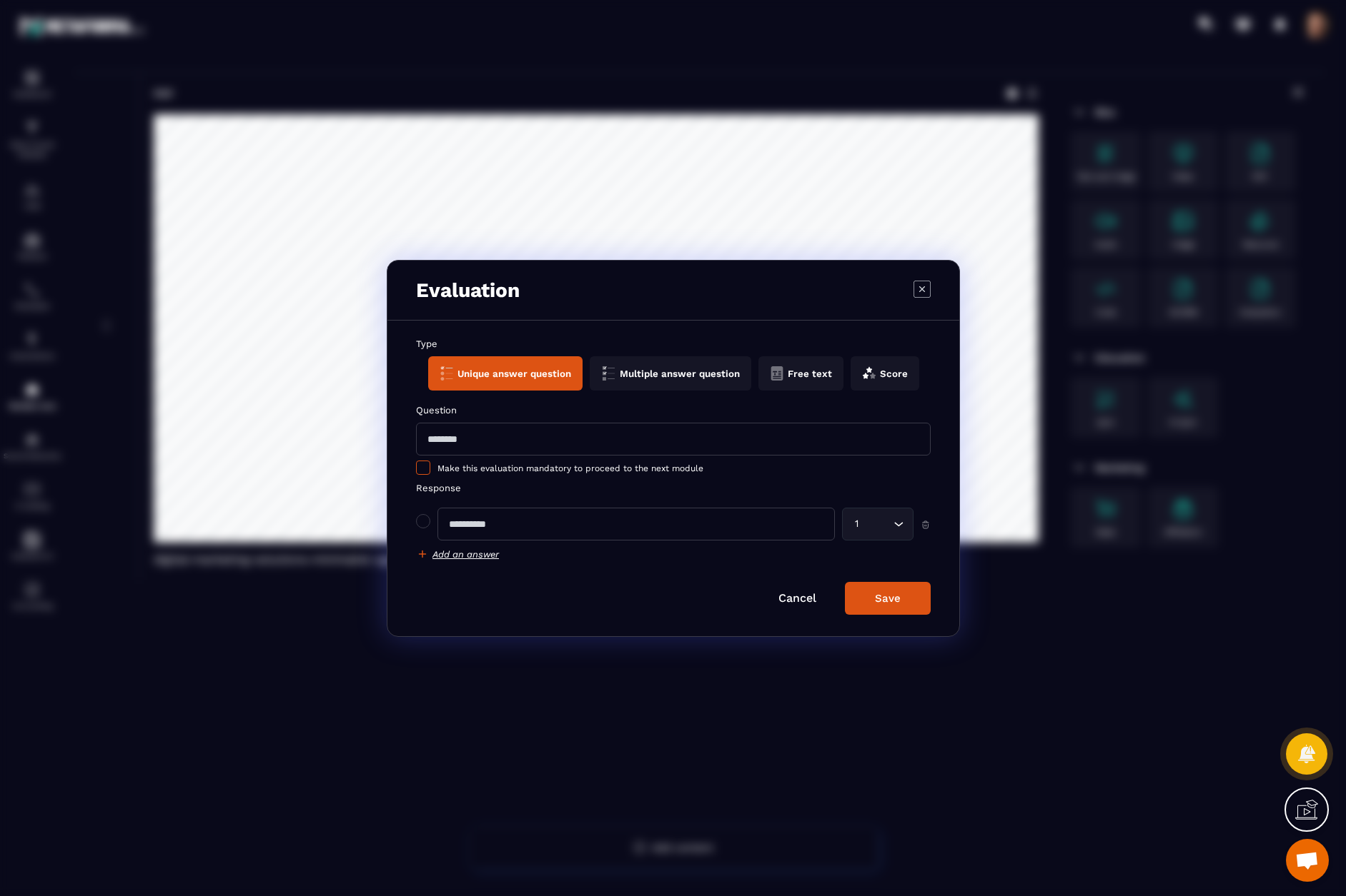
drag, startPoint x: 715, startPoint y: 471, endPoint x: 562, endPoint y: 470, distance: 153.0
click at [562, 470] on label "Make this evaluation mandatory to proceed to the next module" at bounding box center [673, 468] width 515 height 14
drag, startPoint x: 441, startPoint y: 473, endPoint x: 663, endPoint y: 467, distance: 222.1
click at [644, 472] on label "Make this evaluation mandatory to proceed to the next module" at bounding box center [673, 468] width 515 height 14
click at [669, 467] on label "Make this evaluation mandatory to proceed to the next module" at bounding box center [673, 468] width 515 height 14
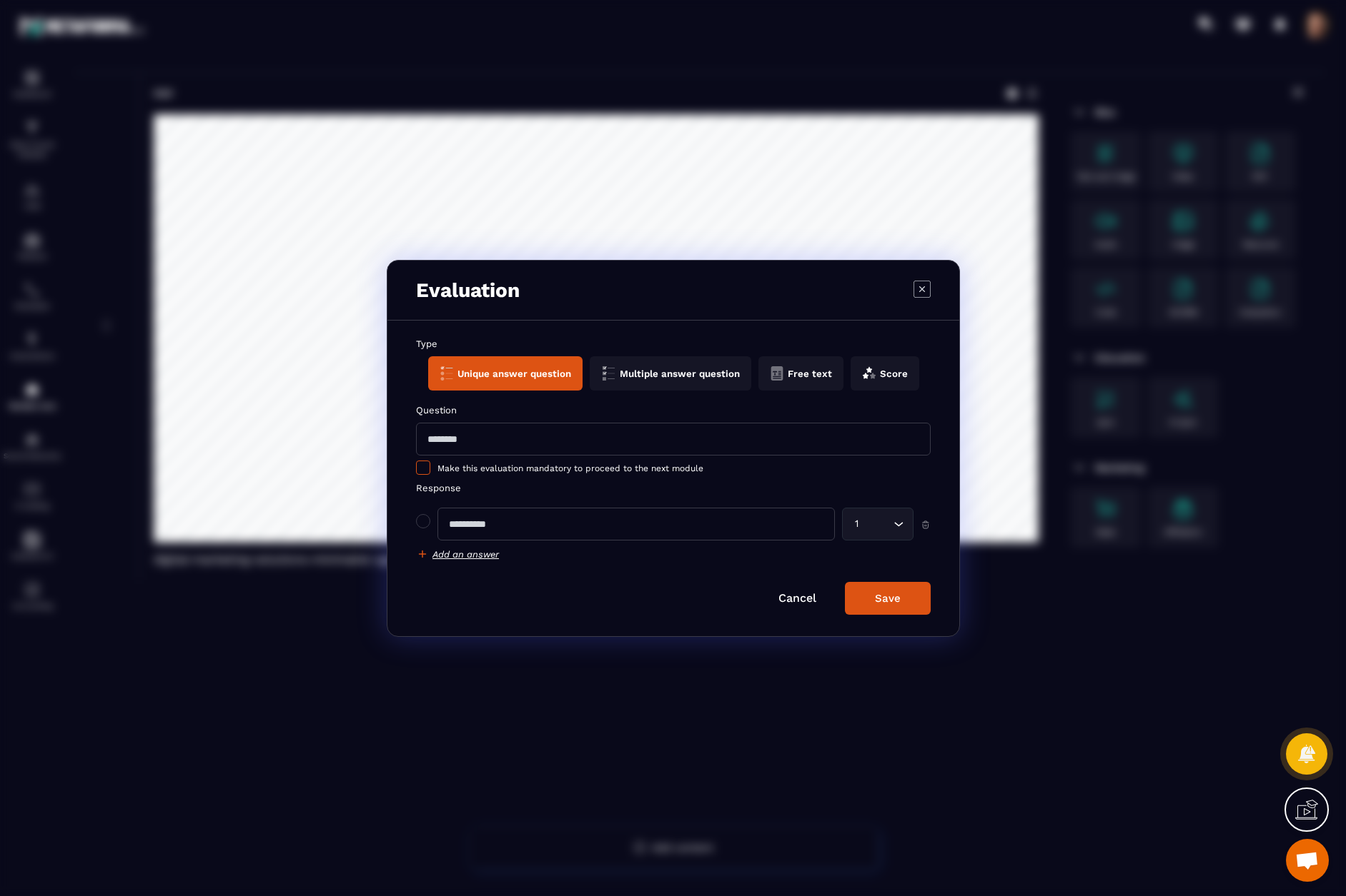
click at [669, 467] on label "Make this evaluation mandatory to proceed to the next module" at bounding box center [673, 468] width 515 height 14
drag, startPoint x: 736, startPoint y: 477, endPoint x: 644, endPoint y: 477, distance: 92.0
click at [644, 476] on label "Make this evaluation mandatory to proceed to the next module" at bounding box center [673, 468] width 515 height 14
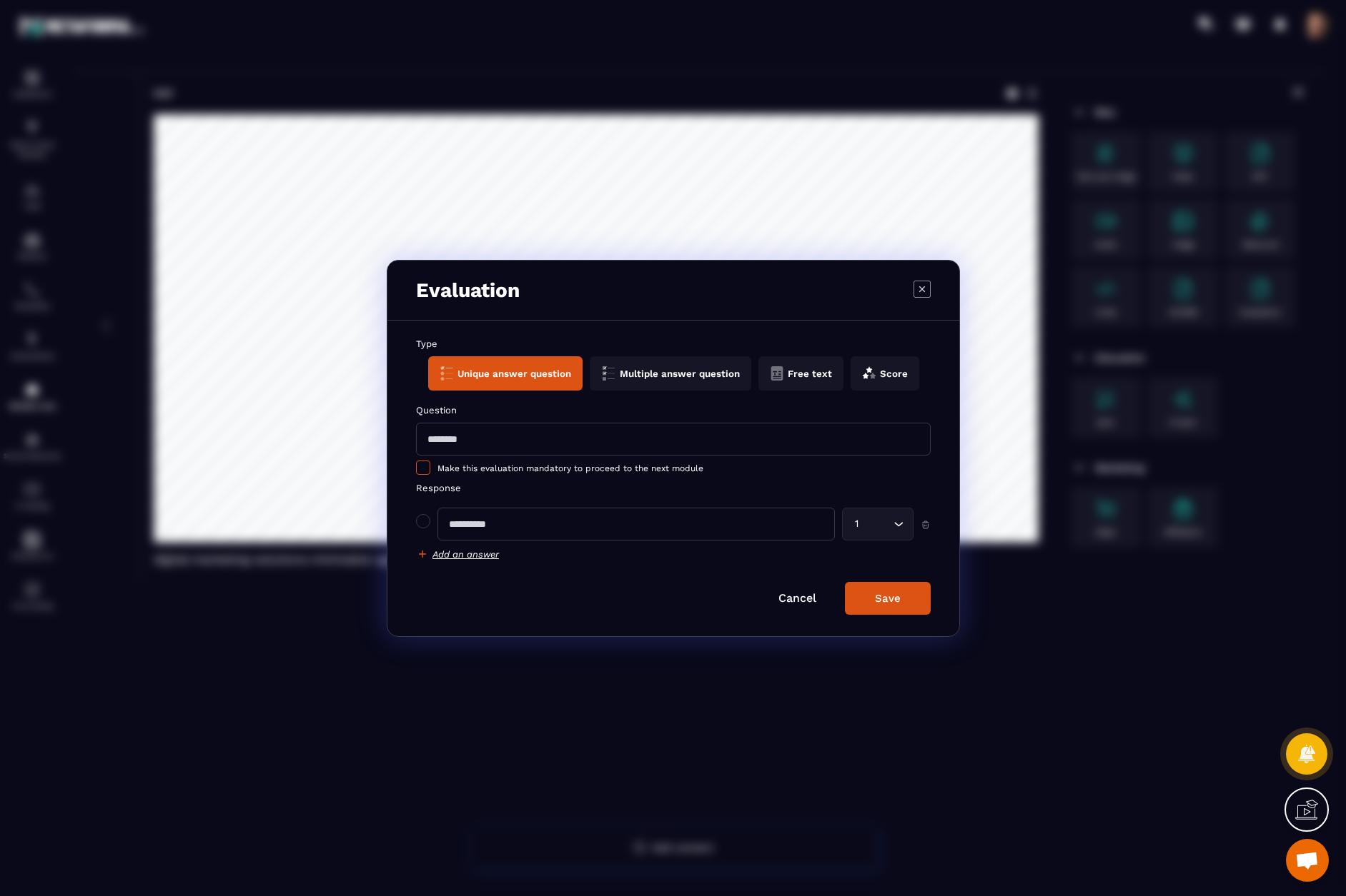
click at [640, 474] on span "Make this evaluation mandatory to proceed to the next module" at bounding box center [570, 468] width 266 height 10
click at [430, 522] on span "Modal window" at bounding box center [423, 522] width 15 height 14
click at [431, 525] on span "Modal window" at bounding box center [423, 522] width 15 height 14
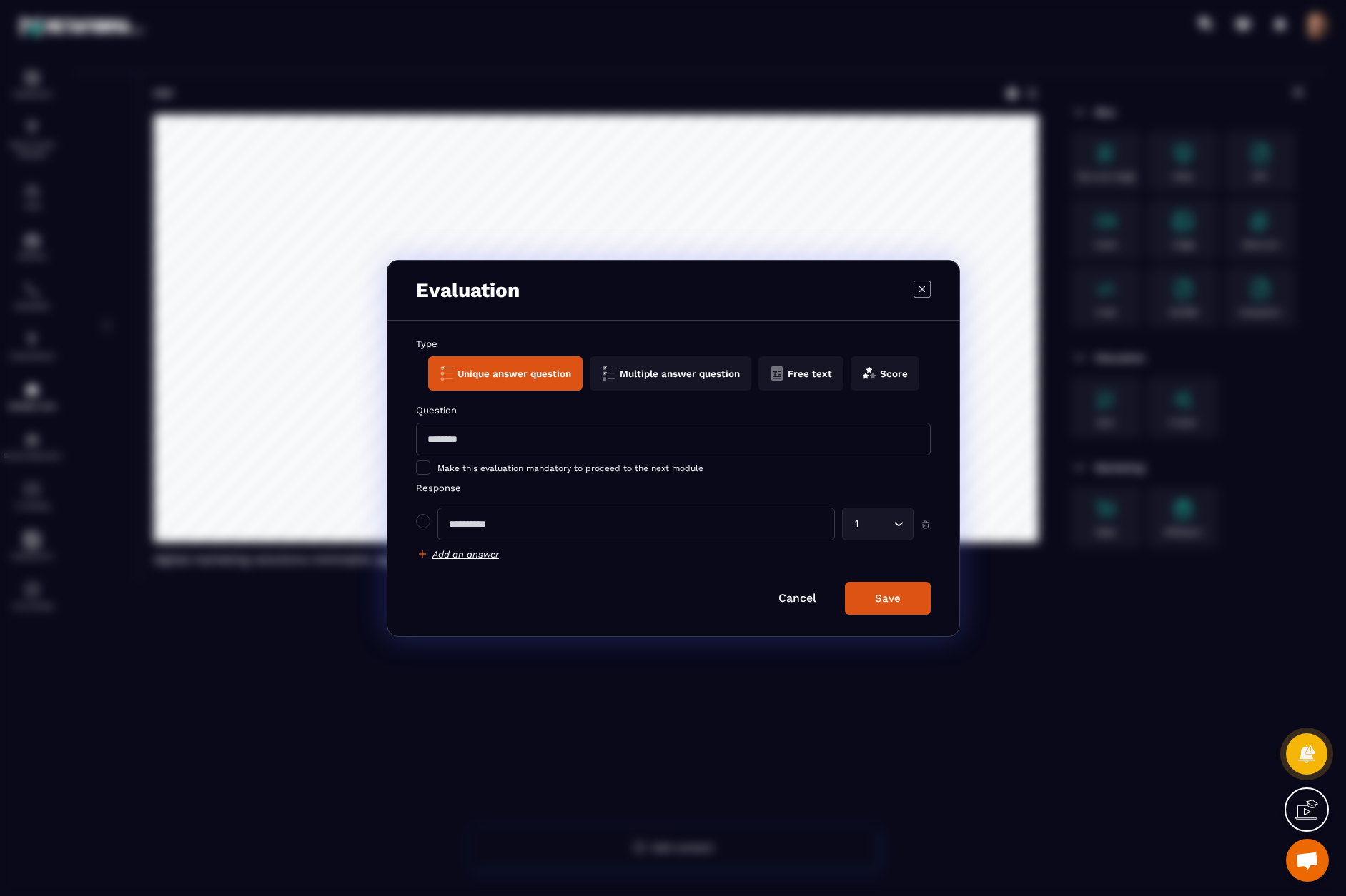
click at [426, 558] on icon "Modal window" at bounding box center [421, 554] width 8 height 8
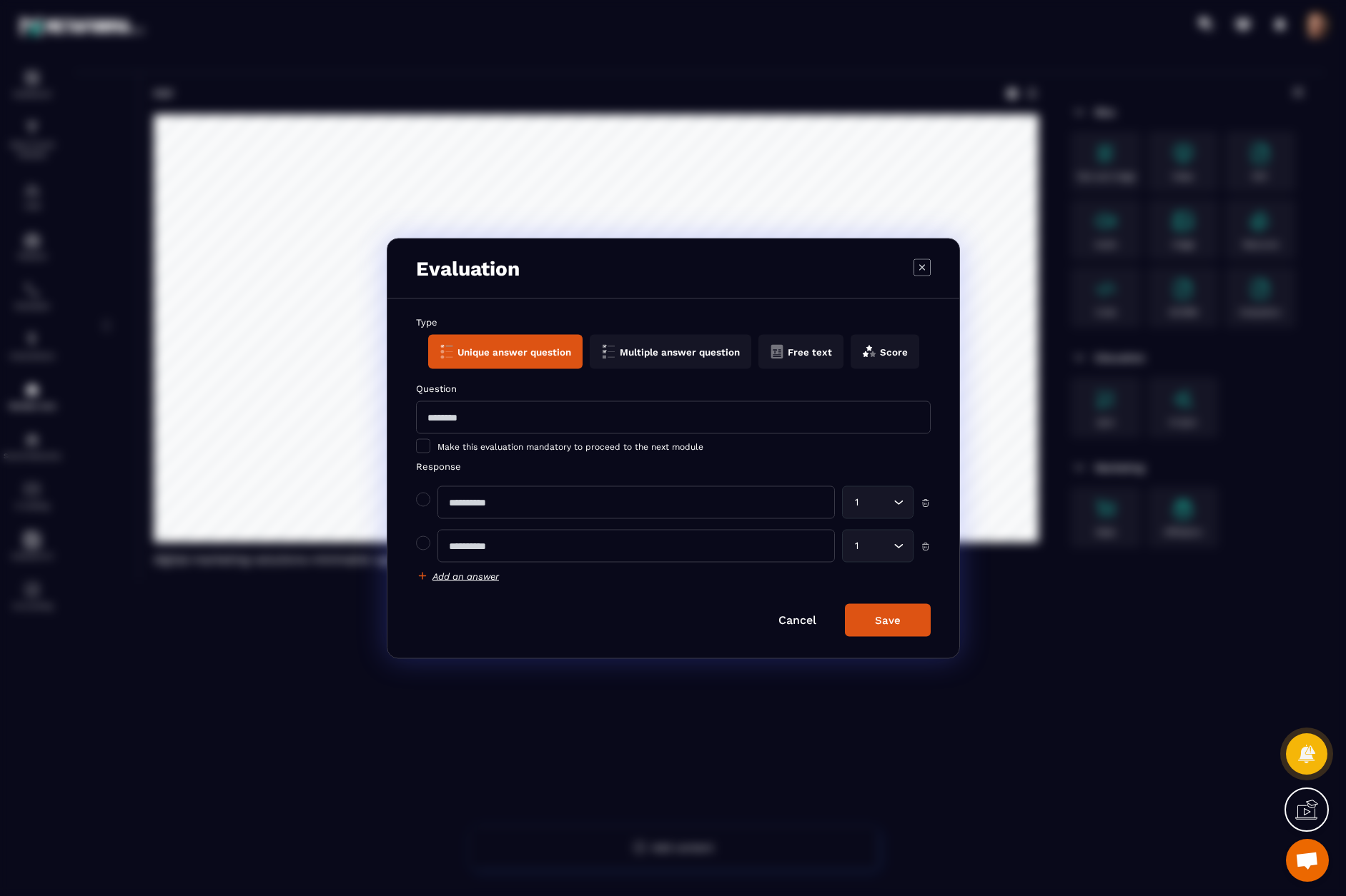
click at [456, 471] on label "Response" at bounding box center [673, 467] width 515 height 11
click at [905, 515] on div "1 Loading..." at bounding box center [877, 502] width 72 height 33
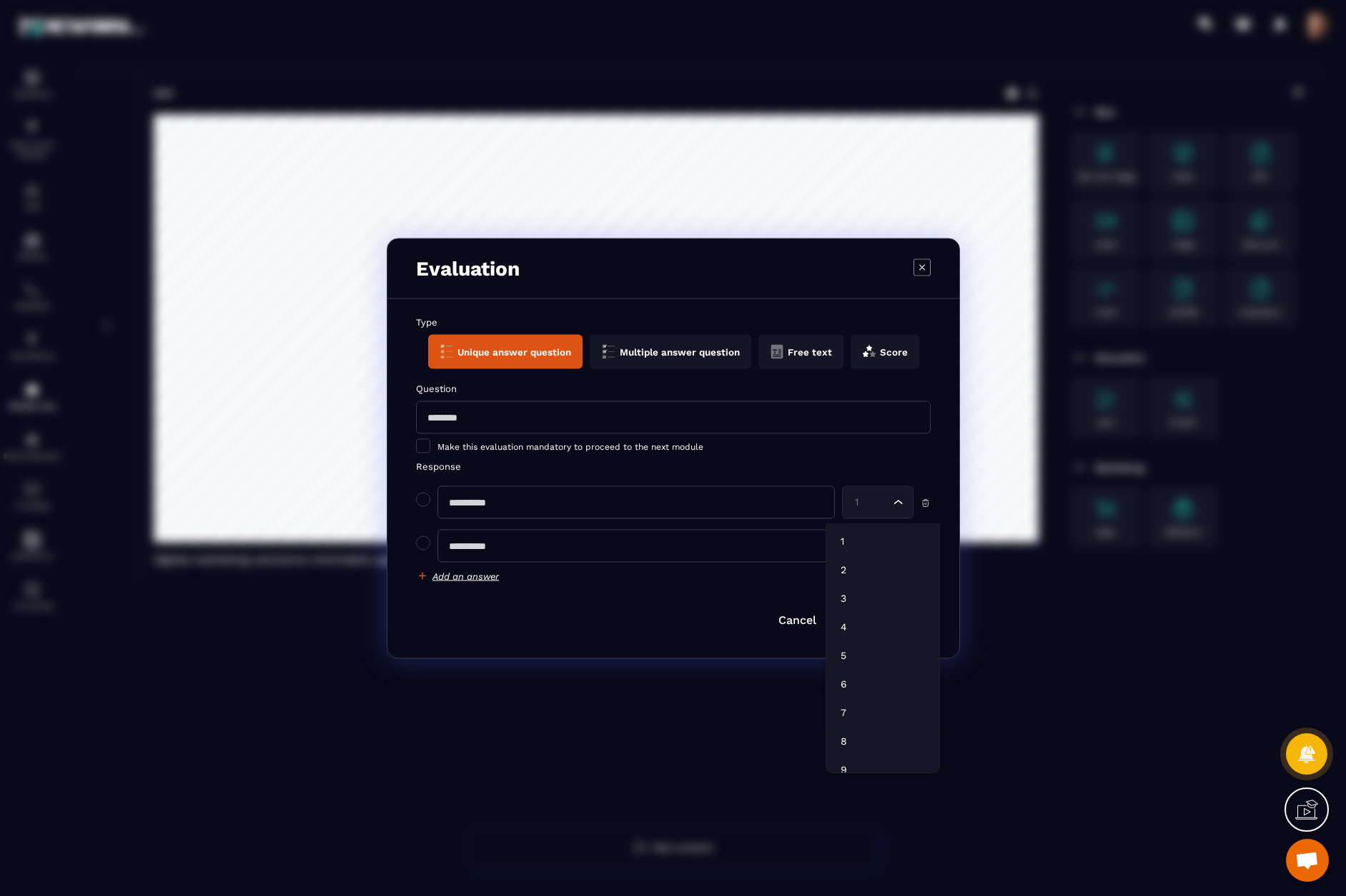
click at [900, 509] on icon "Search for option" at bounding box center [898, 502] width 15 height 14
click at [897, 509] on icon "Search for option" at bounding box center [898, 502] width 15 height 14
click at [855, 580] on li "2" at bounding box center [882, 570] width 113 height 29
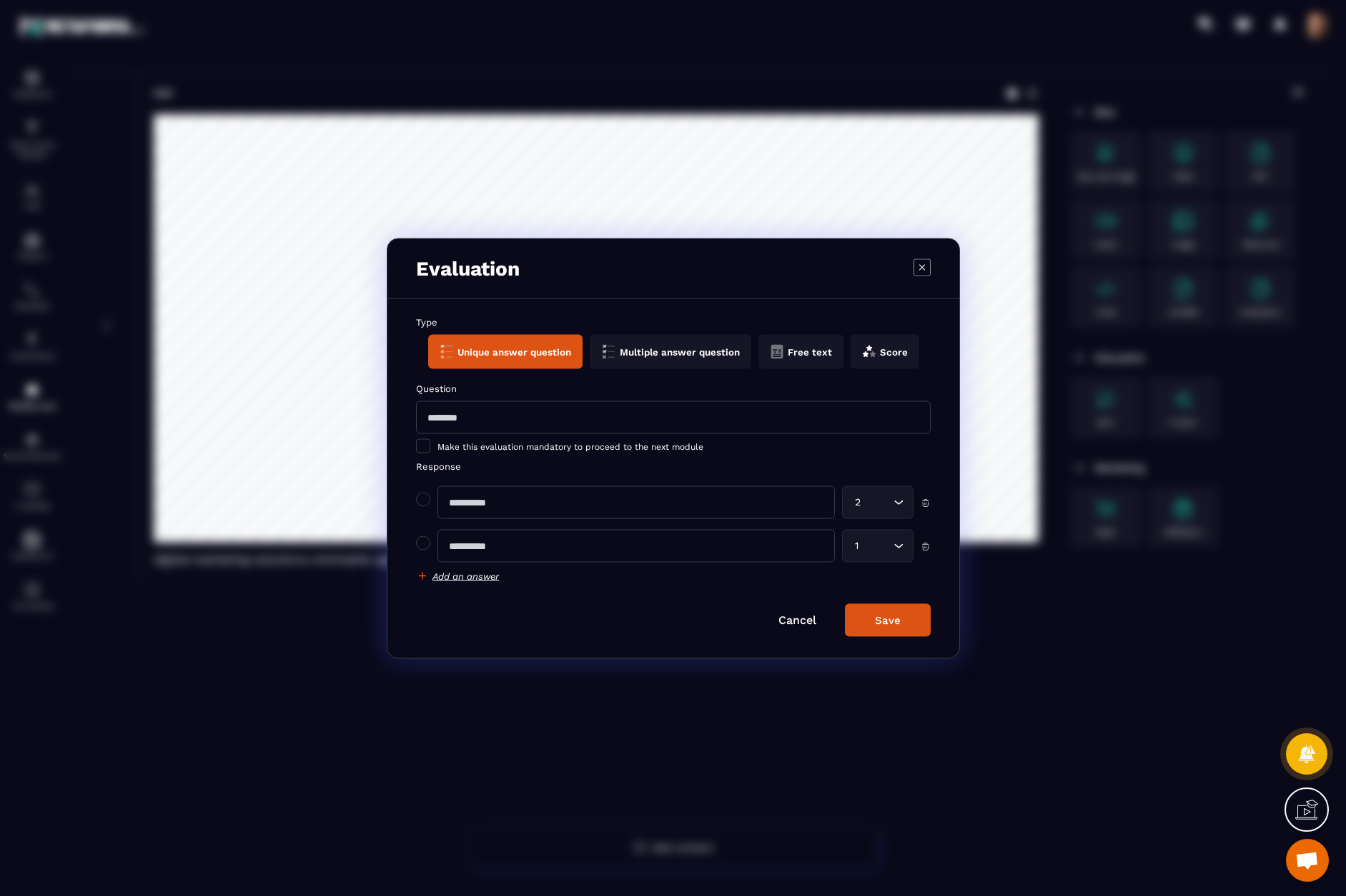
click at [931, 471] on label "Response" at bounding box center [673, 467] width 515 height 11
drag, startPoint x: 625, startPoint y: 356, endPoint x: 939, endPoint y: 439, distance: 324.8
click at [789, 396] on form "Type Unique answer question Multiple answer question Free text Score Question M…" at bounding box center [673, 476] width 515 height 320
